Goal: Information Seeking & Learning: Learn about a topic

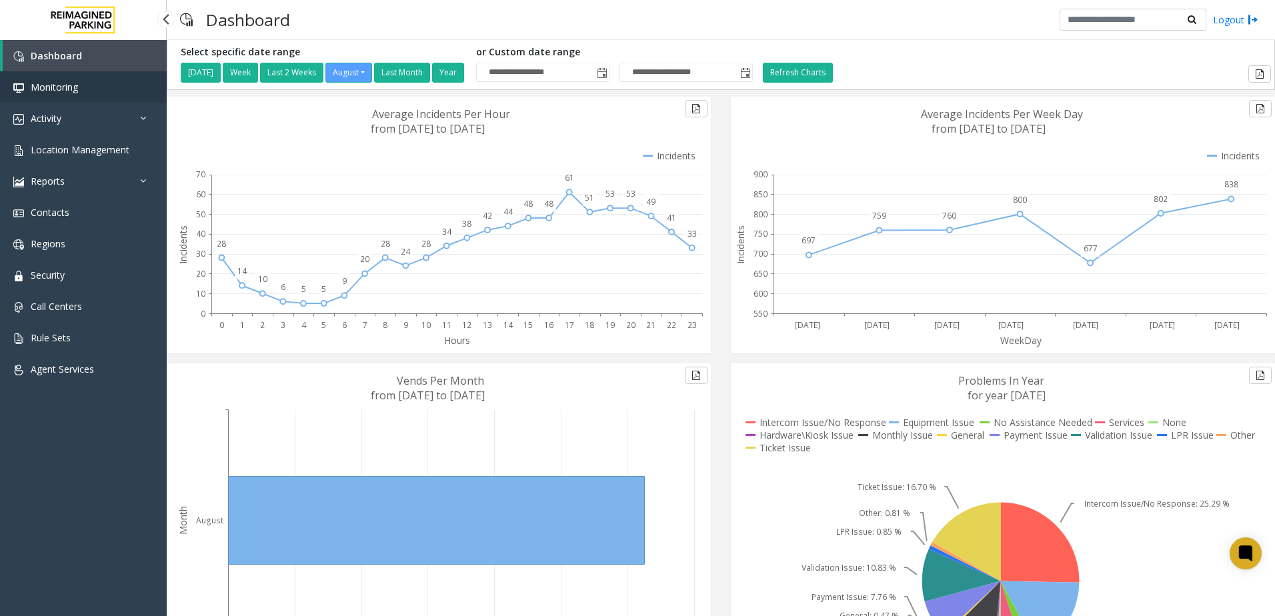
click at [121, 101] on link "Monitoring" at bounding box center [83, 86] width 167 height 31
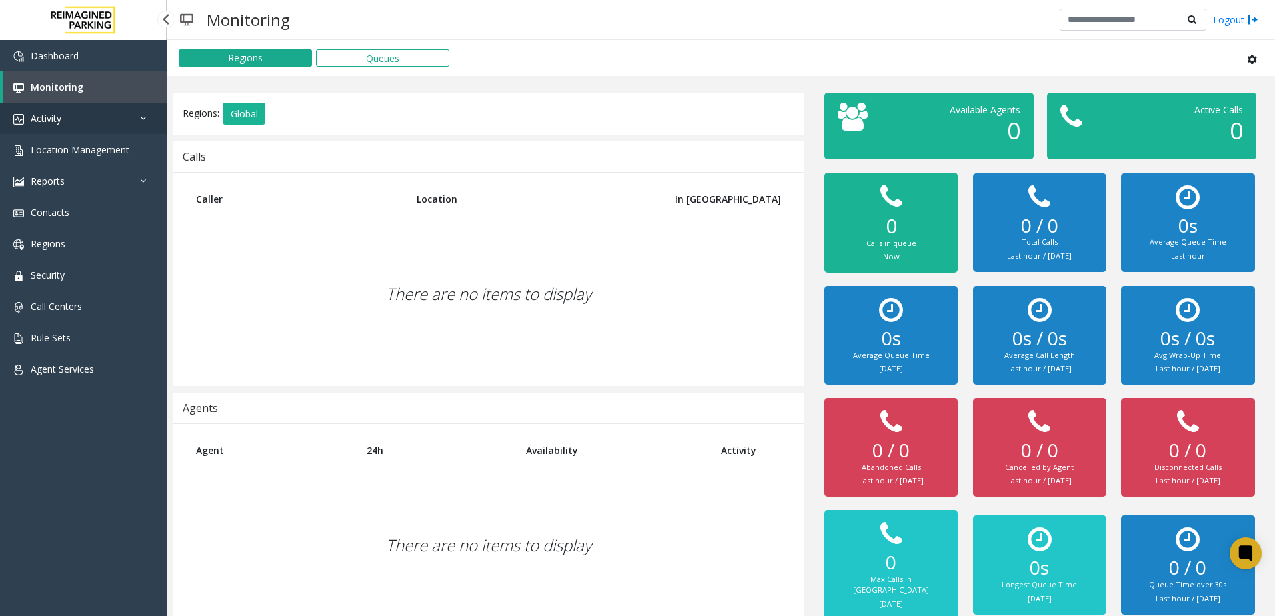
click at [115, 117] on link "Activity" at bounding box center [83, 118] width 167 height 31
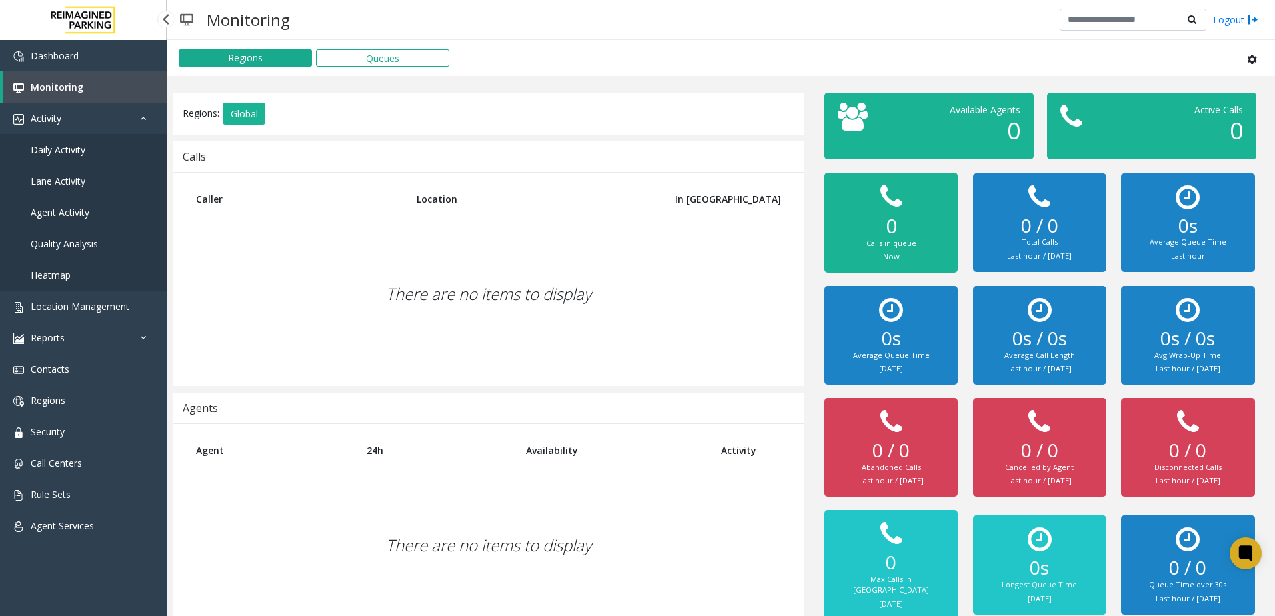
click at [60, 160] on link "Daily Activity" at bounding box center [83, 149] width 167 height 31
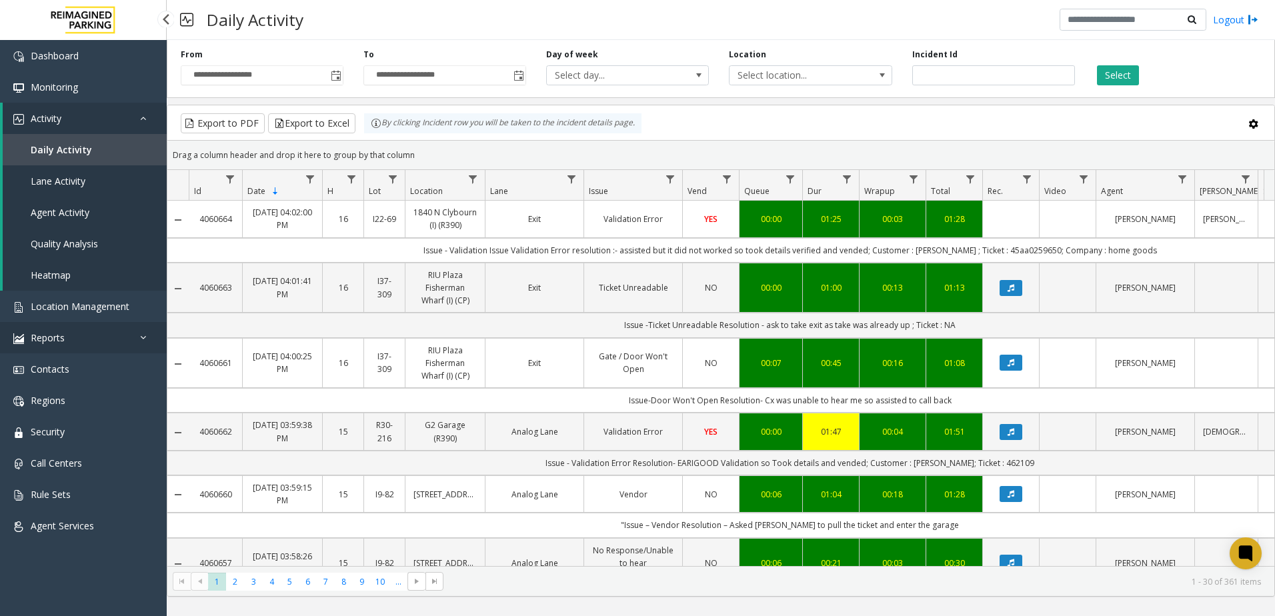
click at [72, 326] on link "Reports" at bounding box center [83, 337] width 167 height 31
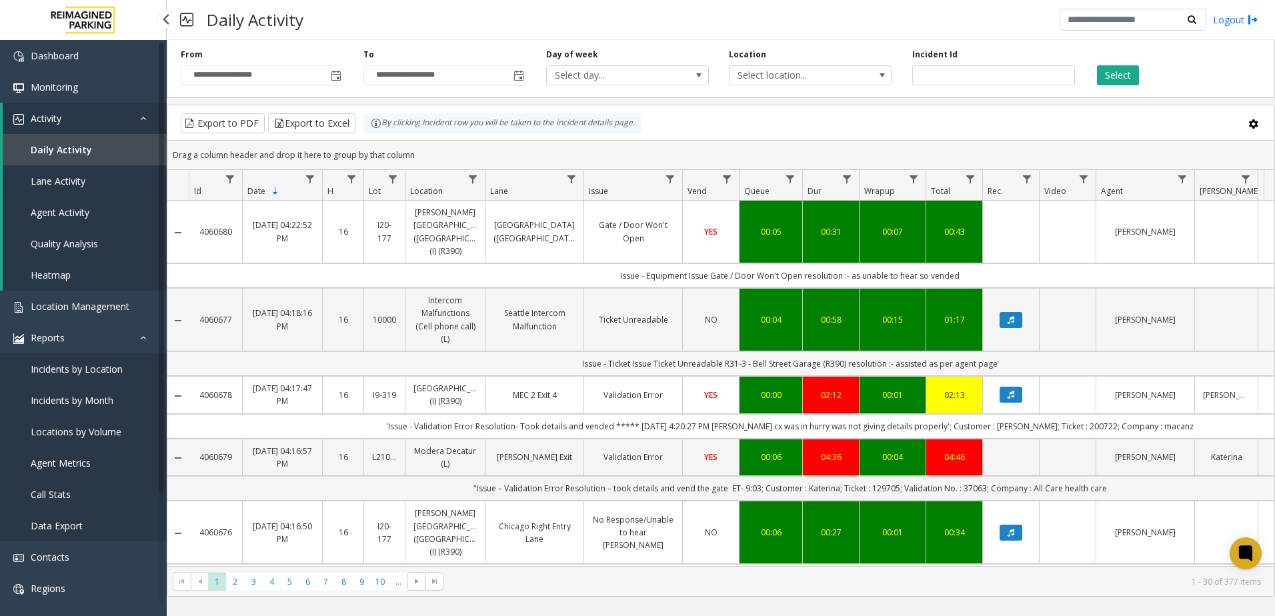
click at [85, 432] on span "Locations by Volume" at bounding box center [76, 431] width 91 height 13
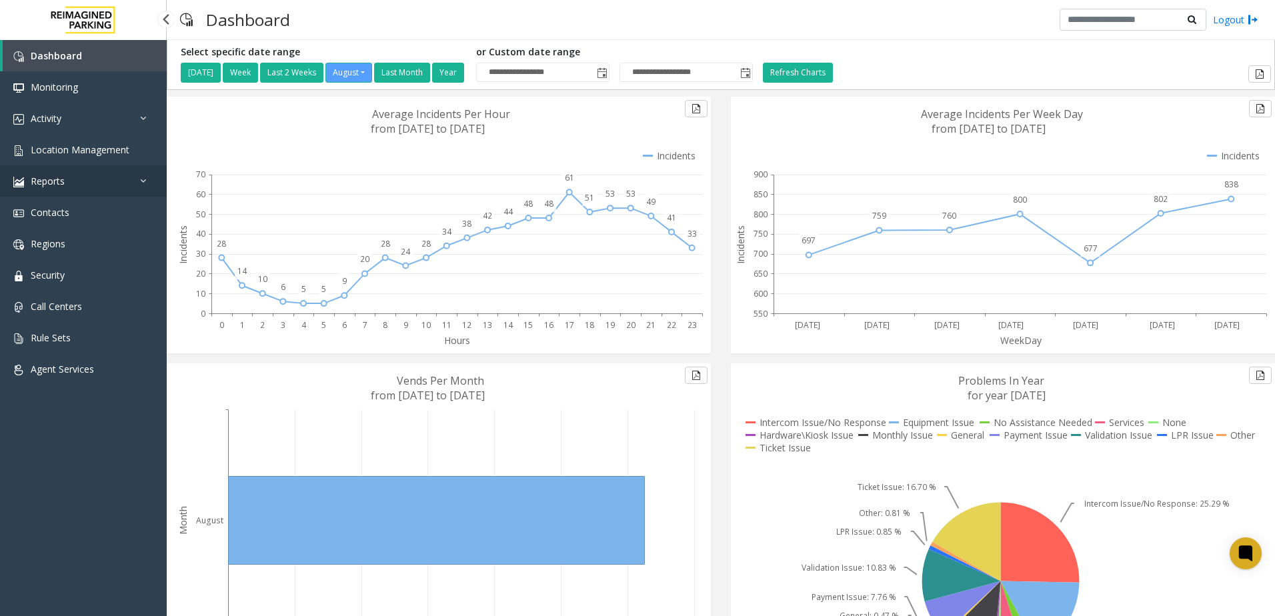
click at [131, 189] on link "Reports" at bounding box center [83, 180] width 167 height 31
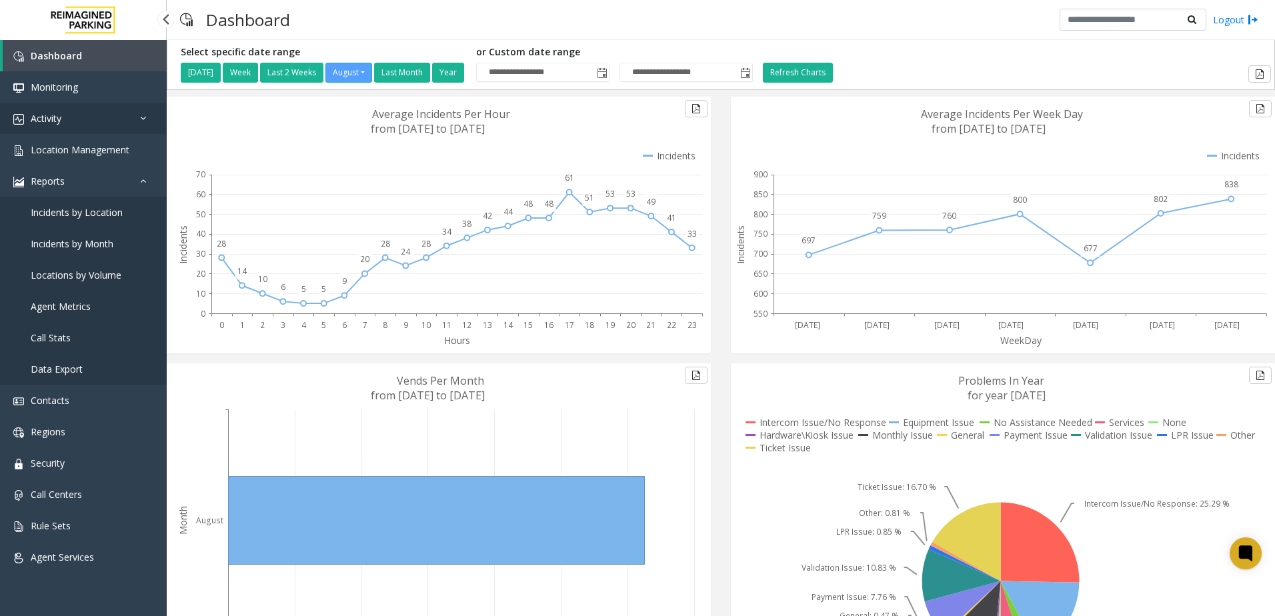
click at [120, 123] on link "Activity" at bounding box center [83, 118] width 167 height 31
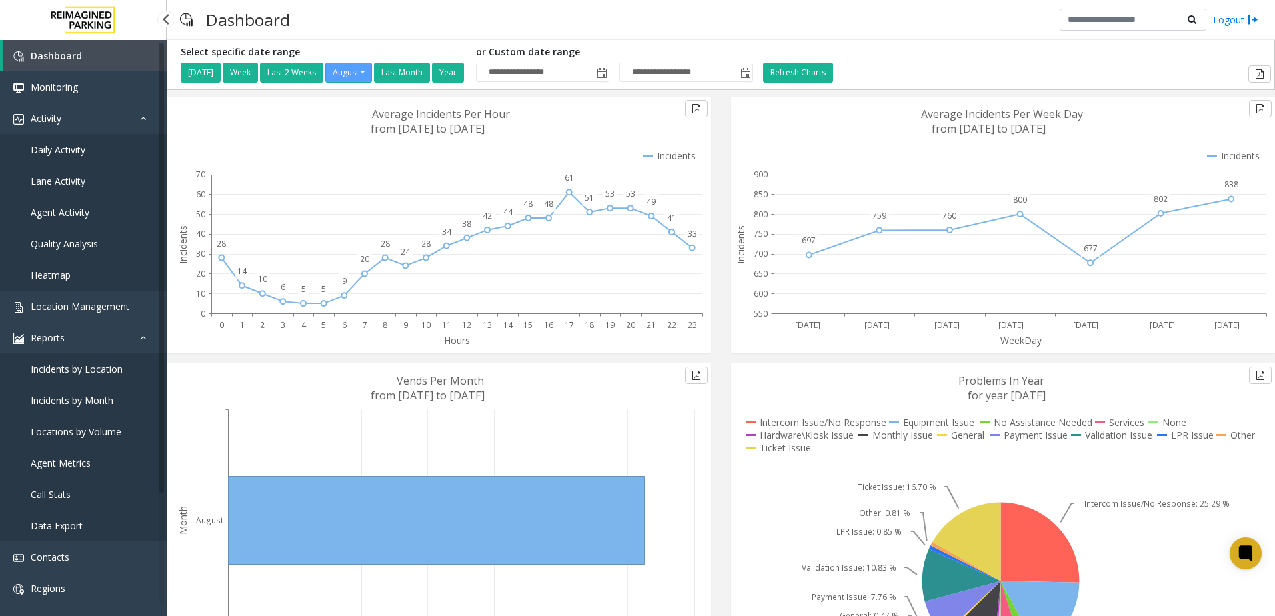
click at [81, 147] on span "Daily Activity" at bounding box center [58, 149] width 55 height 13
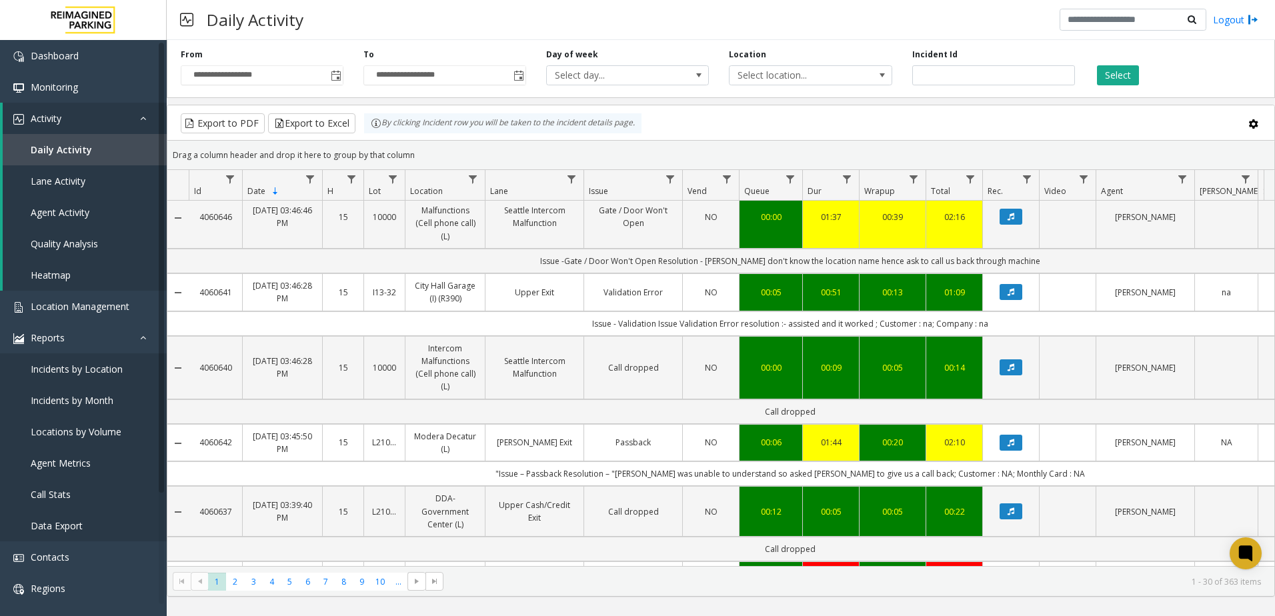
scroll to position [1657, 0]
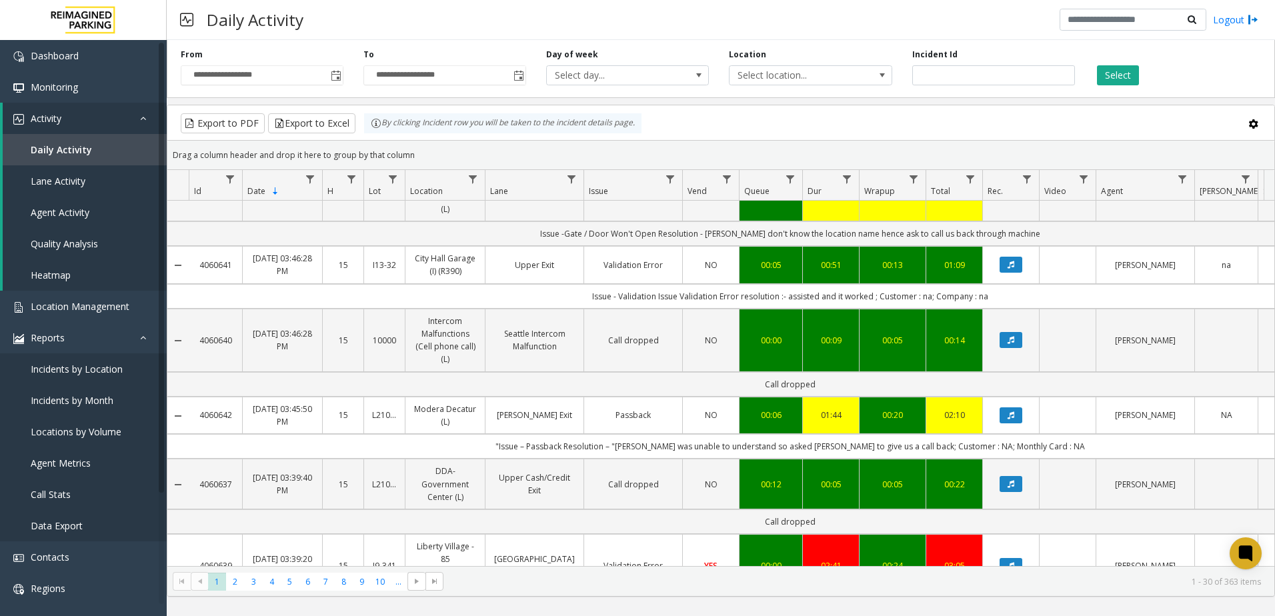
click at [307, 596] on kendo-grid "Export to PDF Export to Excel By clicking Incident row you will be taken to the…" at bounding box center [721, 351] width 1108 height 492
click at [332, 589] on span "7" at bounding box center [326, 582] width 18 height 18
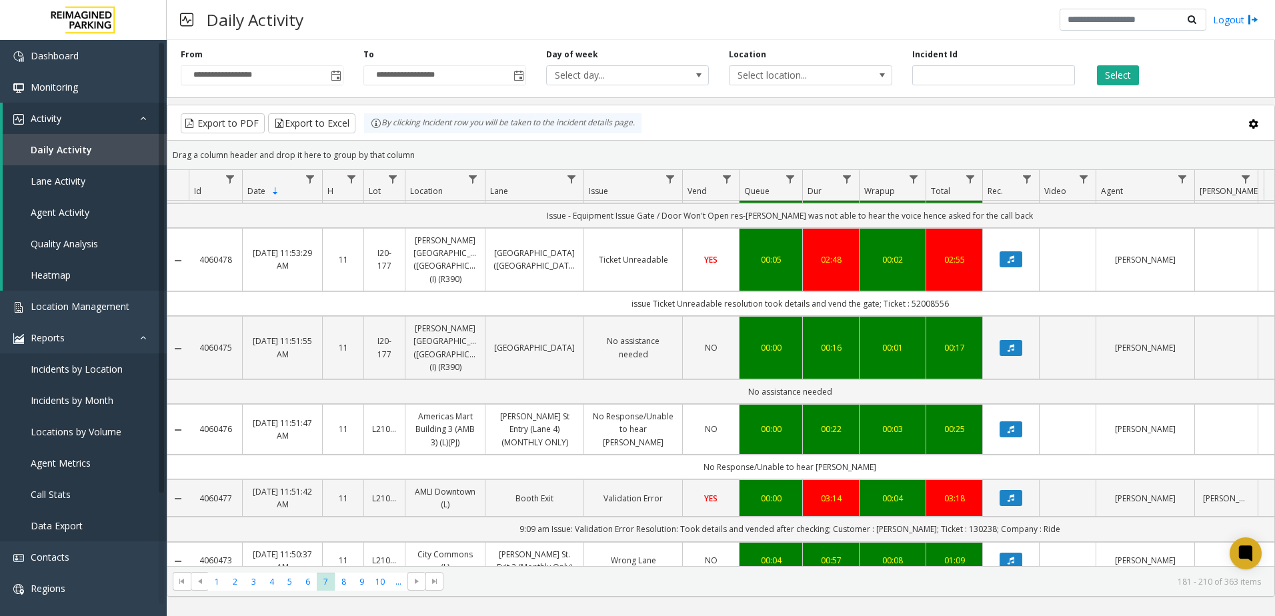
scroll to position [533, 0]
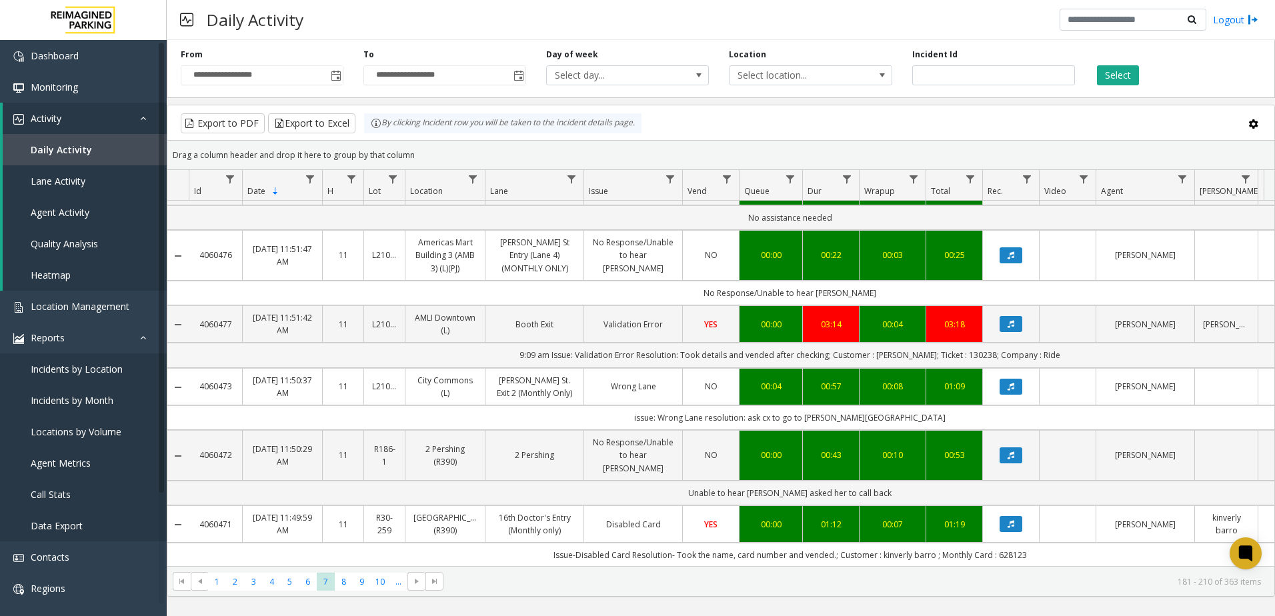
click at [587, 343] on td "9:09 am Issue: Validation Error Resolution: Took details and vended after check…" at bounding box center [790, 355] width 1202 height 25
drag, startPoint x: 587, startPoint y: 331, endPoint x: 577, endPoint y: 334, distance: 11.0
click at [577, 343] on td "9:09 am Issue: Validation Error Resolution: Took details and vended after check…" at bounding box center [790, 355] width 1202 height 25
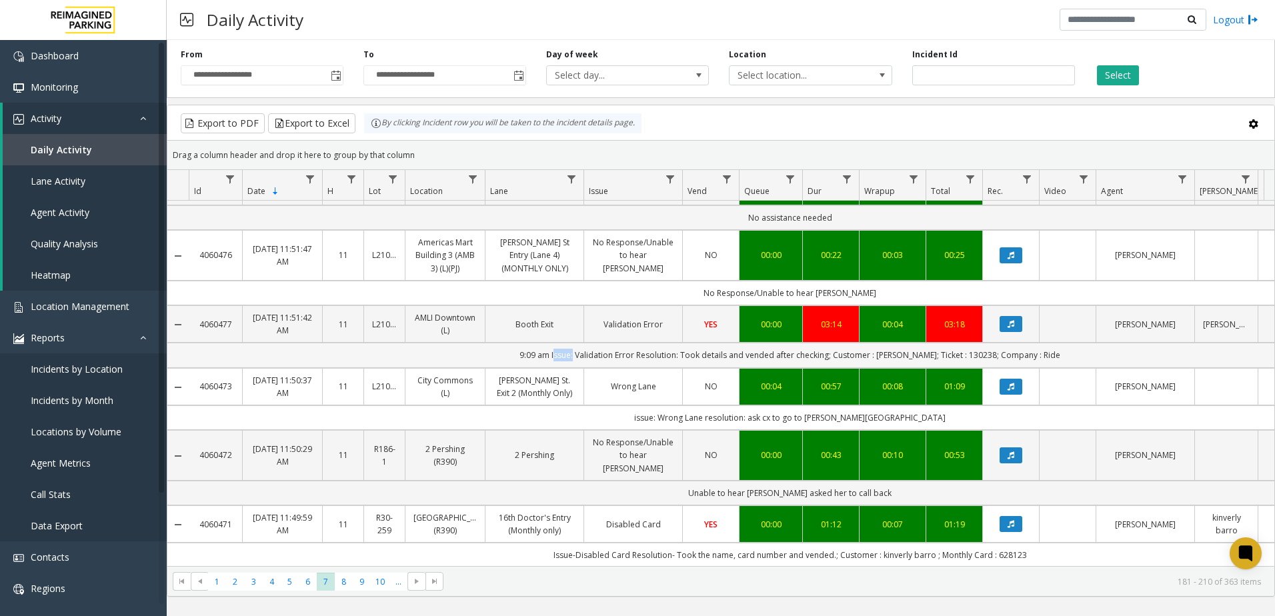
click at [577, 343] on td "9:09 am Issue: Validation Error Resolution: Took details and vended after check…" at bounding box center [790, 355] width 1202 height 25
click at [571, 343] on td "9:09 am Issue: Validation Error Resolution: Took details and vended after check…" at bounding box center [790, 355] width 1202 height 25
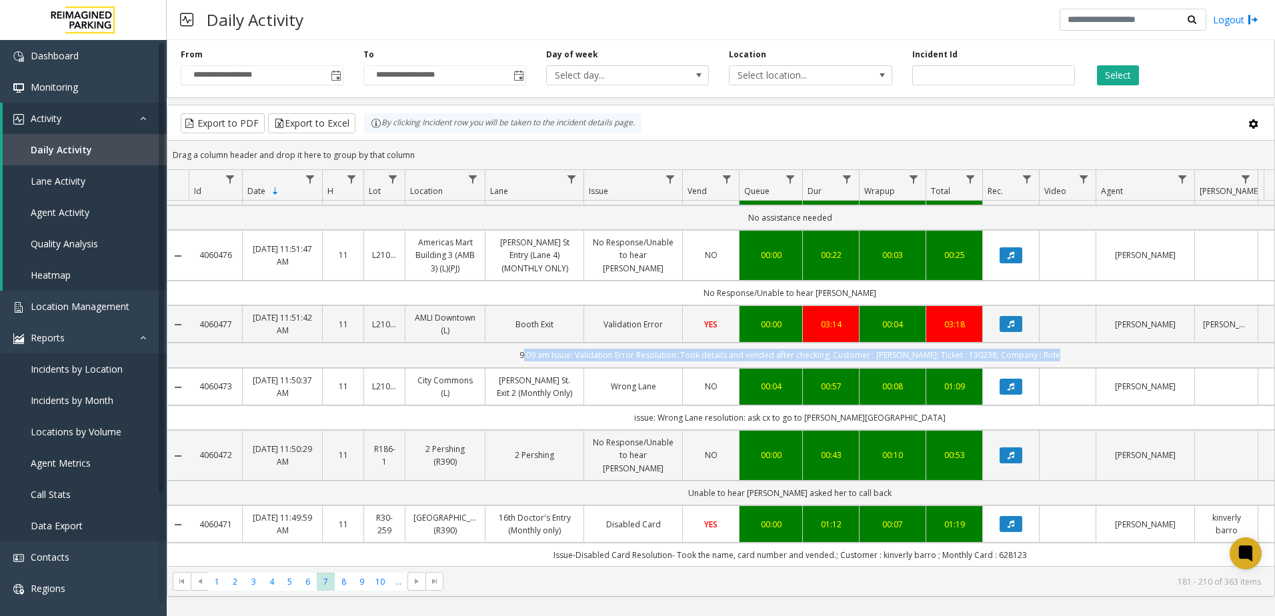
click at [571, 343] on td "9:09 am Issue: Validation Error Resolution: Took details and vended after check…" at bounding box center [790, 355] width 1202 height 25
drag, startPoint x: 571, startPoint y: 332, endPoint x: 649, endPoint y: 331, distance: 78.0
click at [649, 343] on td "9:09 am Issue: Validation Error Resolution: Took details and vended after check…" at bounding box center [790, 355] width 1202 height 25
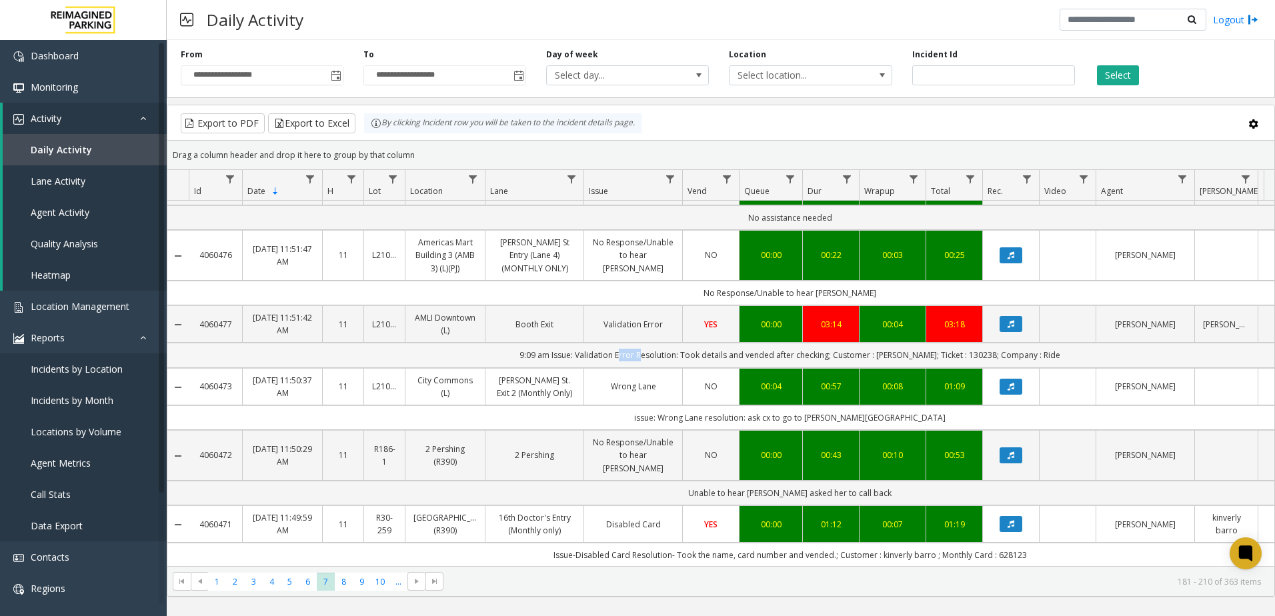
click at [649, 343] on td "9:09 am Issue: Validation Error Resolution: Took details and vended after check…" at bounding box center [790, 355] width 1202 height 25
drag, startPoint x: 649, startPoint y: 331, endPoint x: 681, endPoint y: 390, distance: 67.4
click at [681, 405] on td "issue: Wrong Lane resolution: ask cx to go to [PERSON_NAME][GEOGRAPHIC_DATA]" at bounding box center [790, 417] width 1202 height 25
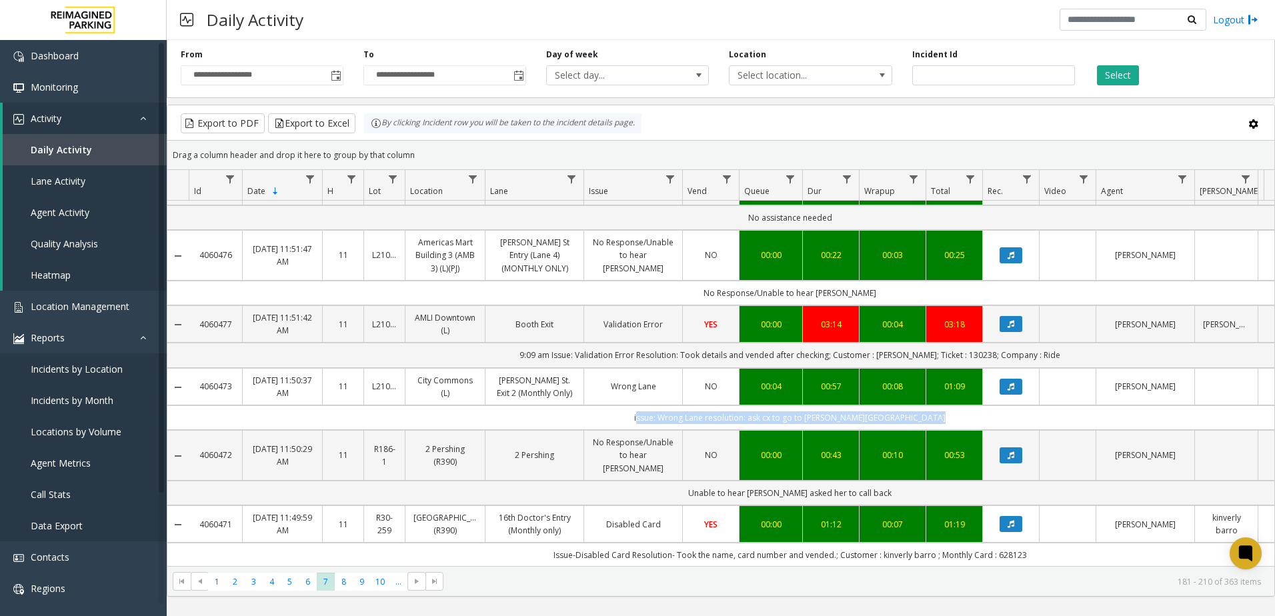
click at [681, 405] on td "issue: Wrong Lane resolution: ask cx to go to [PERSON_NAME][GEOGRAPHIC_DATA]" at bounding box center [790, 417] width 1202 height 25
drag, startPoint x: 681, startPoint y: 390, endPoint x: 721, endPoint y: 460, distance: 81.0
click at [721, 481] on td "Unable to hear [PERSON_NAME] asked her to call back" at bounding box center [790, 493] width 1202 height 25
click at [723, 481] on td "Unable to hear [PERSON_NAME] asked her to call back" at bounding box center [790, 493] width 1202 height 25
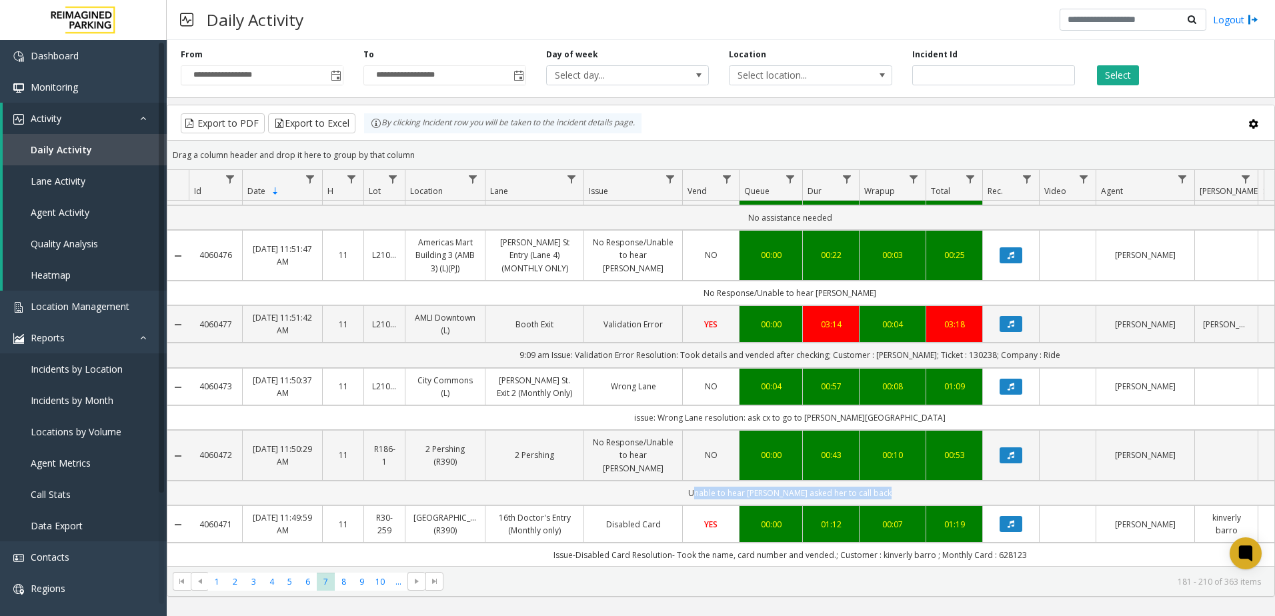
click at [723, 481] on td "Unable to hear [PERSON_NAME] asked her to call back" at bounding box center [790, 493] width 1202 height 25
drag, startPoint x: 723, startPoint y: 455, endPoint x: 601, endPoint y: 529, distance: 143.6
click at [601, 568] on td "Forgot Card / Transponder / KeyFob" at bounding box center [632, 593] width 99 height 51
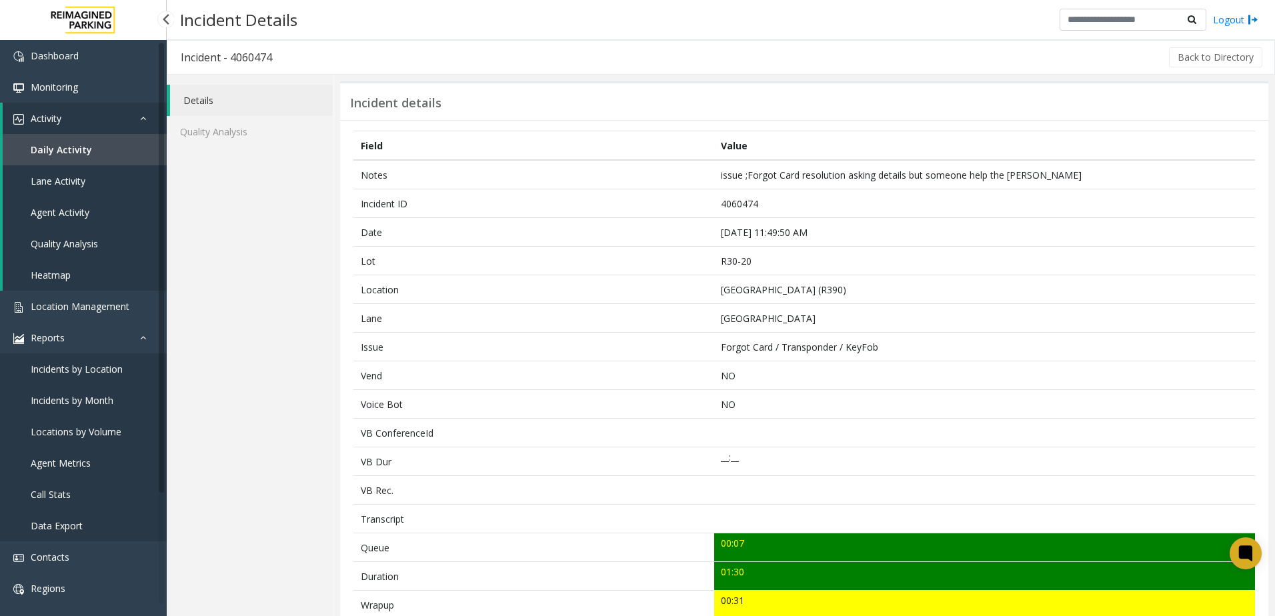
click at [115, 187] on link "Lane Activity" at bounding box center [85, 180] width 164 height 31
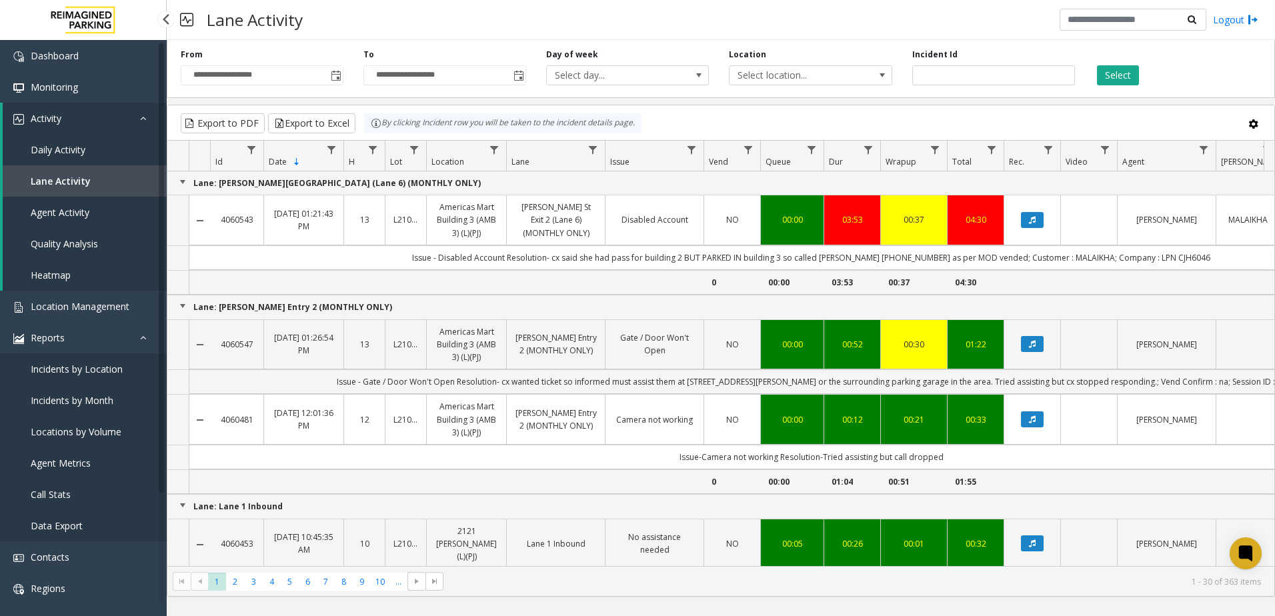
click at [69, 149] on span "Daily Activity" at bounding box center [58, 149] width 55 height 13
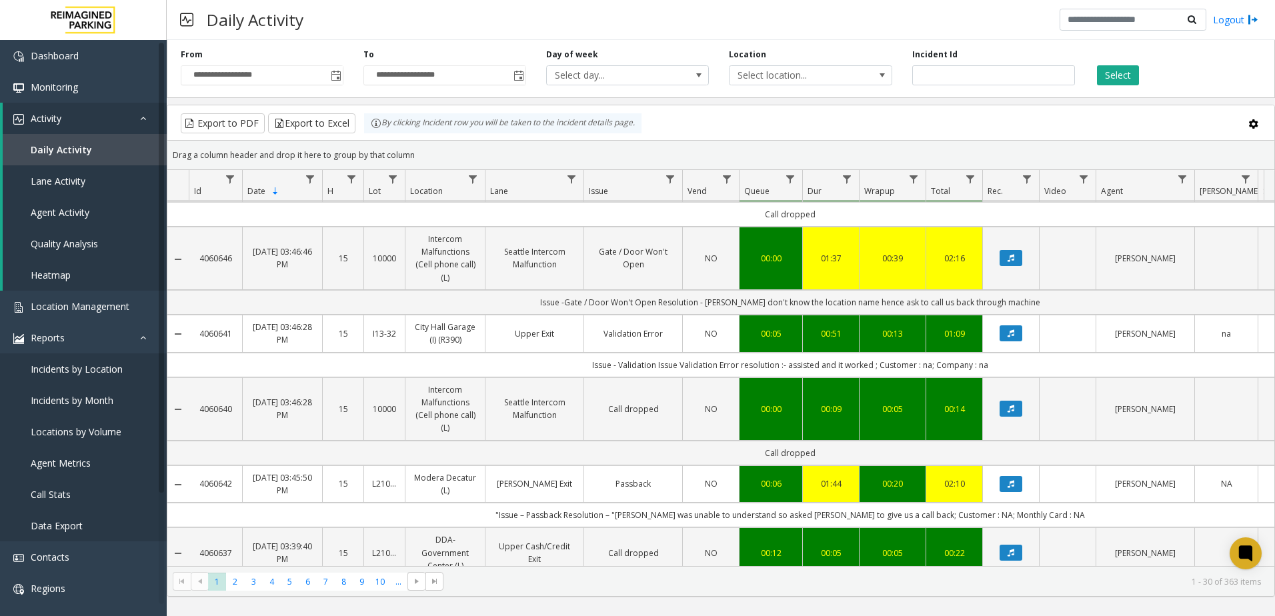
scroll to position [1657, 0]
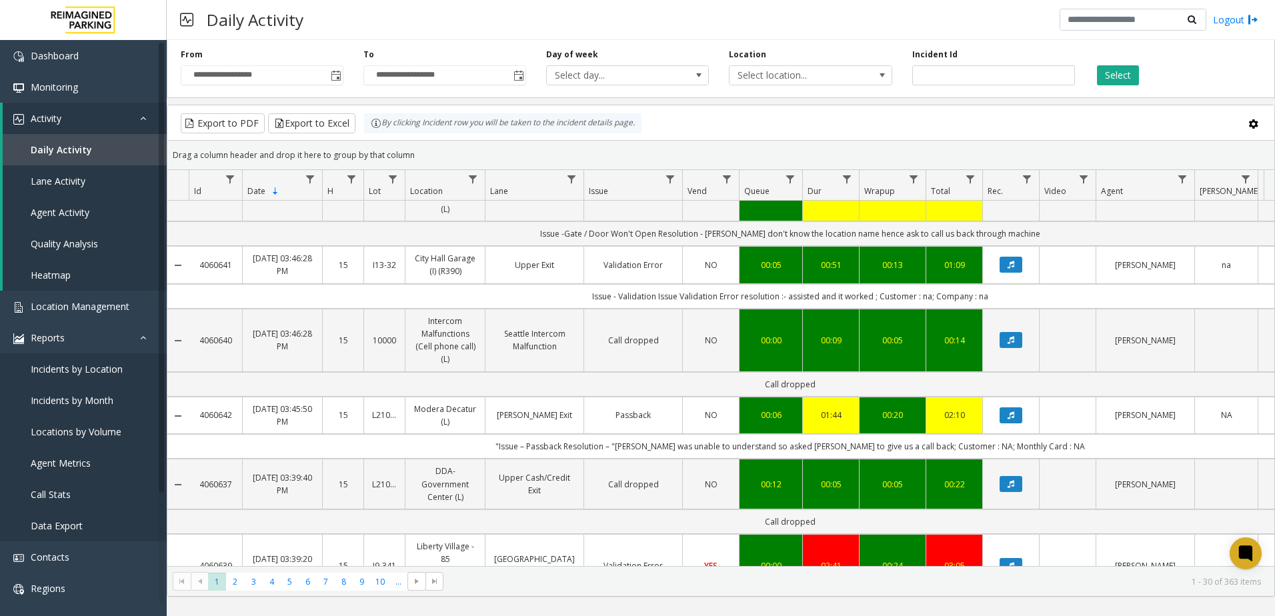
click at [589, 597] on td "Issue -Validation Error company- first capital name- kara Resolution - Took det…" at bounding box center [790, 609] width 1202 height 25
drag, startPoint x: 589, startPoint y: 484, endPoint x: 527, endPoint y: 541, distance: 84.0
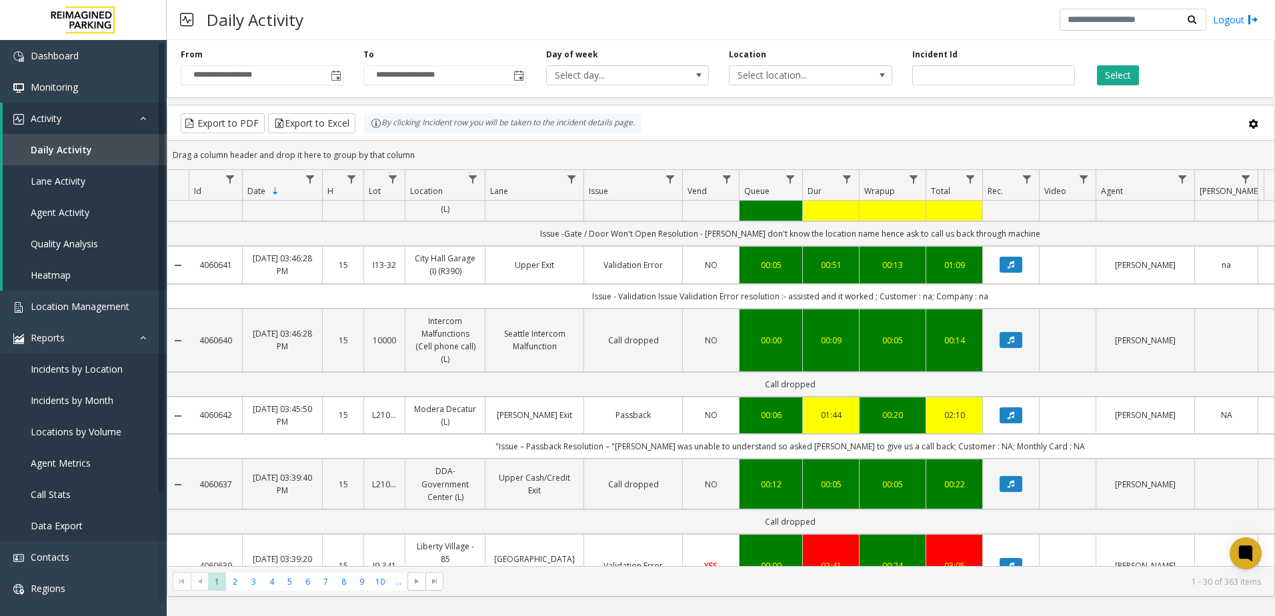
click at [129, 306] on link "Location Management" at bounding box center [83, 306] width 167 height 31
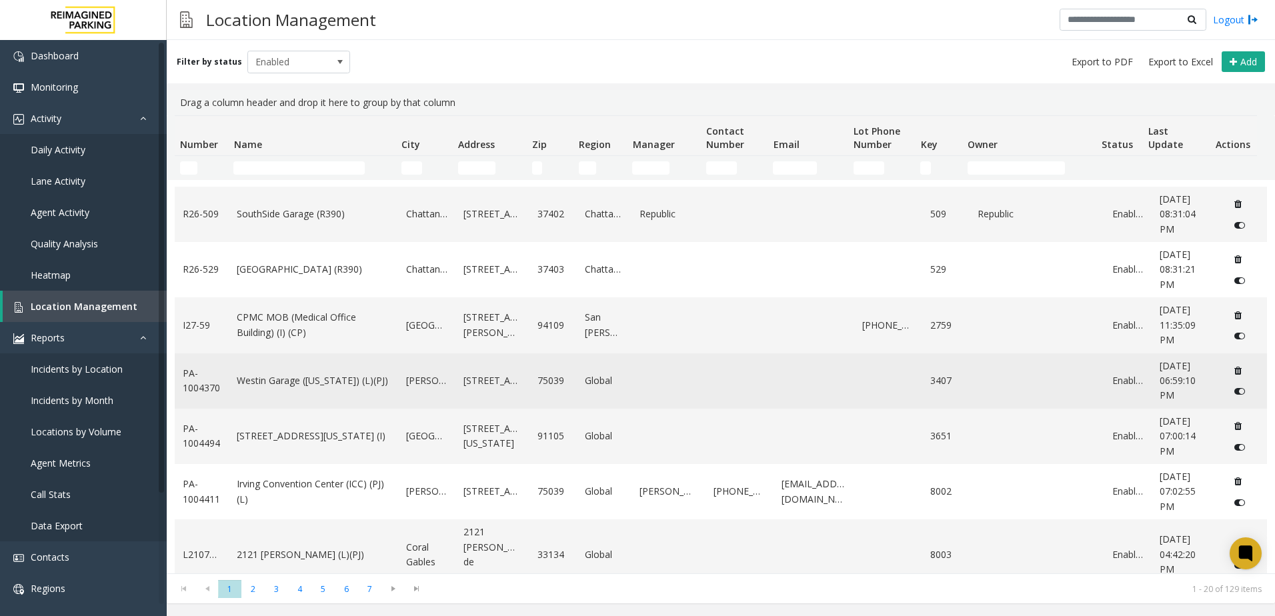
scroll to position [717, 0]
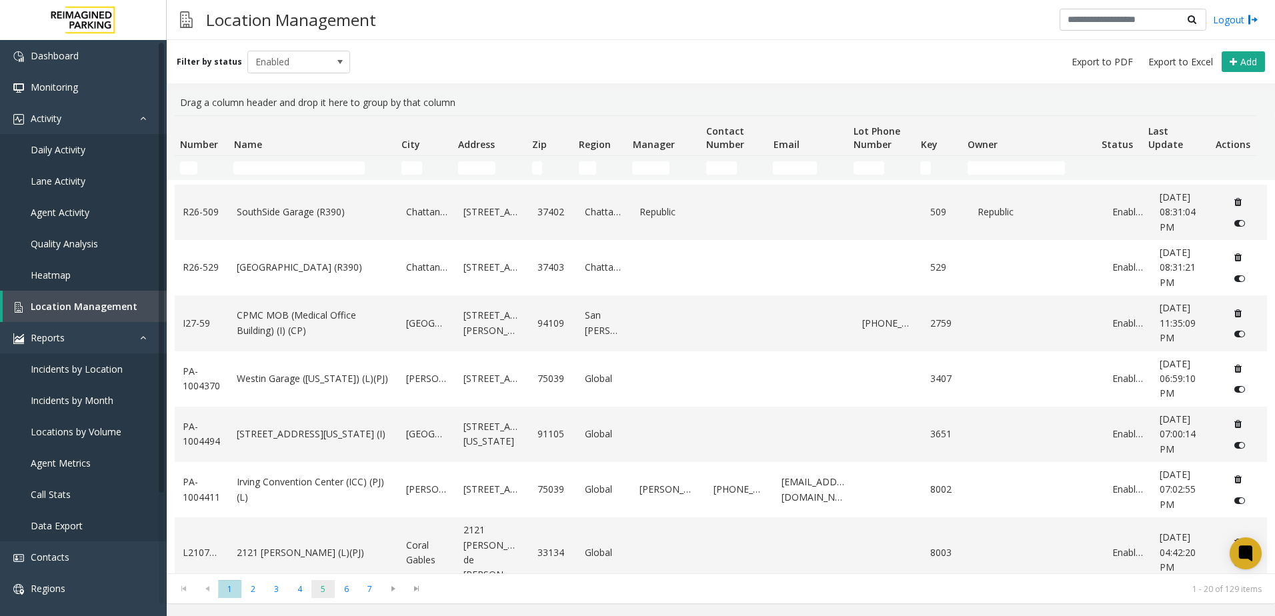
click at [317, 589] on span "5" at bounding box center [322, 589] width 23 height 18
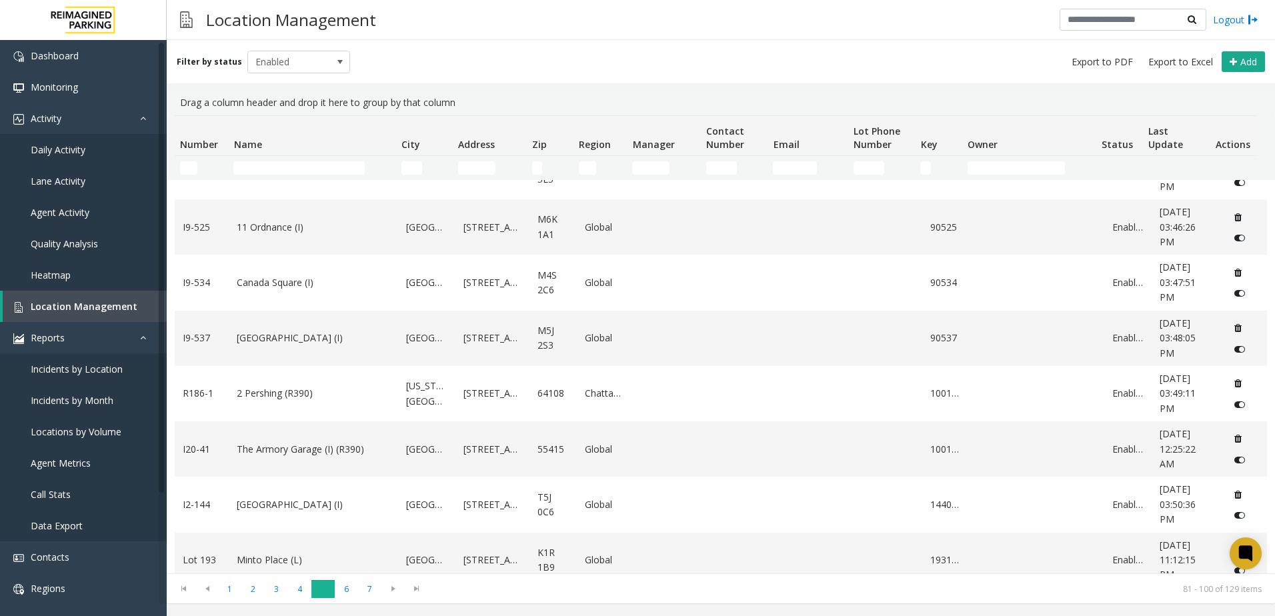
scroll to position [0, 0]
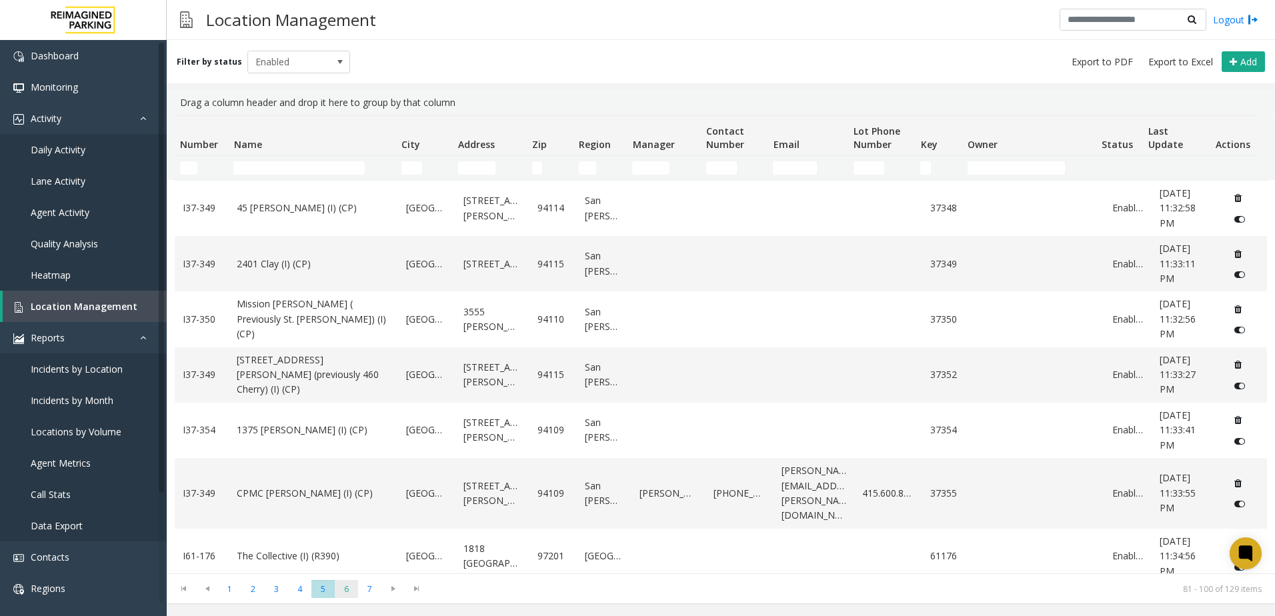
click at [350, 594] on span "6" at bounding box center [346, 589] width 23 height 18
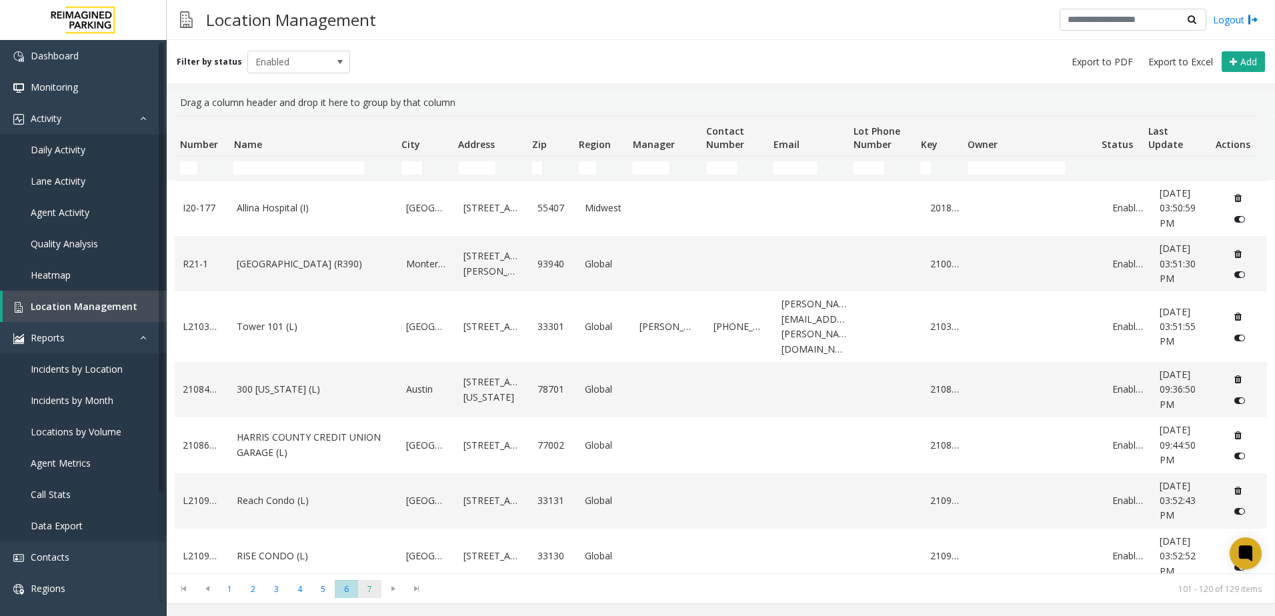
click at [365, 596] on span "7" at bounding box center [369, 589] width 23 height 18
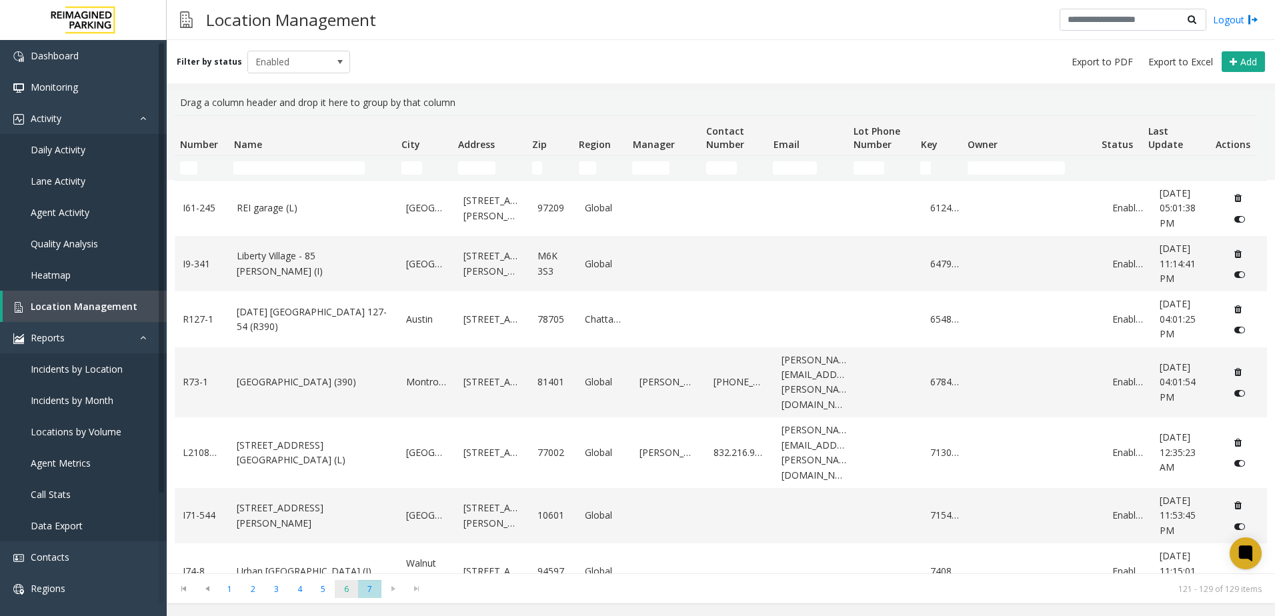
click at [344, 585] on span "6" at bounding box center [346, 589] width 23 height 18
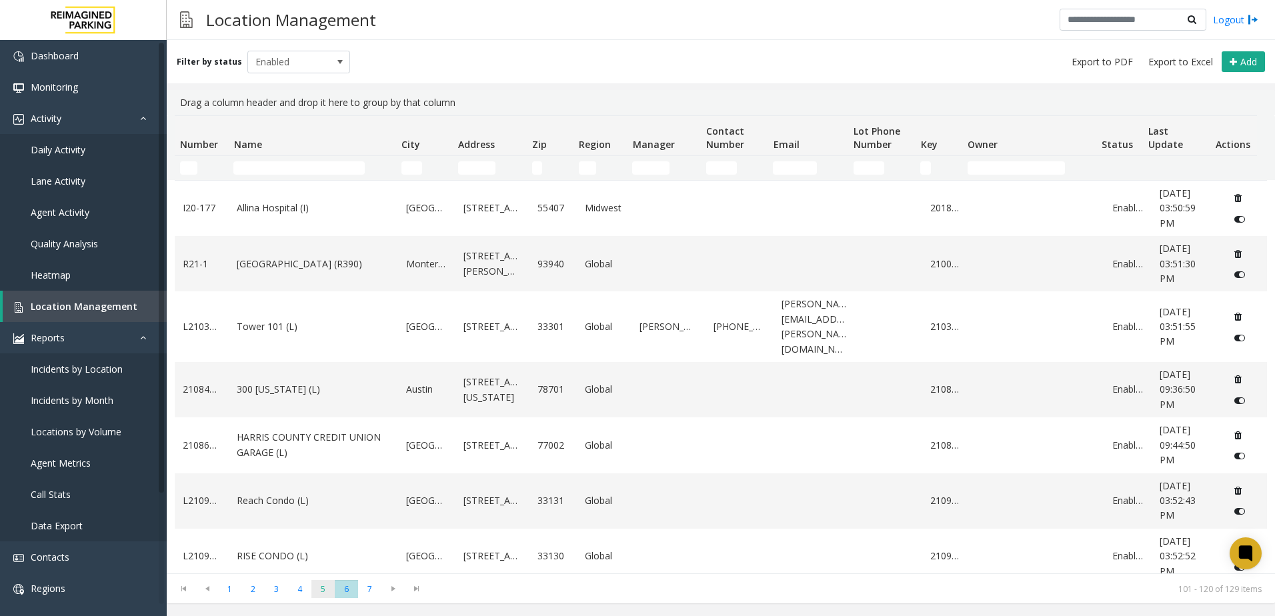
click at [329, 585] on span "5" at bounding box center [322, 589] width 23 height 18
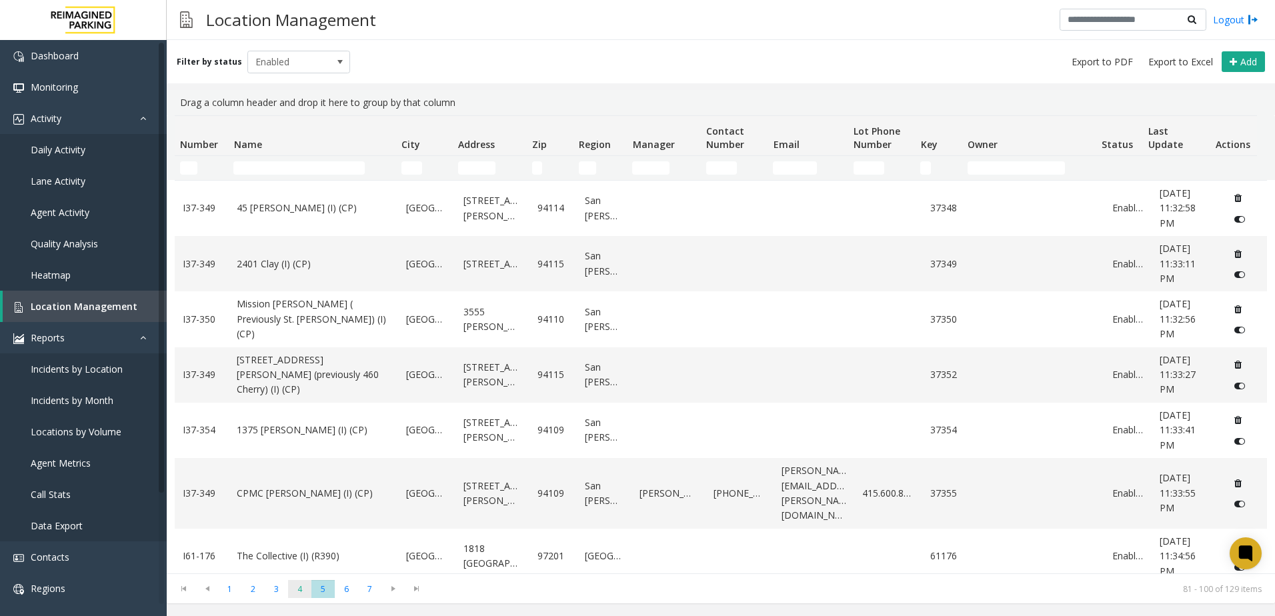
click at [291, 589] on span "4" at bounding box center [299, 589] width 23 height 18
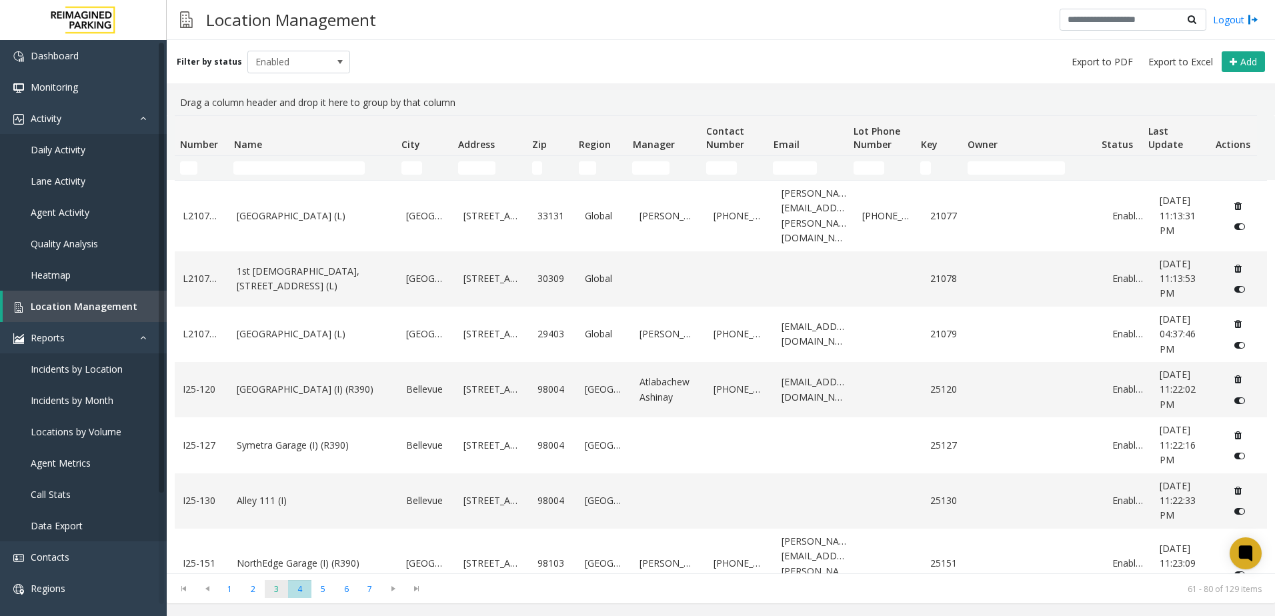
click at [280, 589] on span "3" at bounding box center [276, 589] width 23 height 18
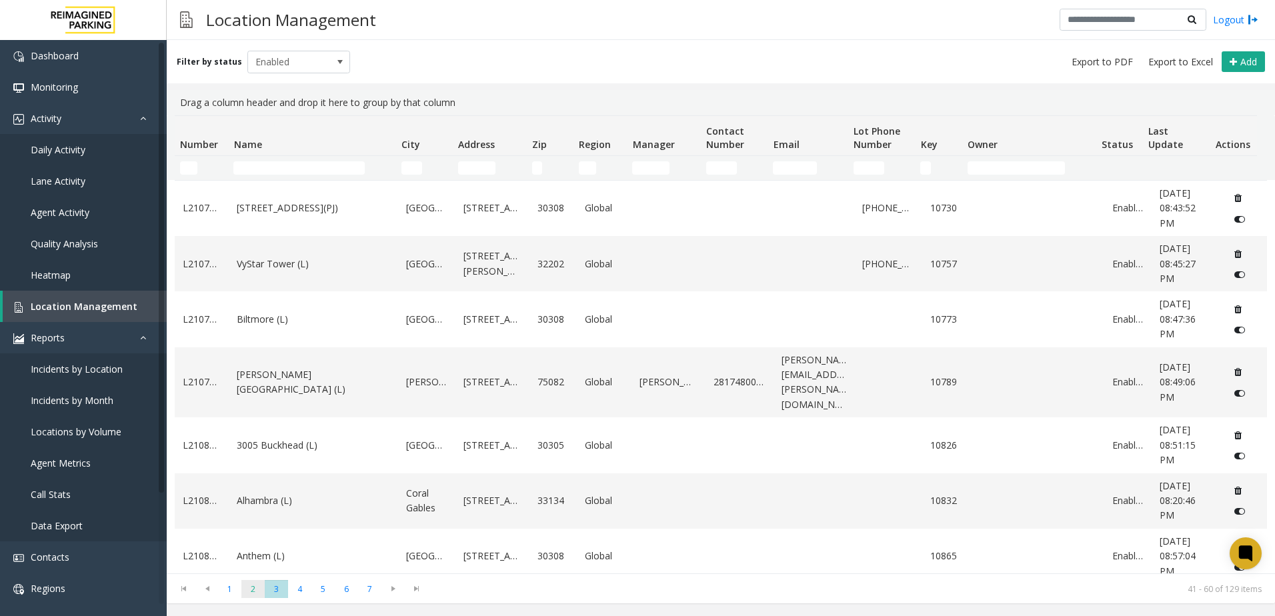
click at [260, 587] on span "2" at bounding box center [252, 589] width 23 height 18
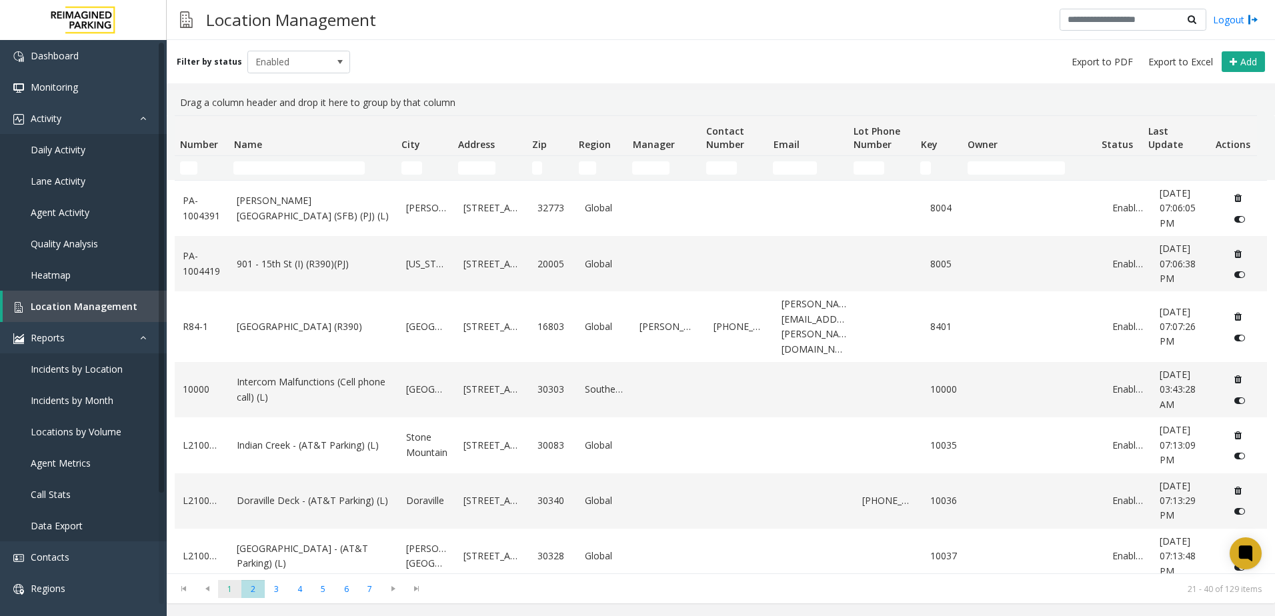
click at [227, 588] on span "1" at bounding box center [229, 589] width 23 height 18
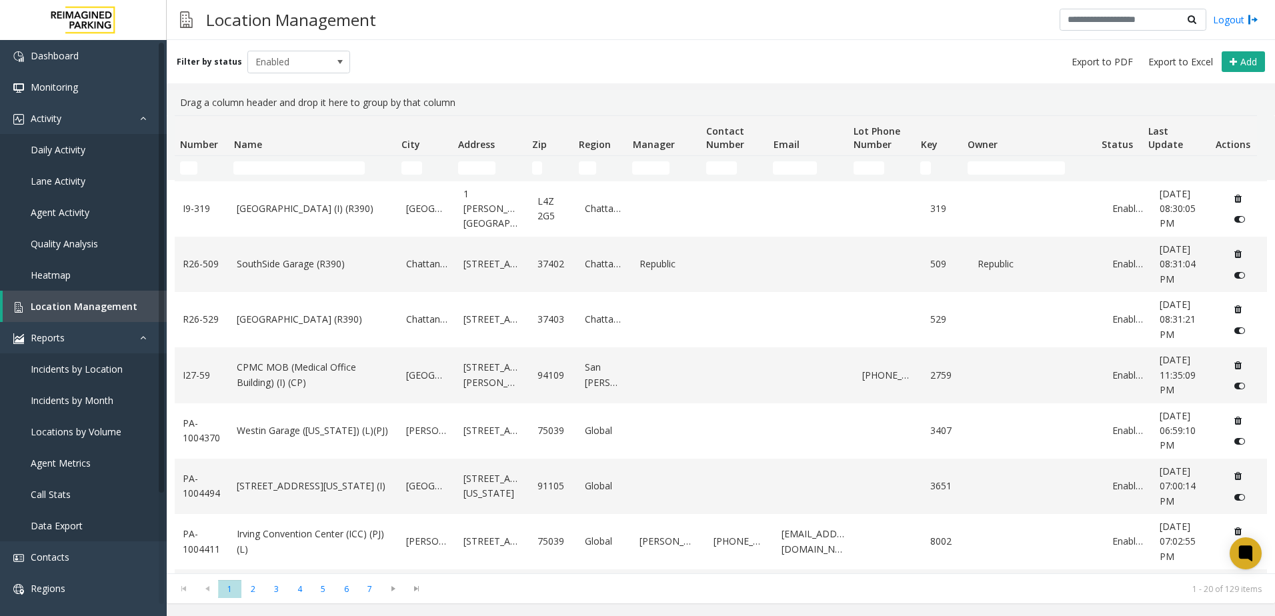
scroll to position [717, 0]
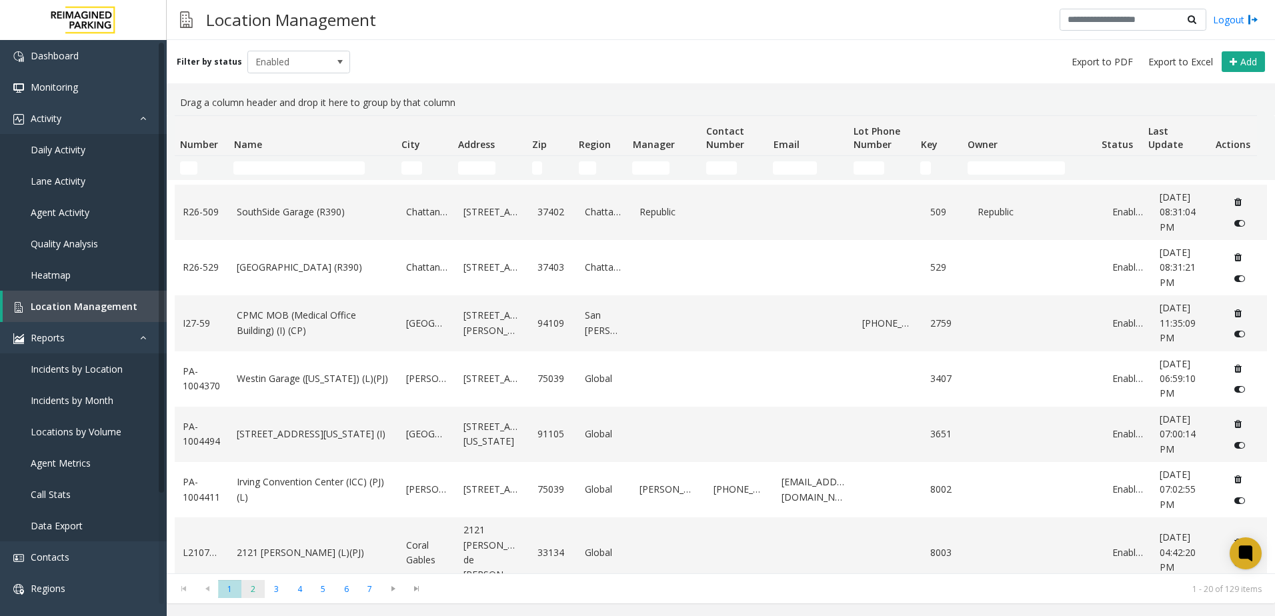
click at [256, 580] on span "2" at bounding box center [252, 589] width 23 height 18
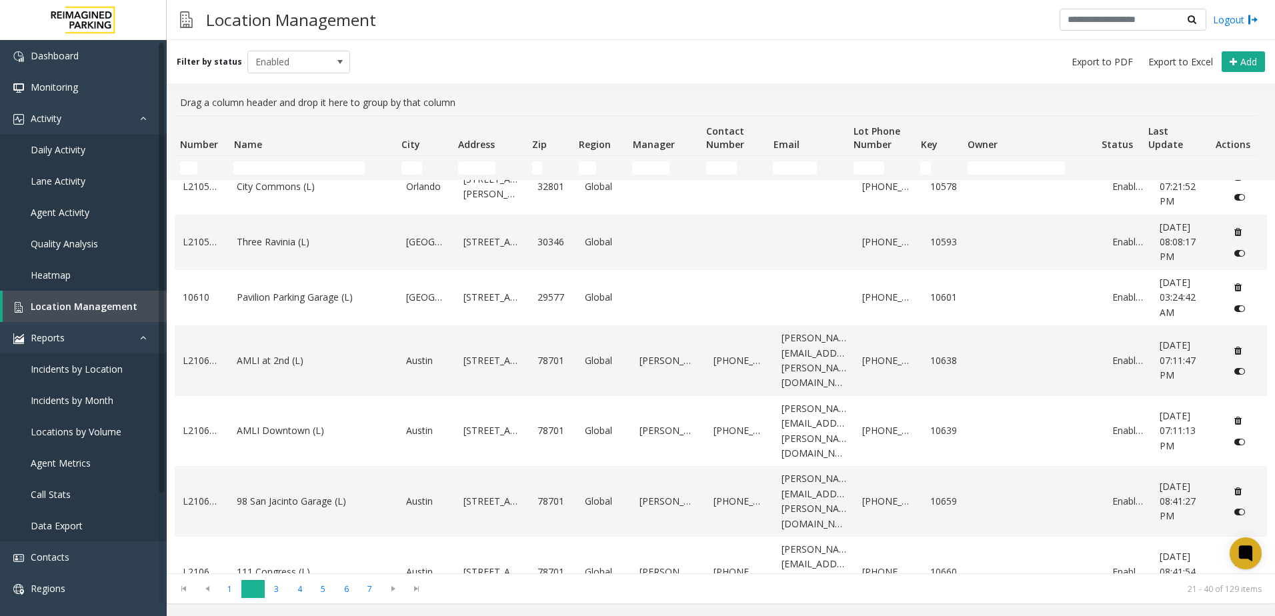
scroll to position [0, 0]
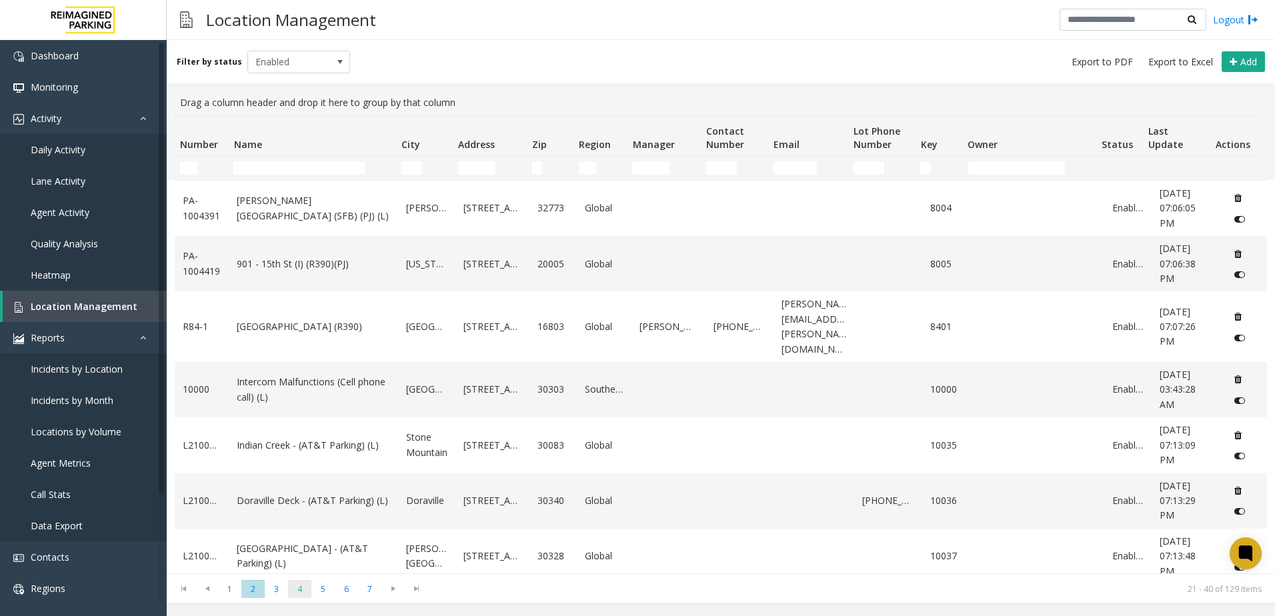
click at [291, 594] on span "4" at bounding box center [299, 589] width 23 height 18
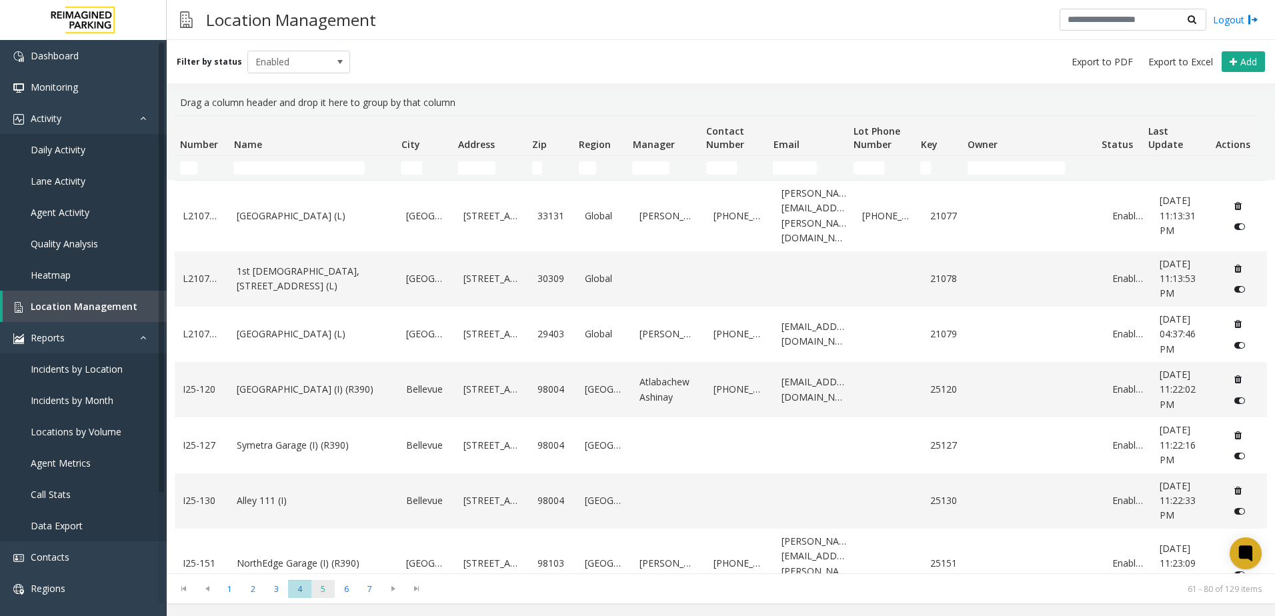
click at [334, 594] on span "5" at bounding box center [322, 589] width 23 height 18
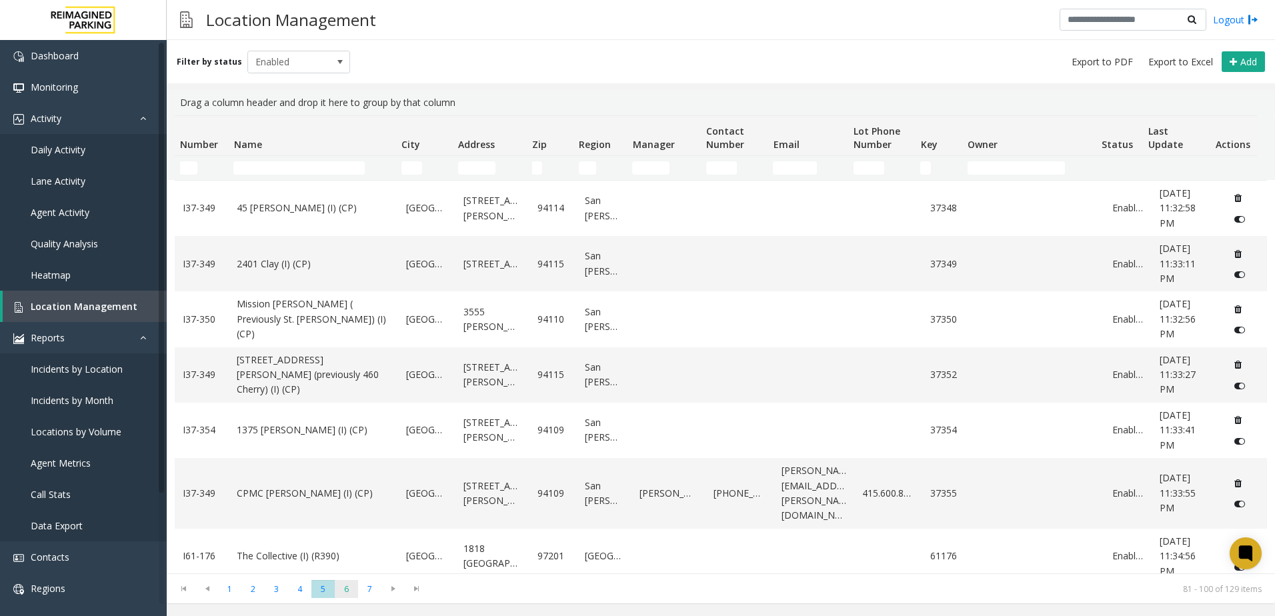
click at [353, 592] on span "6" at bounding box center [346, 589] width 23 height 18
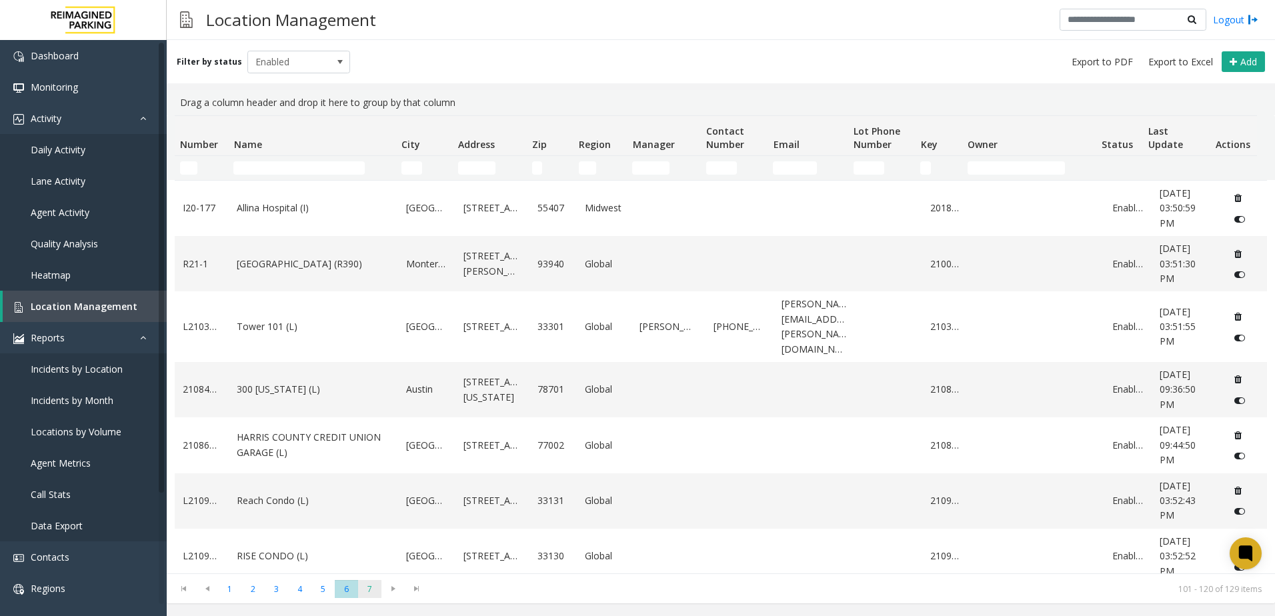
click at [370, 592] on span "7" at bounding box center [369, 589] width 23 height 18
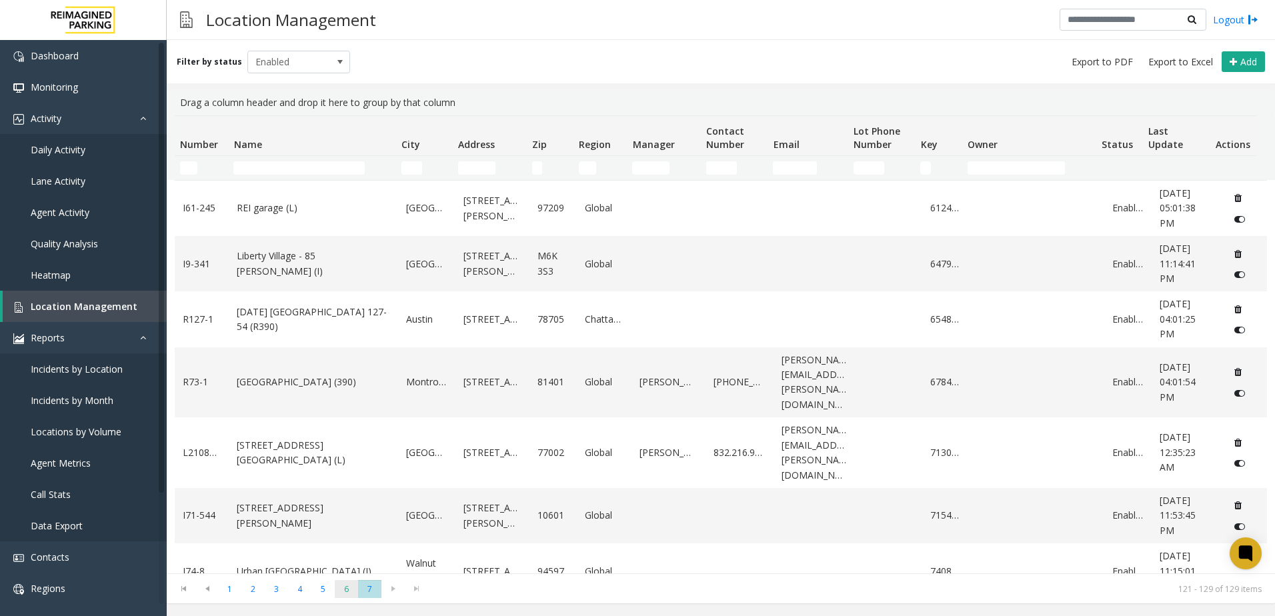
click at [335, 591] on span "6" at bounding box center [346, 589] width 23 height 18
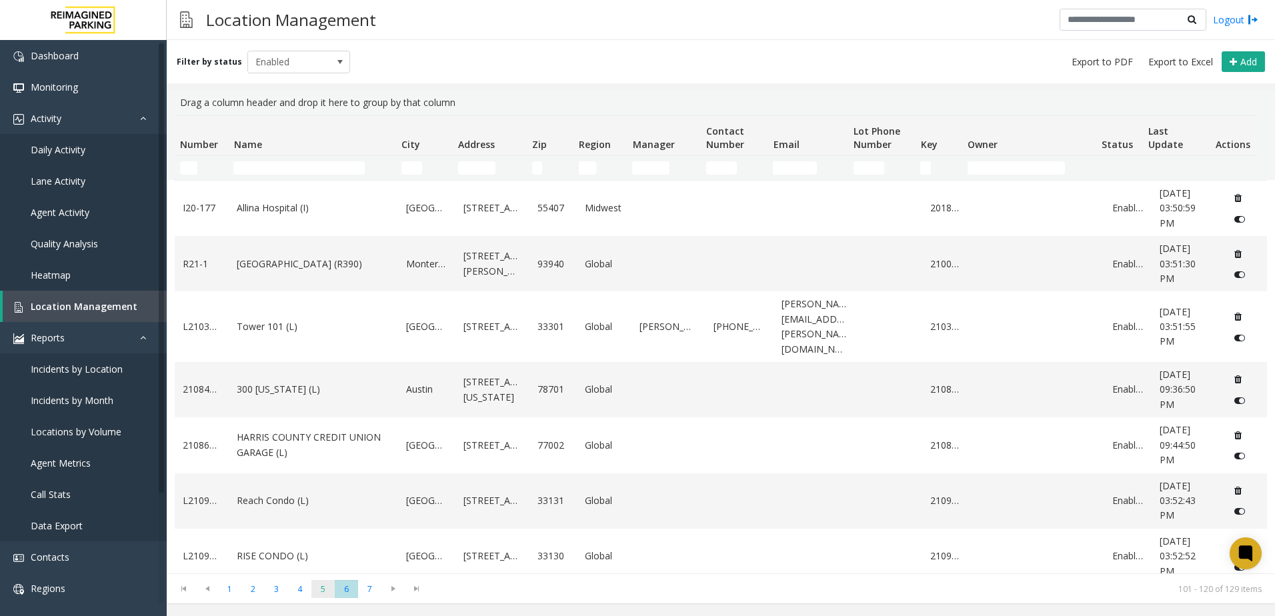
click at [327, 592] on span "5" at bounding box center [322, 589] width 23 height 18
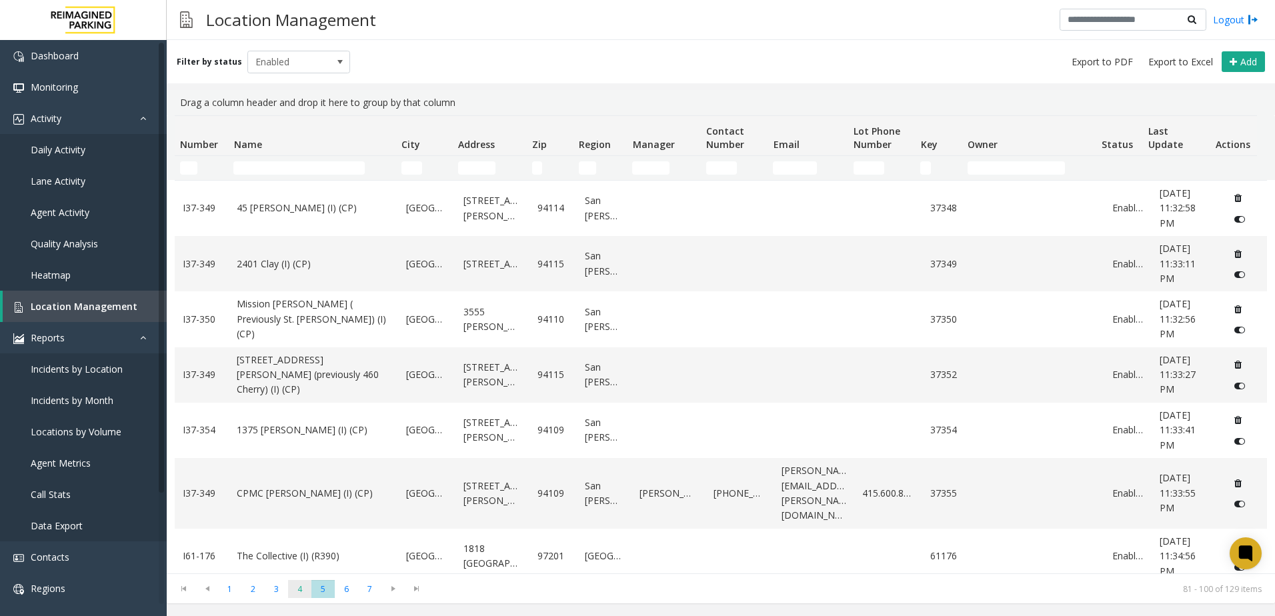
click at [307, 590] on span "4" at bounding box center [299, 589] width 23 height 18
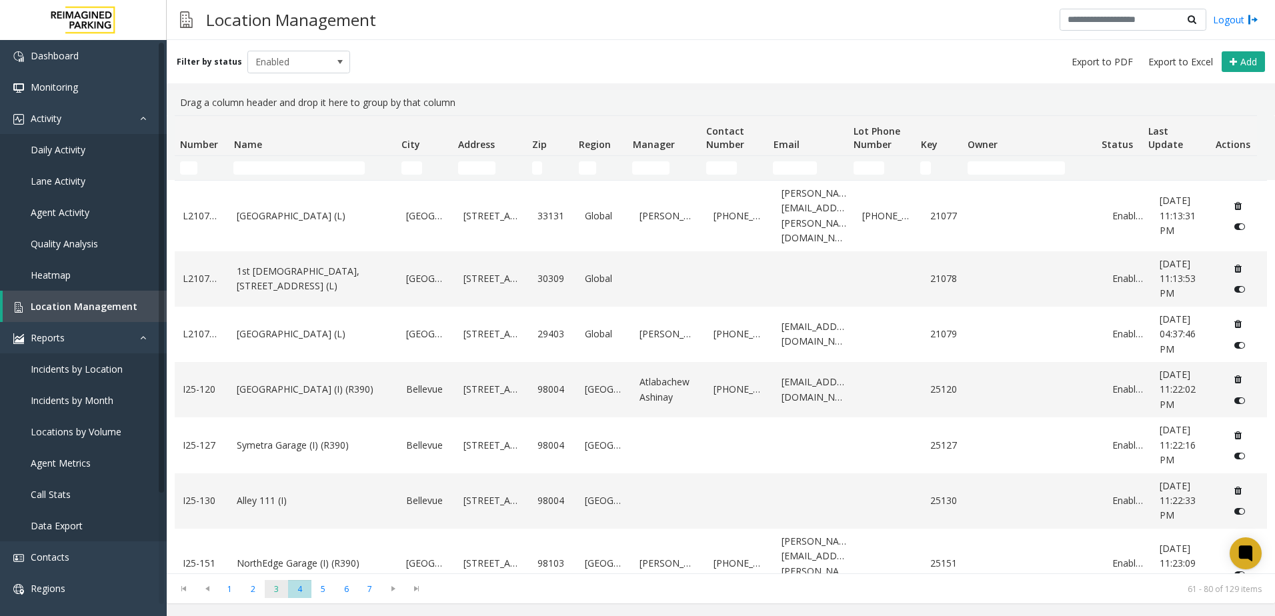
click at [267, 587] on span "3" at bounding box center [276, 589] width 23 height 18
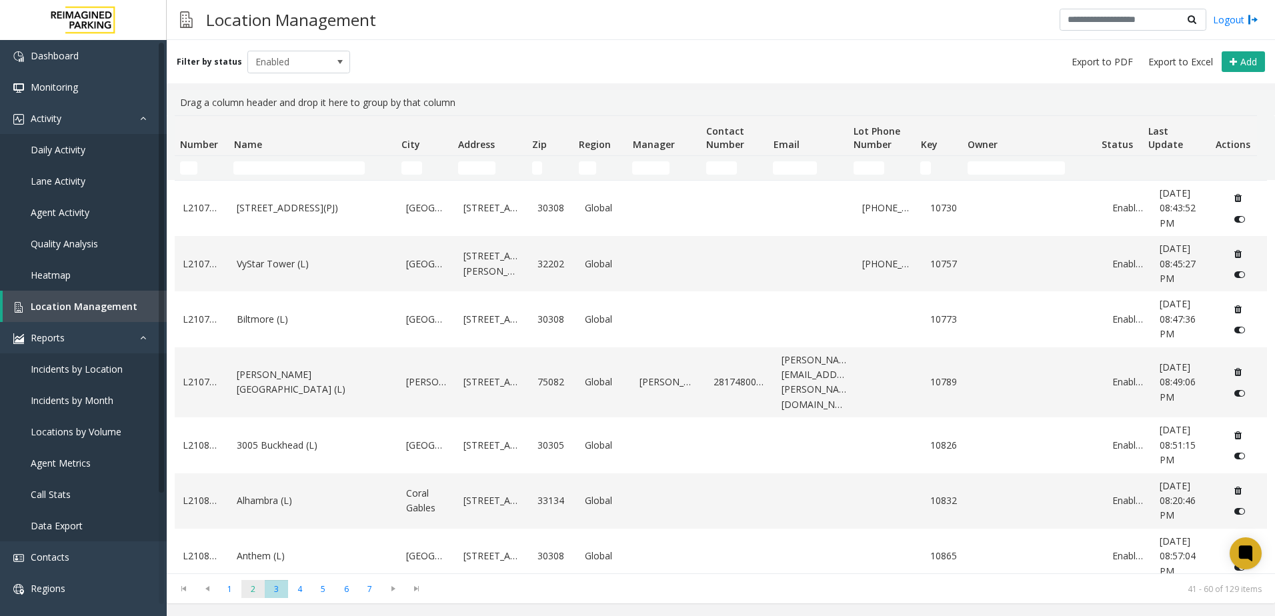
click at [255, 587] on span "2" at bounding box center [252, 589] width 23 height 18
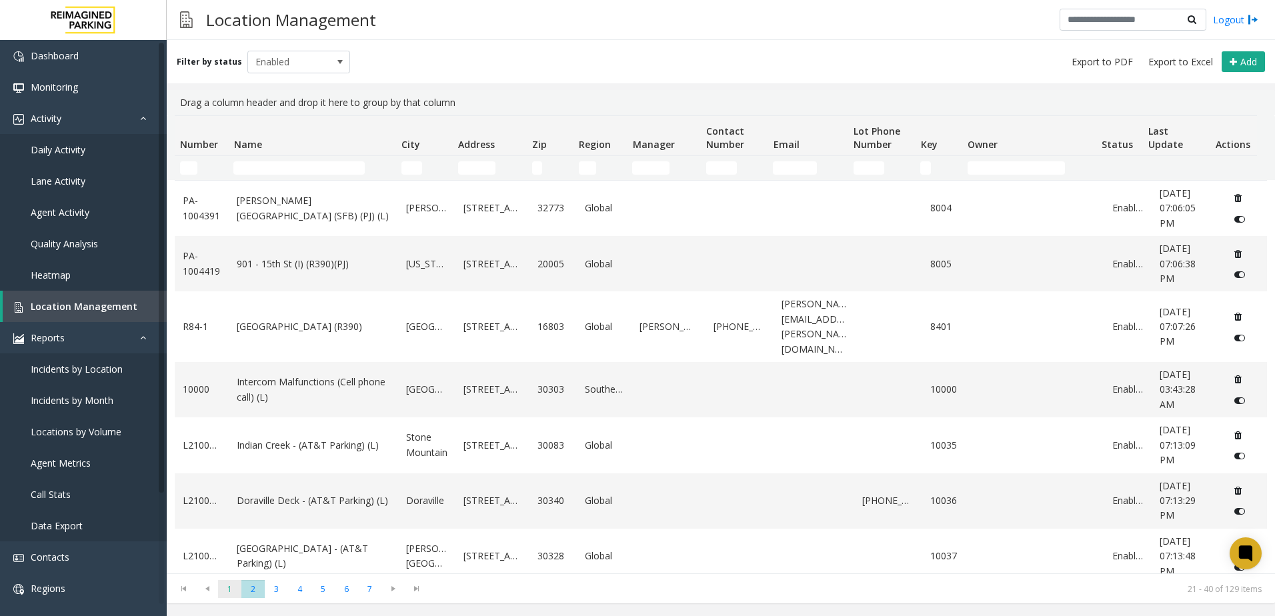
click at [226, 589] on span "1" at bounding box center [229, 589] width 23 height 18
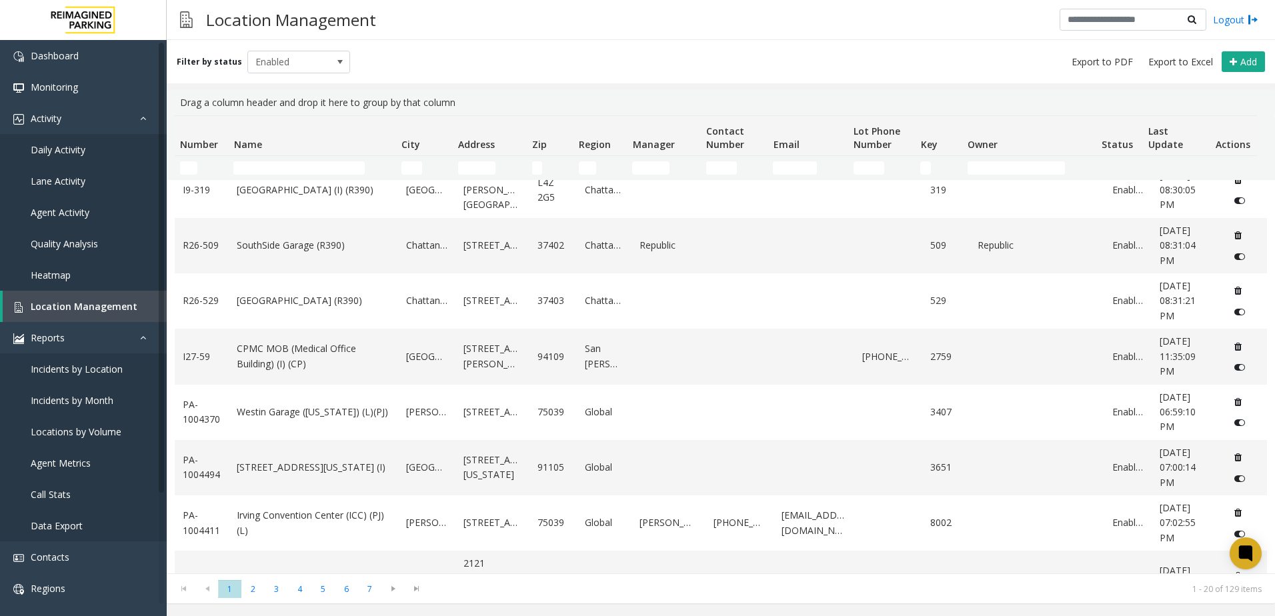
scroll to position [717, 0]
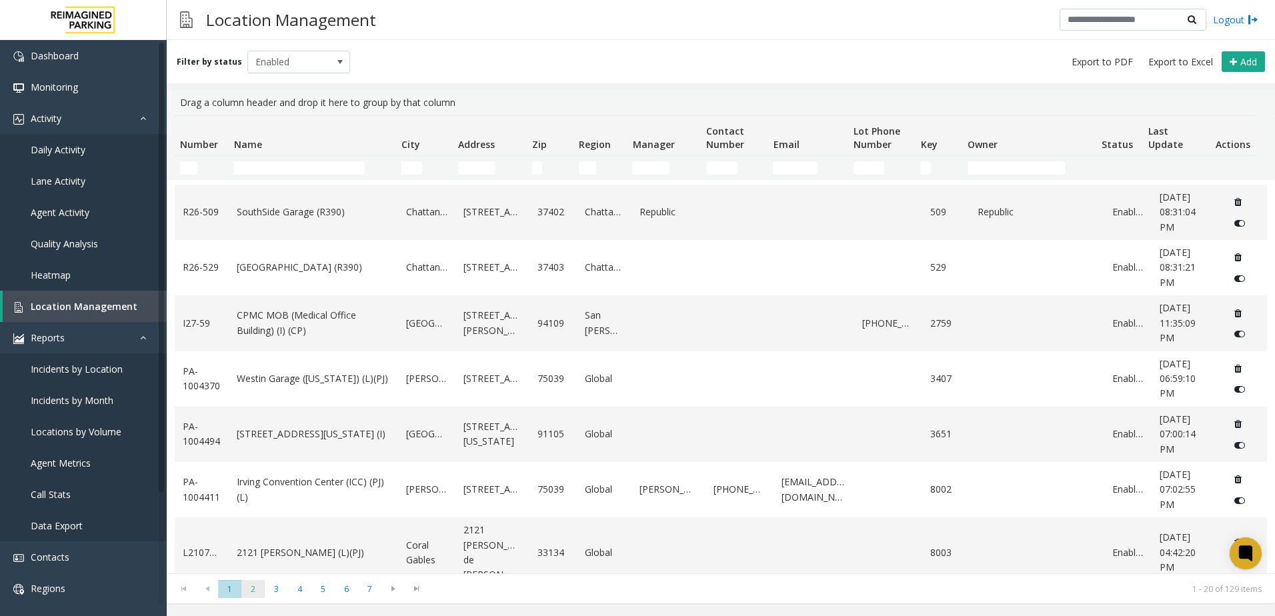
click at [248, 595] on span "2" at bounding box center [252, 589] width 23 height 18
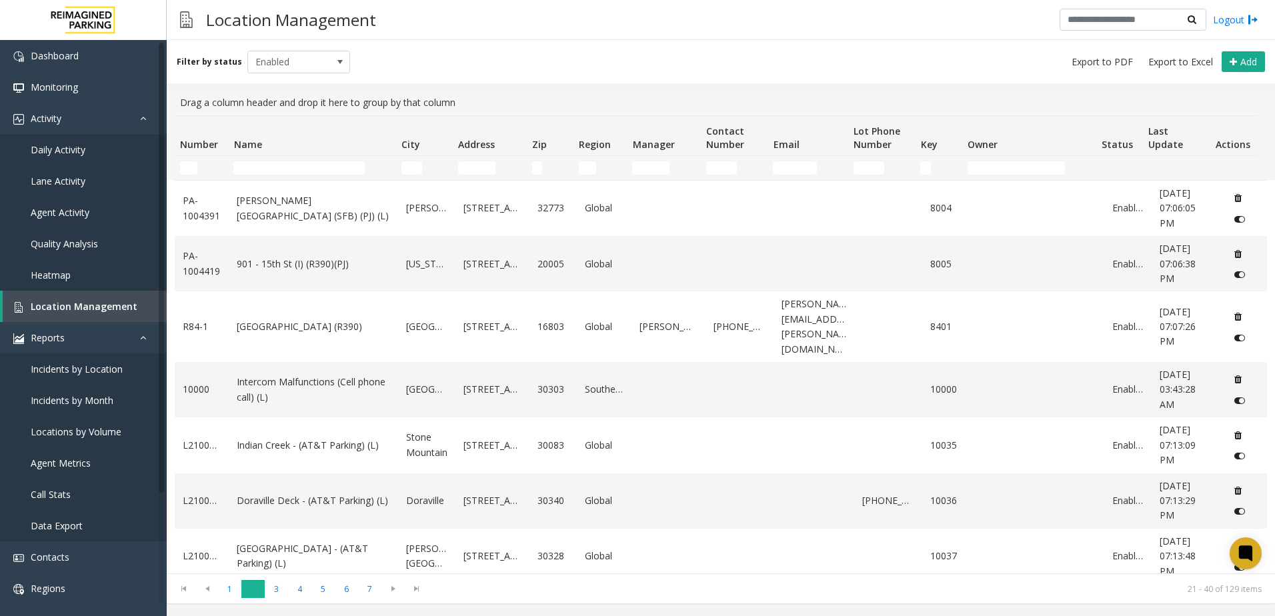
click at [262, 593] on span "2" at bounding box center [252, 589] width 23 height 18
click at [269, 592] on span "3" at bounding box center [276, 589] width 23 height 18
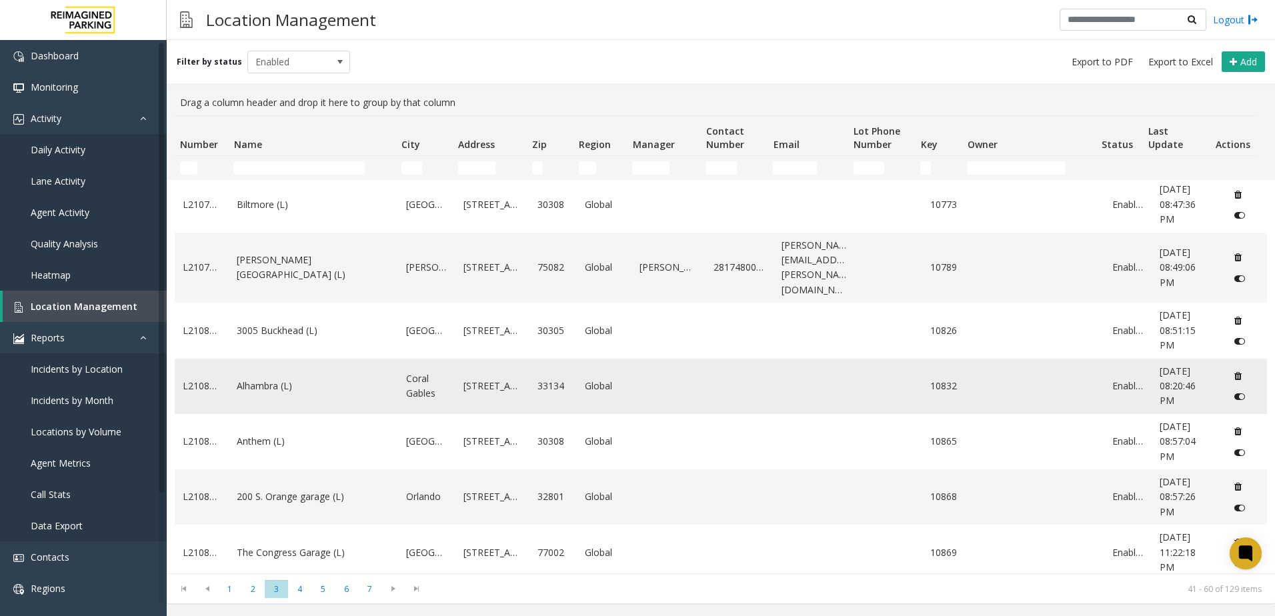
scroll to position [267, 0]
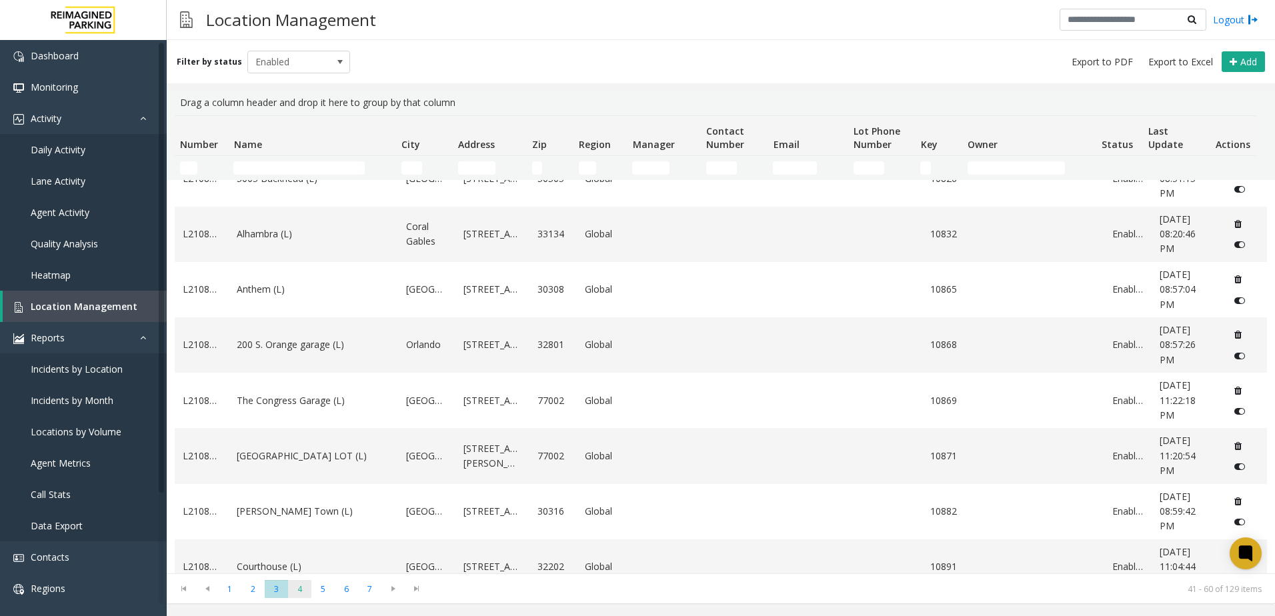
click at [305, 585] on span "4" at bounding box center [299, 589] width 23 height 18
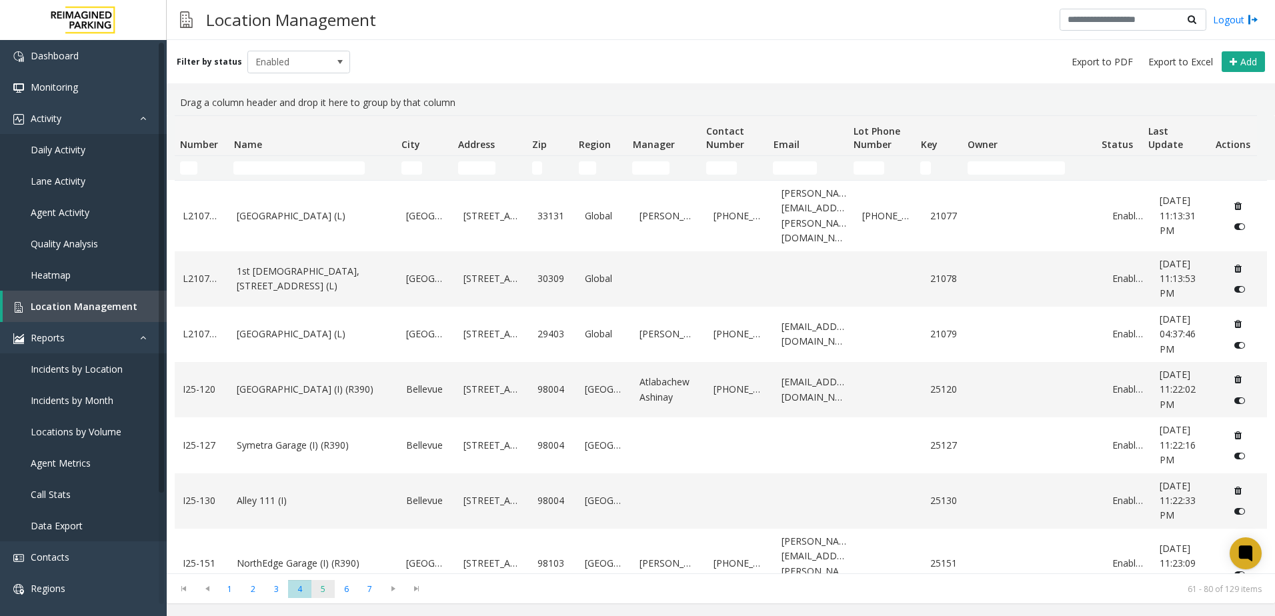
click at [325, 589] on span "5" at bounding box center [322, 589] width 23 height 18
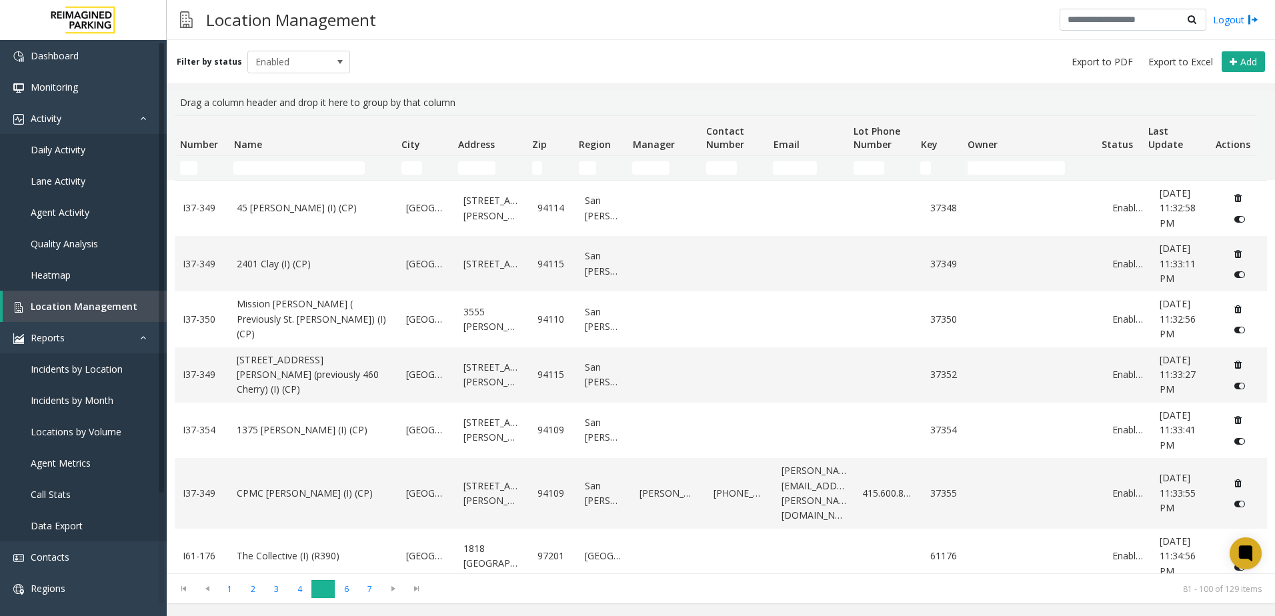
click at [334, 589] on span "5" at bounding box center [322, 589] width 23 height 18
click at [343, 589] on span "6" at bounding box center [346, 589] width 23 height 18
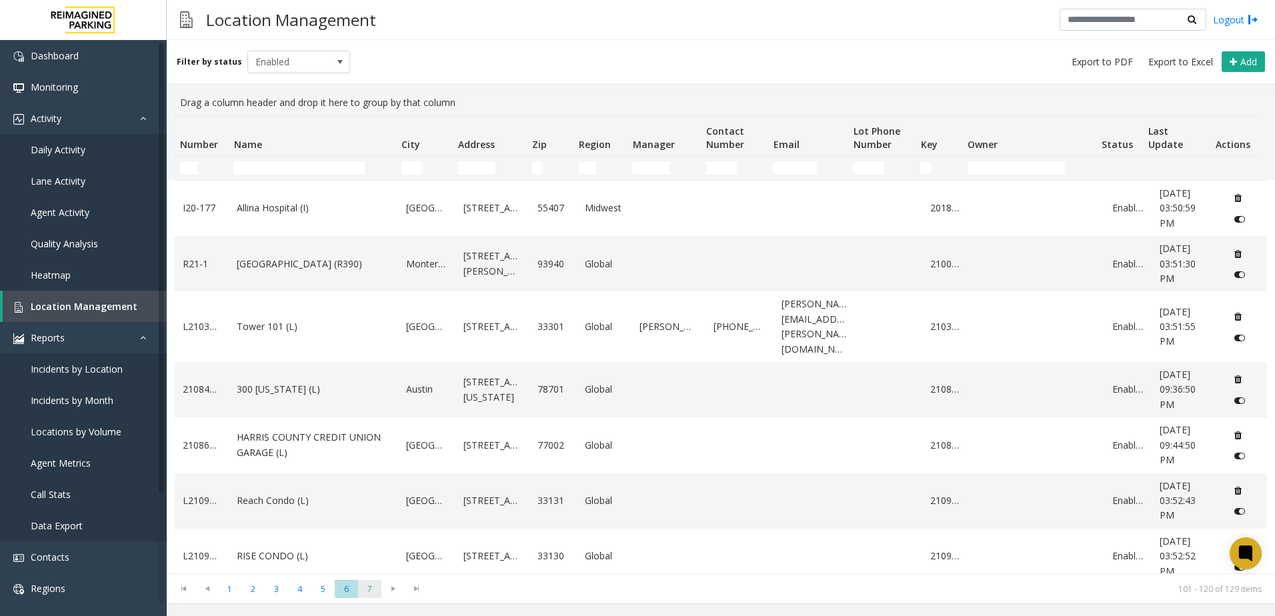
click at [363, 589] on span "7" at bounding box center [369, 589] width 23 height 18
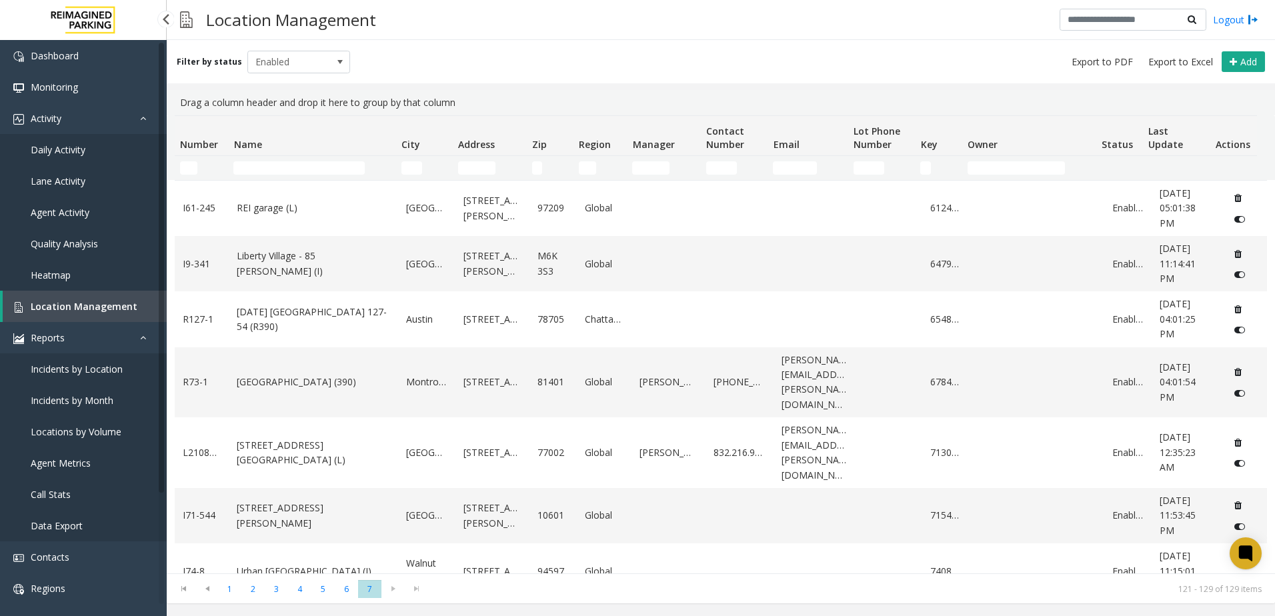
click at [95, 154] on link "Daily Activity" at bounding box center [83, 149] width 167 height 31
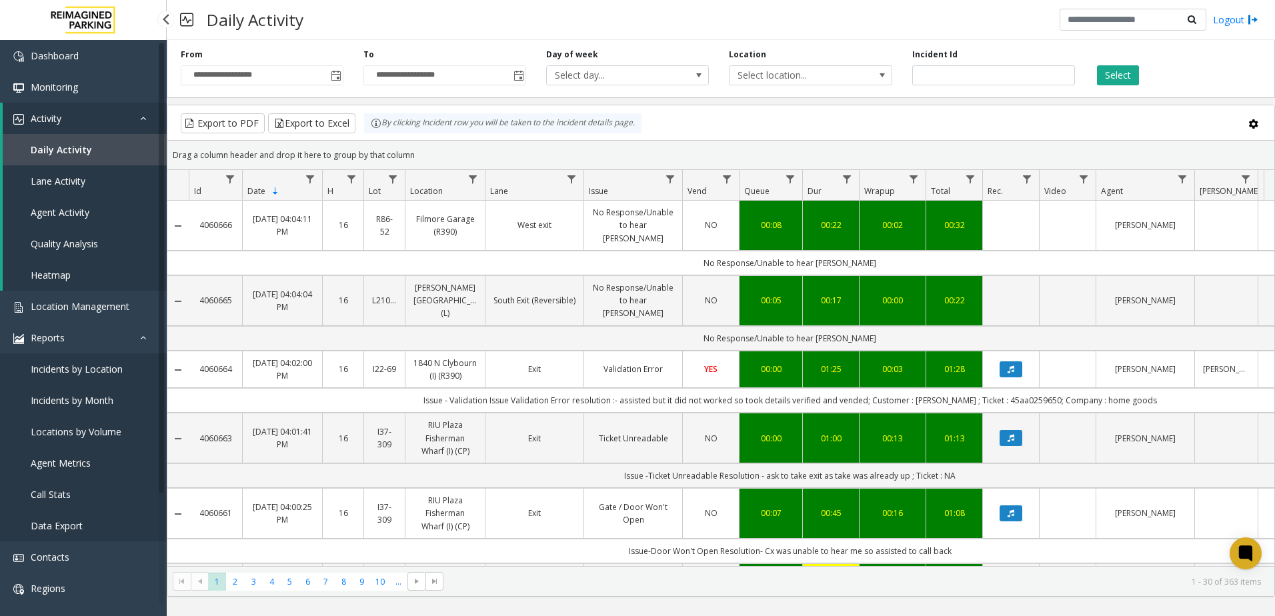
click at [105, 174] on link "Lane Activity" at bounding box center [85, 180] width 164 height 31
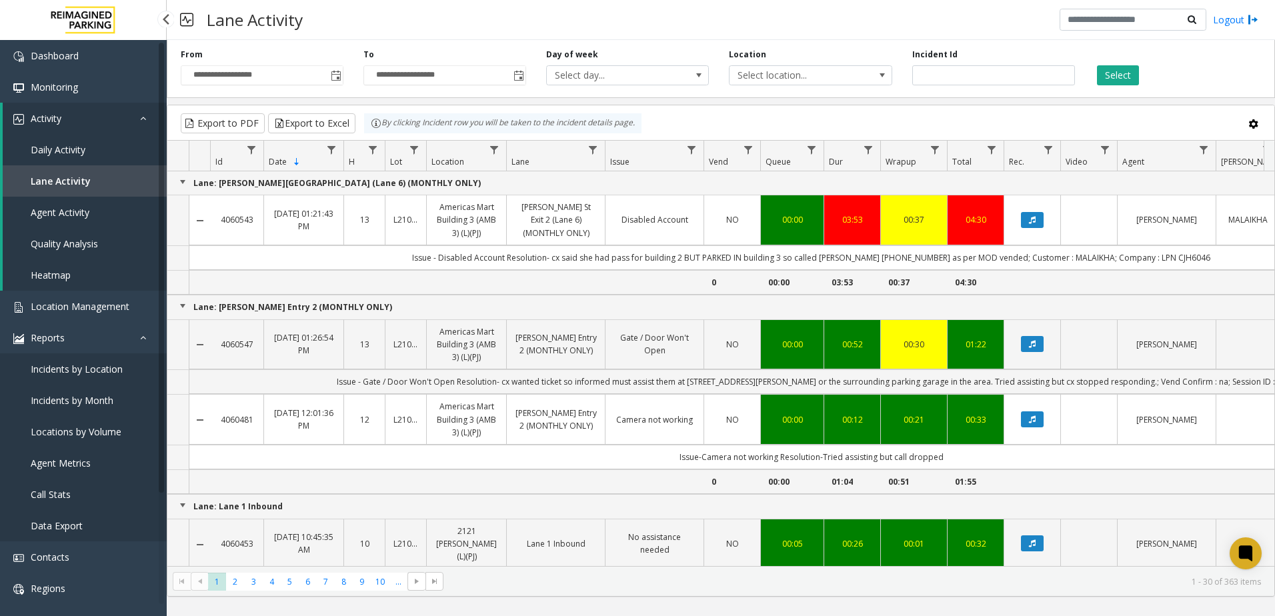
click at [105, 163] on link "Daily Activity" at bounding box center [85, 149] width 164 height 31
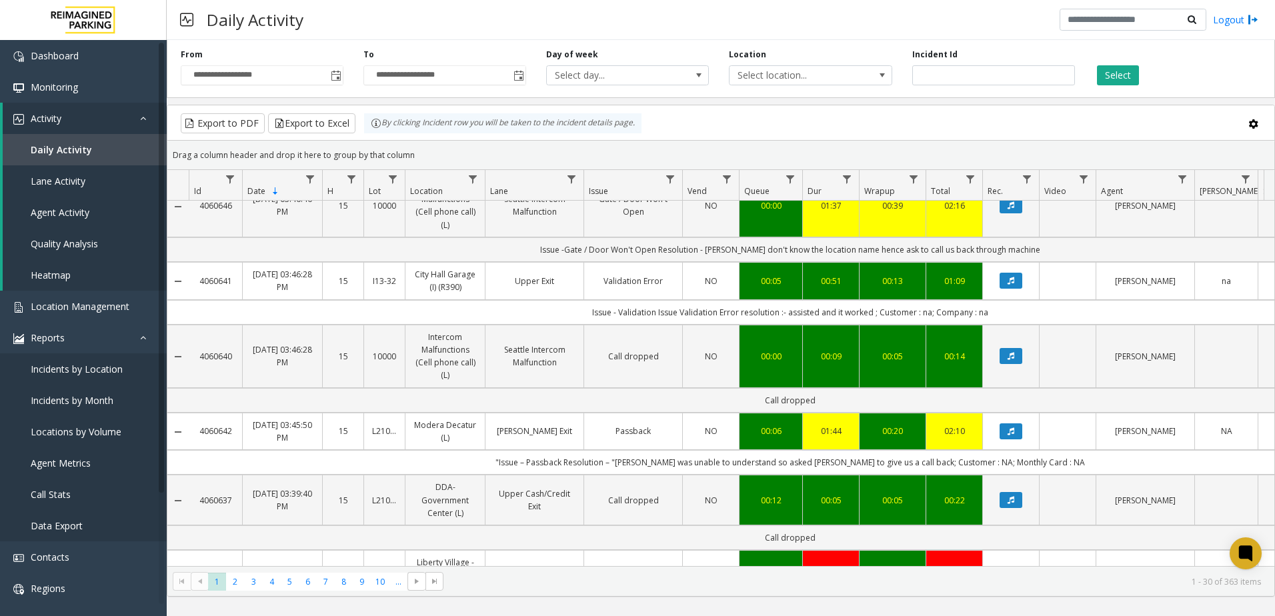
scroll to position [1657, 0]
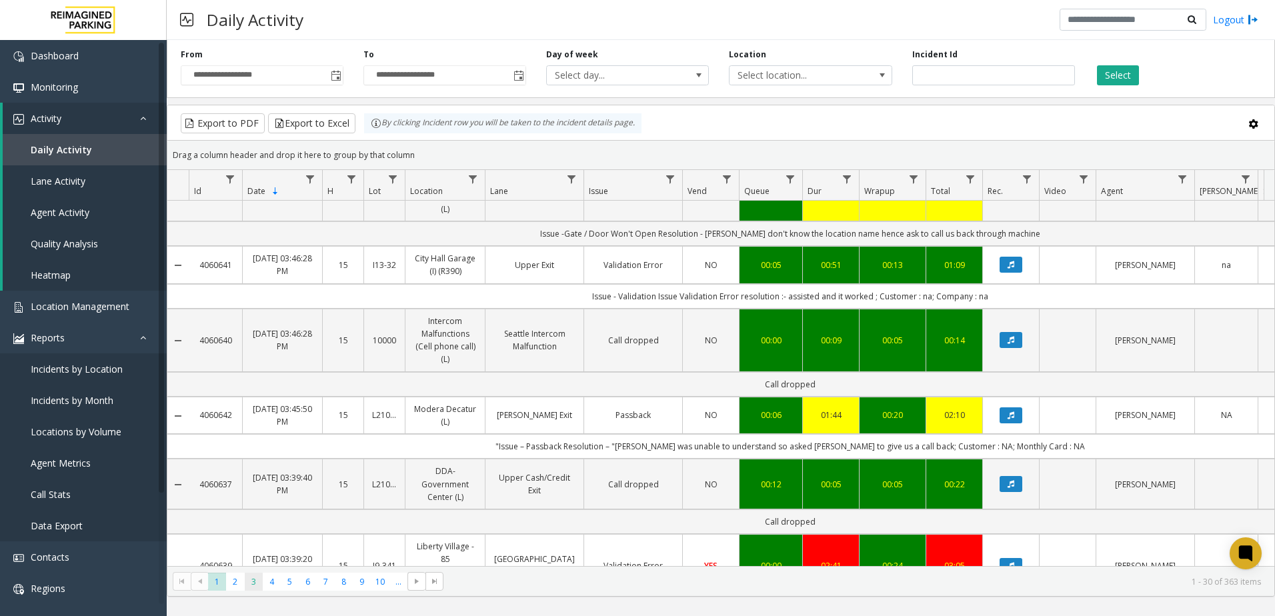
click at [245, 577] on span "3" at bounding box center [254, 582] width 18 height 18
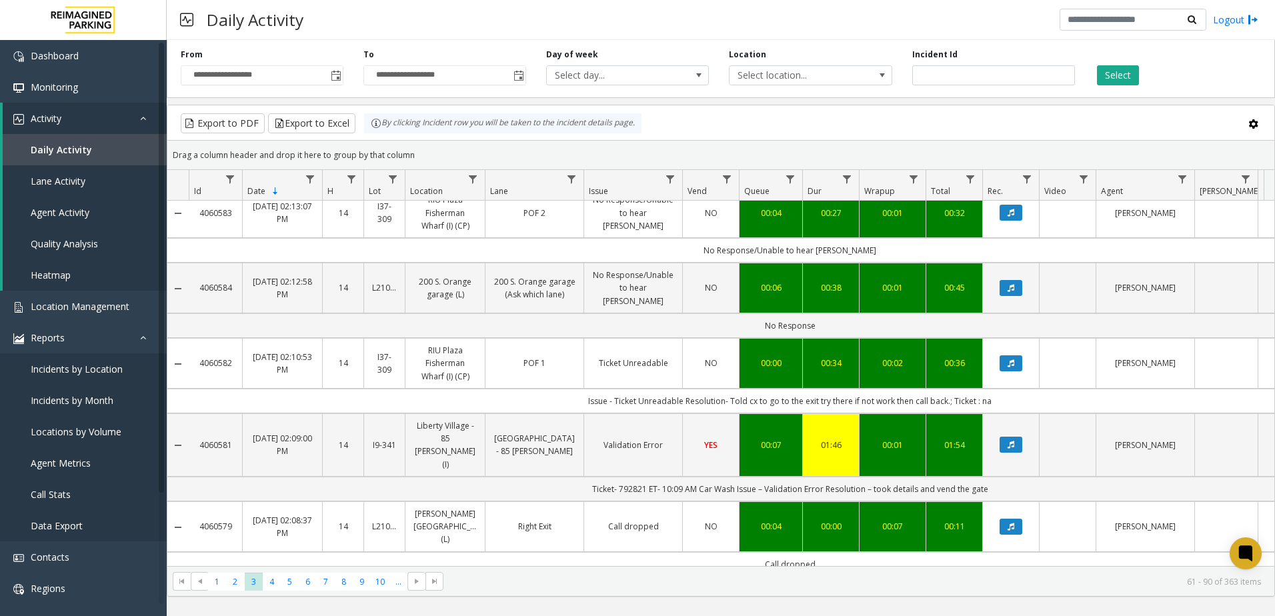
scroll to position [1593, 0]
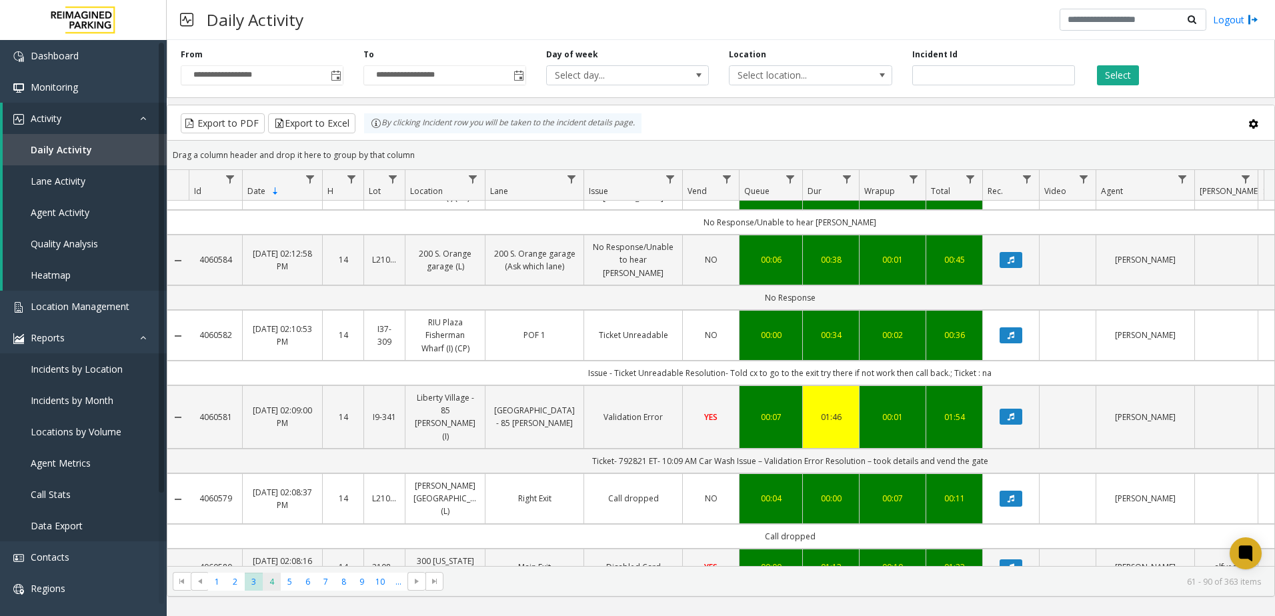
click at [267, 583] on span "4" at bounding box center [272, 582] width 18 height 18
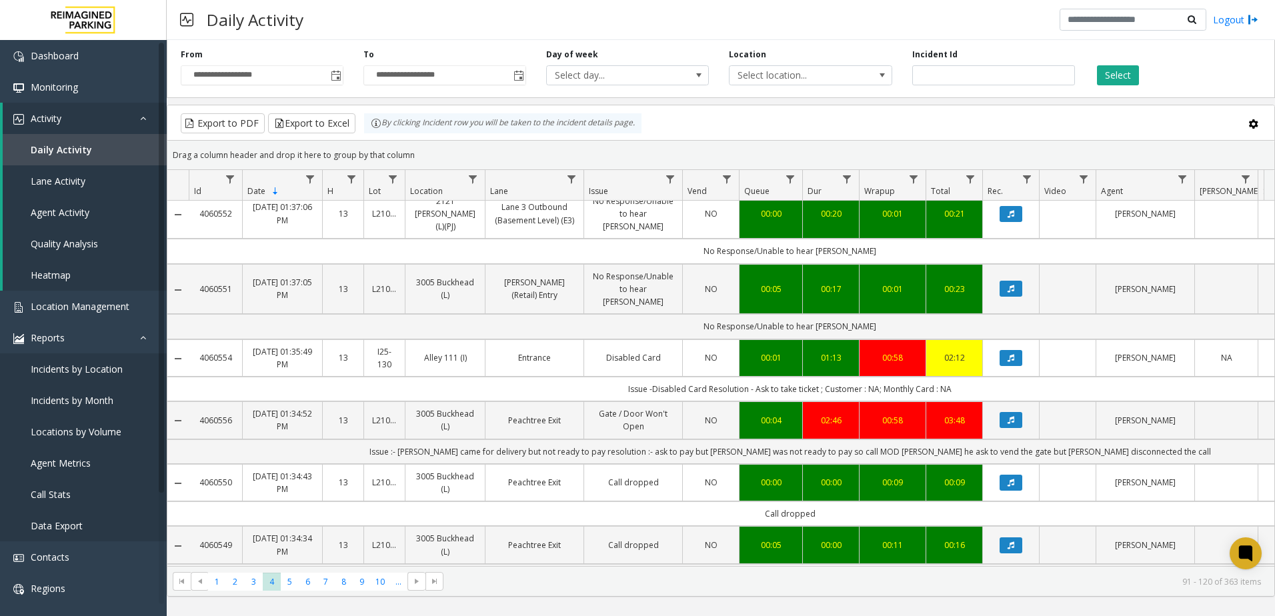
scroll to position [1593, 0]
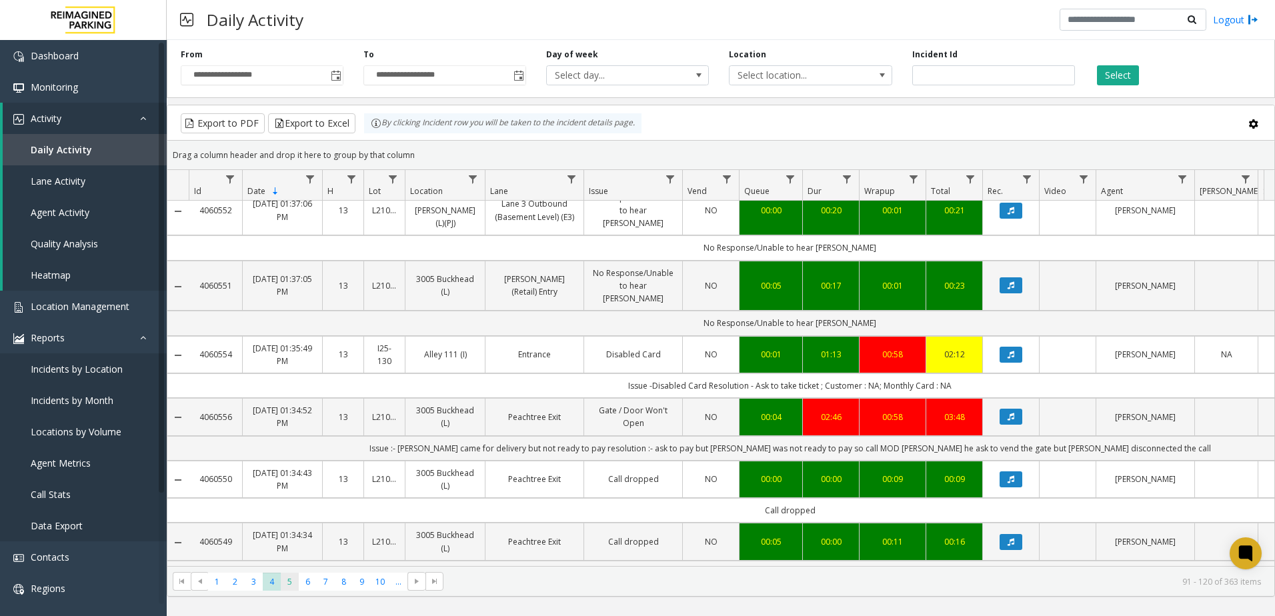
click at [292, 583] on span "5" at bounding box center [290, 582] width 18 height 18
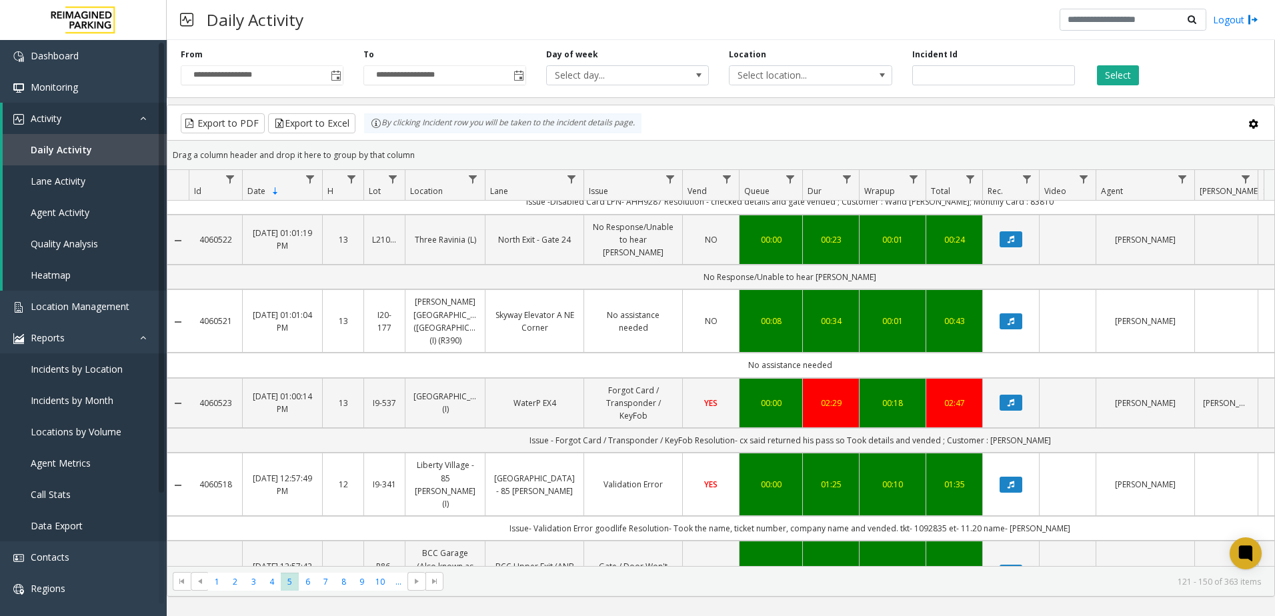
scroll to position [1579, 0]
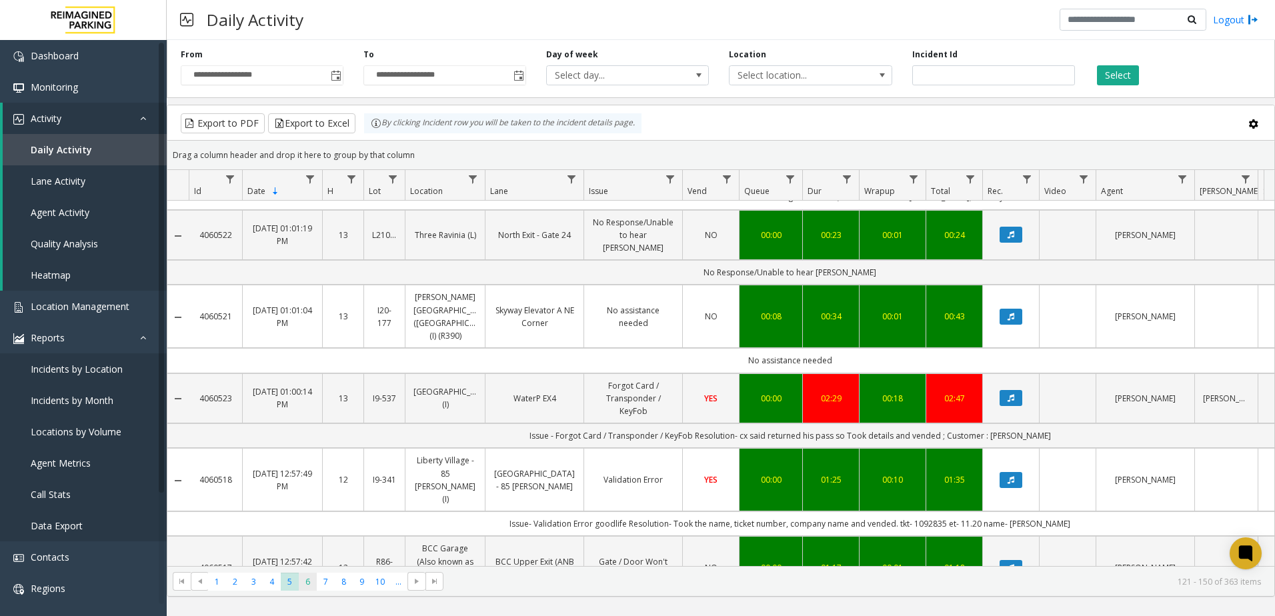
click at [302, 581] on span "6" at bounding box center [308, 582] width 18 height 18
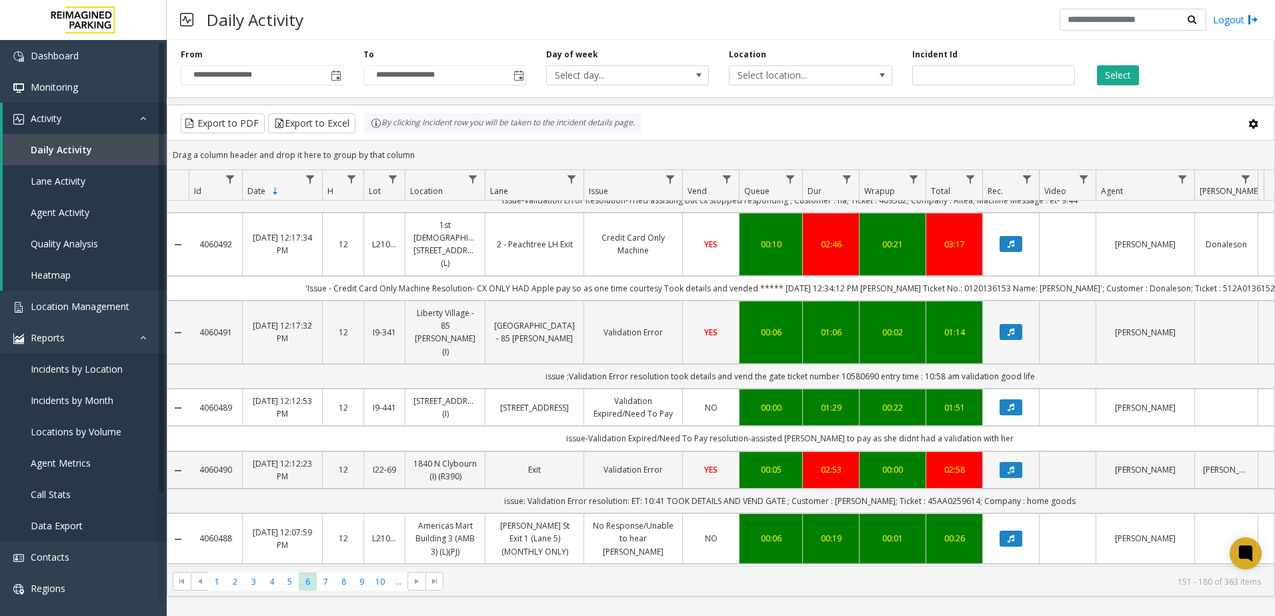
scroll to position [1682, 0]
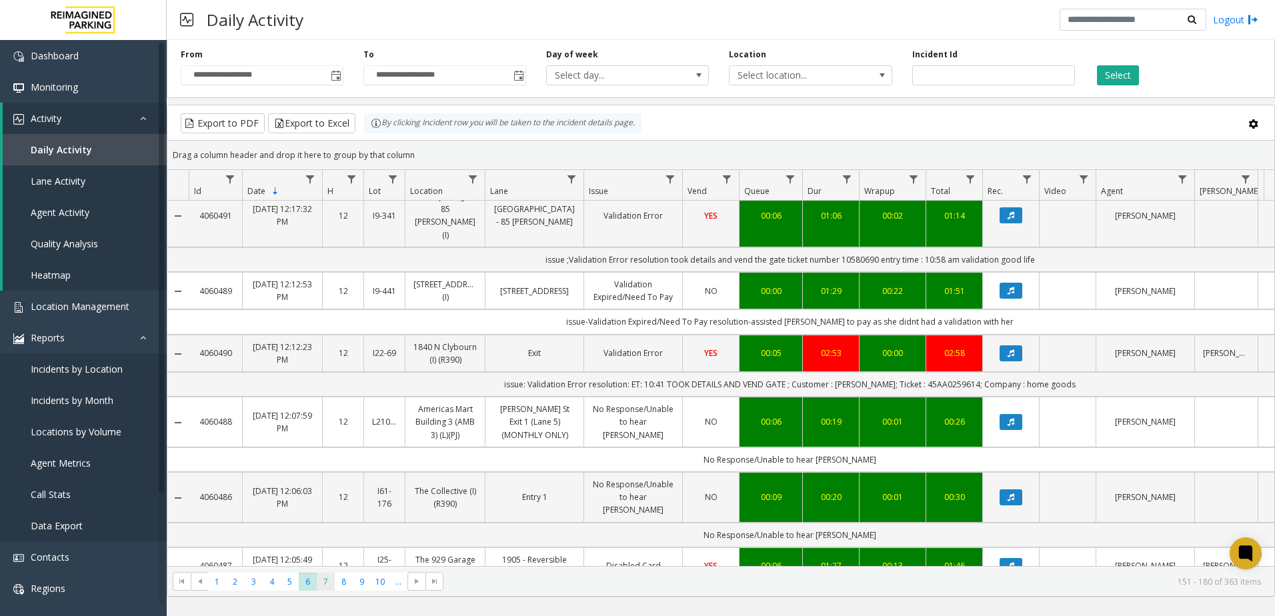
click at [333, 583] on span "7" at bounding box center [326, 582] width 18 height 18
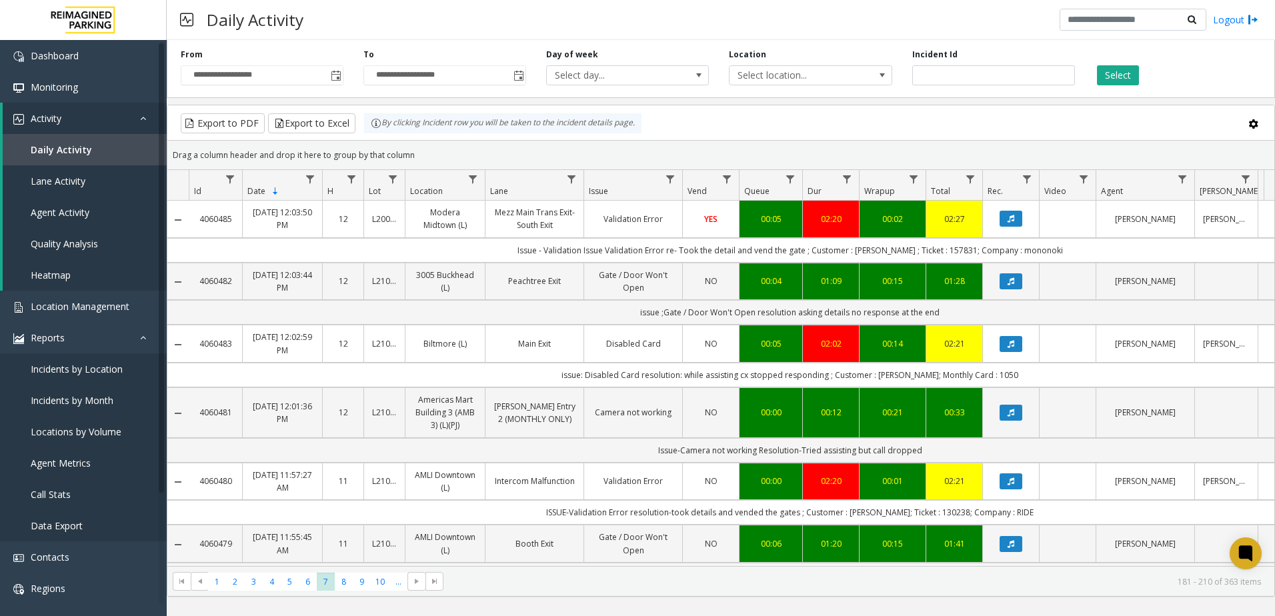
click at [577, 514] on td "ISSUE-Validation Error resolution-took details and vended the gates ; Customer …" at bounding box center [790, 512] width 1202 height 25
click at [673, 377] on td "issue: Disabled Card resolution: while assisting cx stopped responding ; Custom…" at bounding box center [790, 375] width 1202 height 25
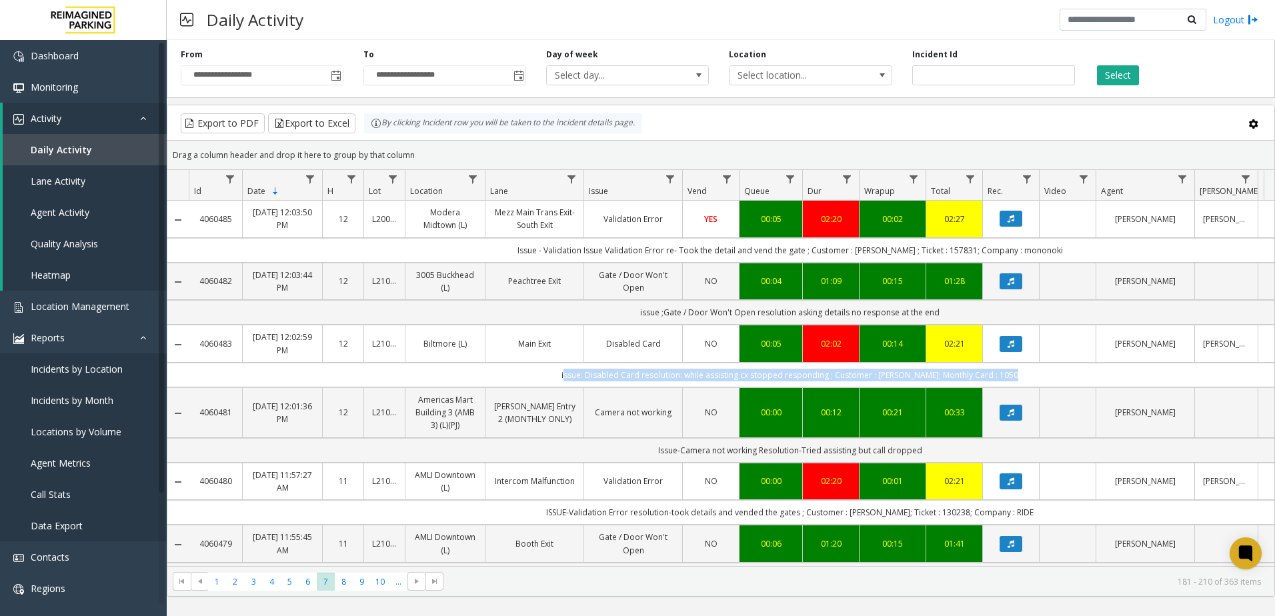
click at [673, 377] on td "issue: Disabled Card resolution: while assisting cx stopped responding ; Custom…" at bounding box center [790, 375] width 1202 height 25
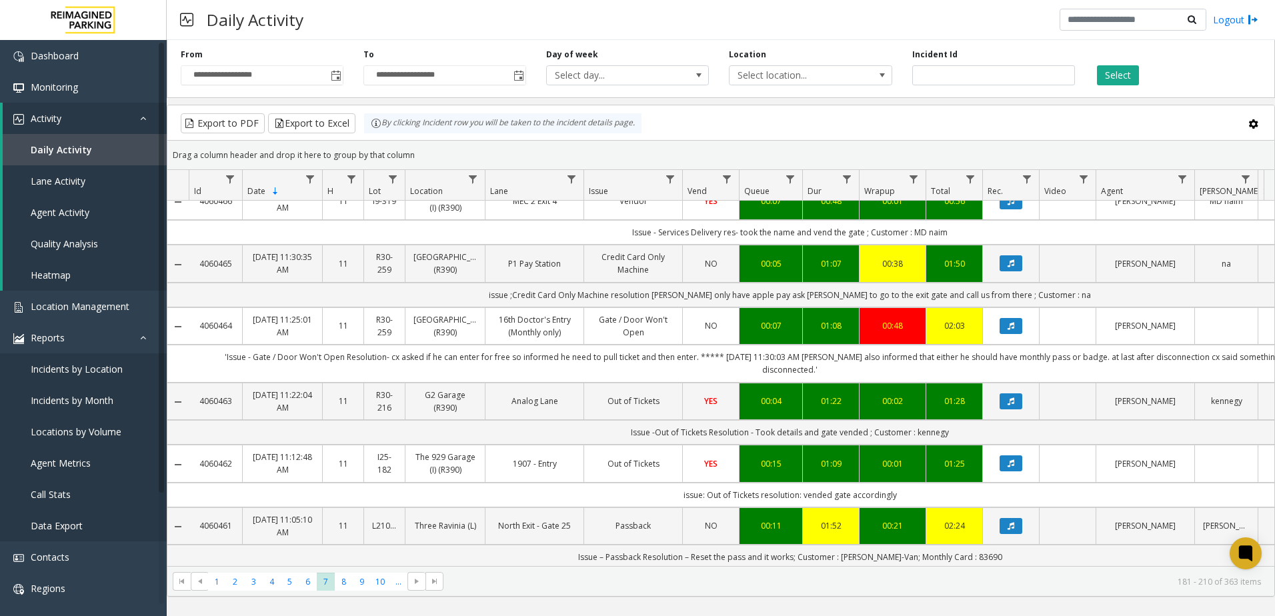
scroll to position [1257, 0]
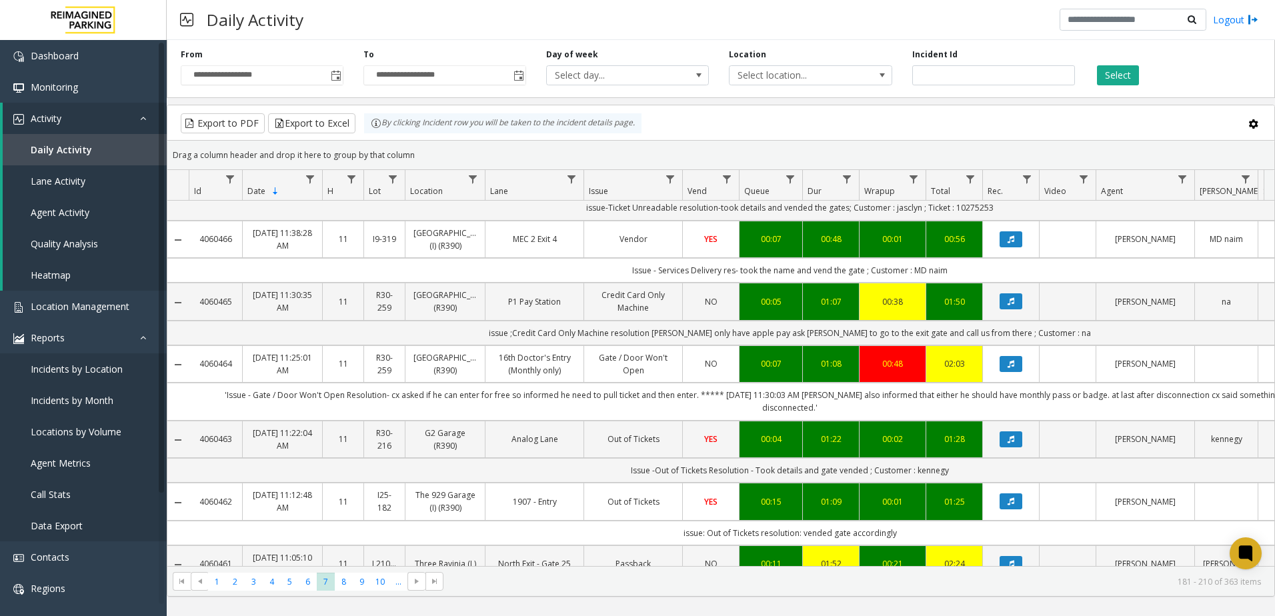
click at [639, 383] on td "'Issue - Gate / Door Won't Open Resolution- cx asked if he can enter for free s…" at bounding box center [790, 401] width 1202 height 37
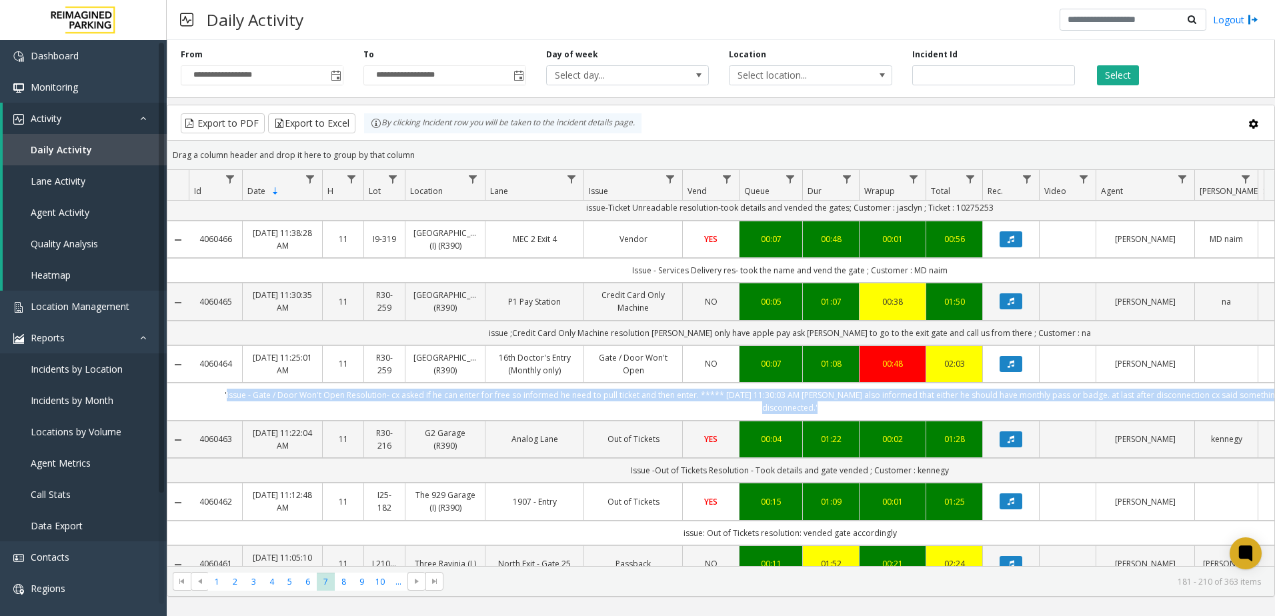
click at [639, 383] on td "'Issue - Gate / Door Won't Open Resolution- cx asked if he can enter for free s…" at bounding box center [790, 401] width 1202 height 37
click at [119, 310] on span "Location Management" at bounding box center [80, 306] width 99 height 13
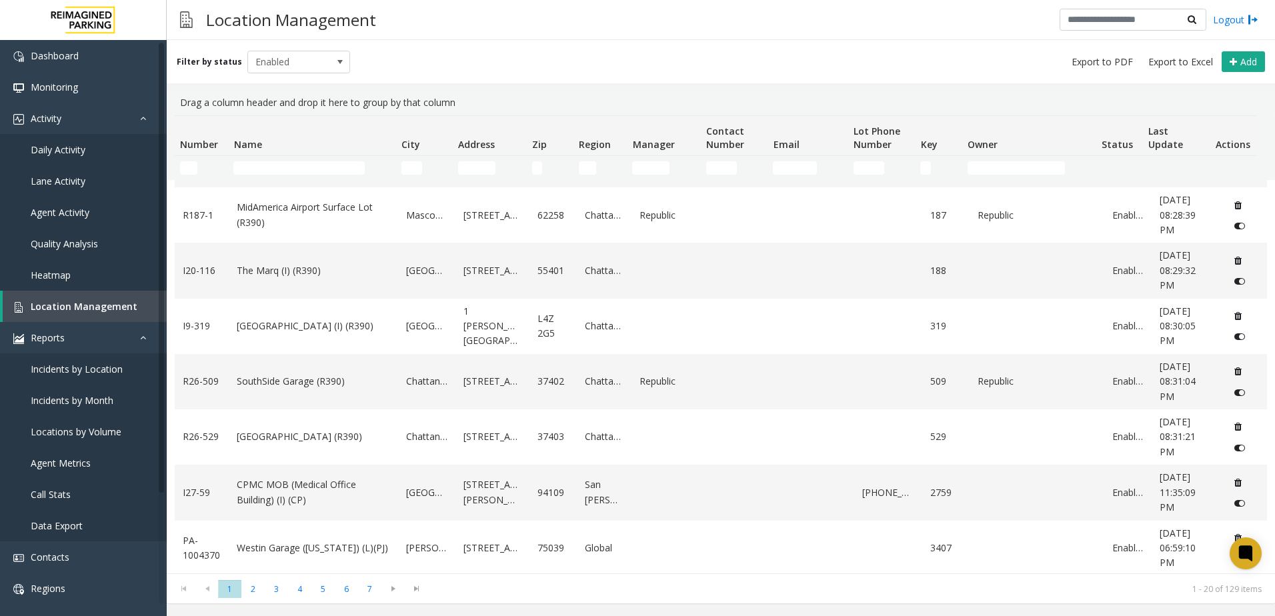
scroll to position [717, 0]
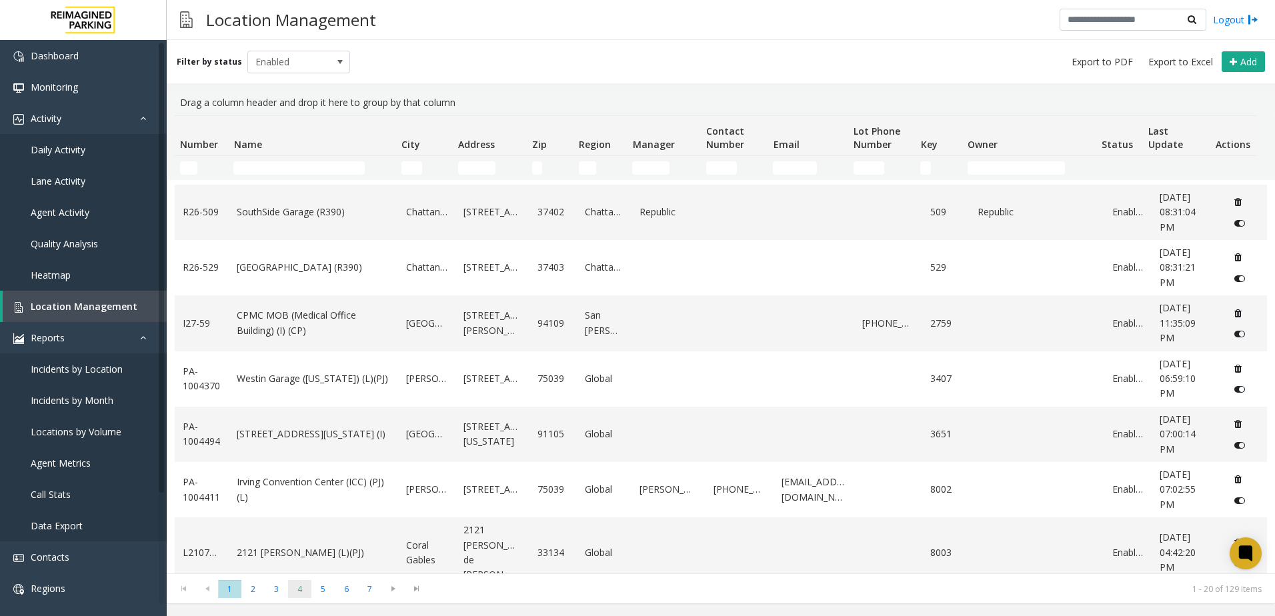
click at [298, 591] on span "4" at bounding box center [299, 589] width 23 height 18
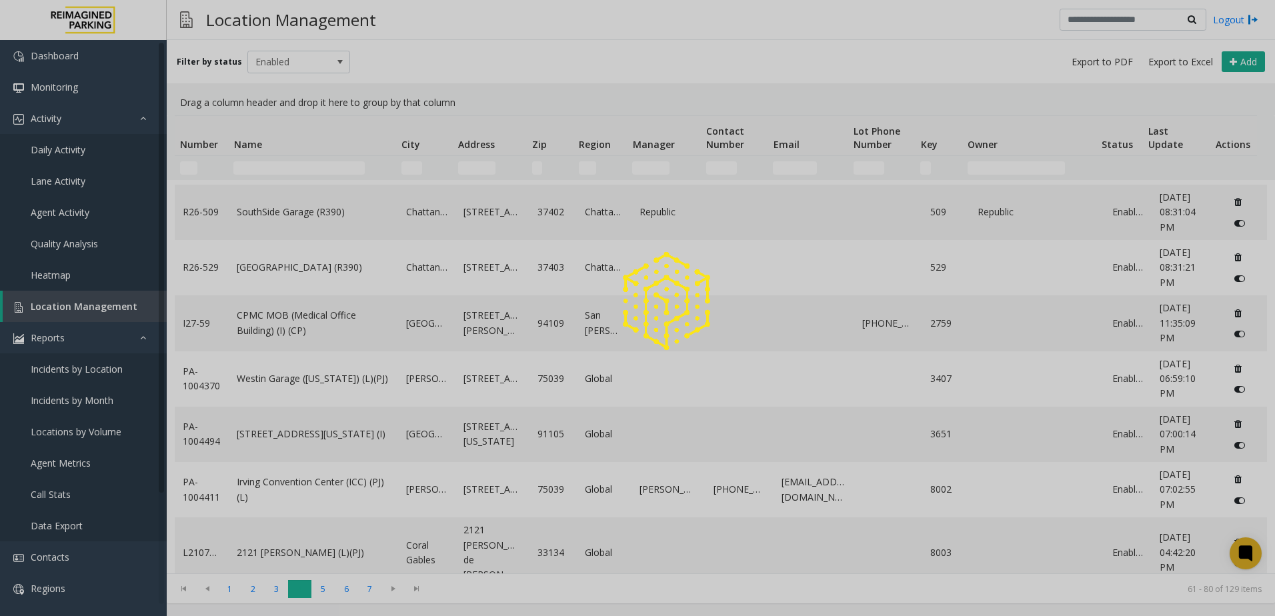
scroll to position [0, 0]
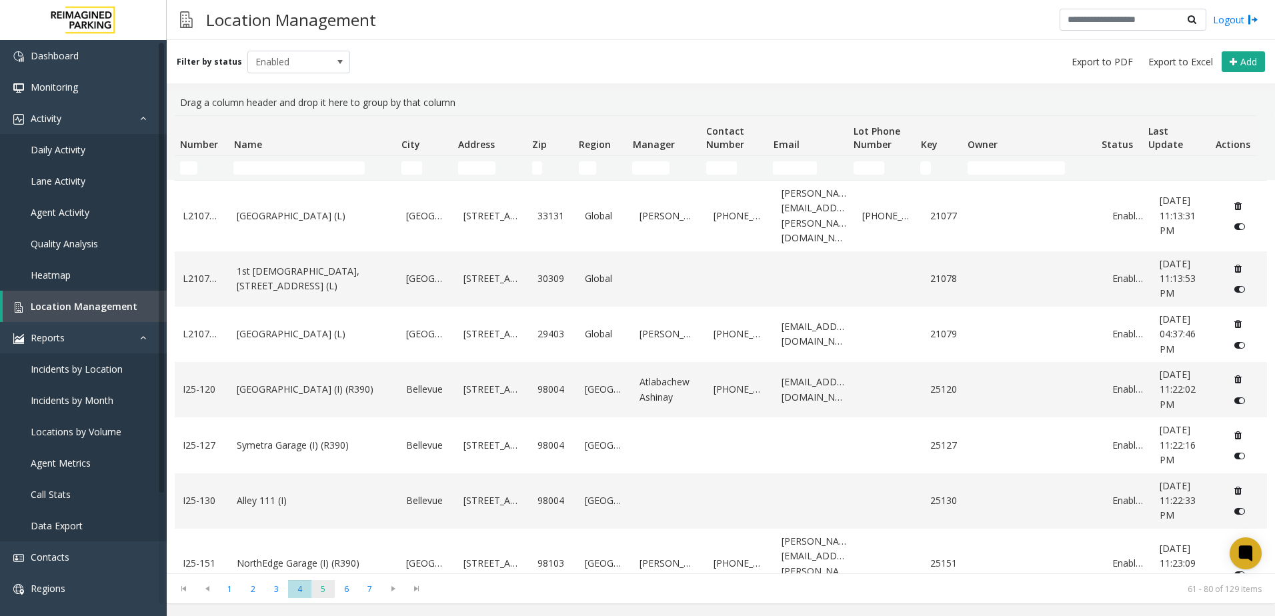
click at [325, 590] on span "5" at bounding box center [322, 589] width 23 height 18
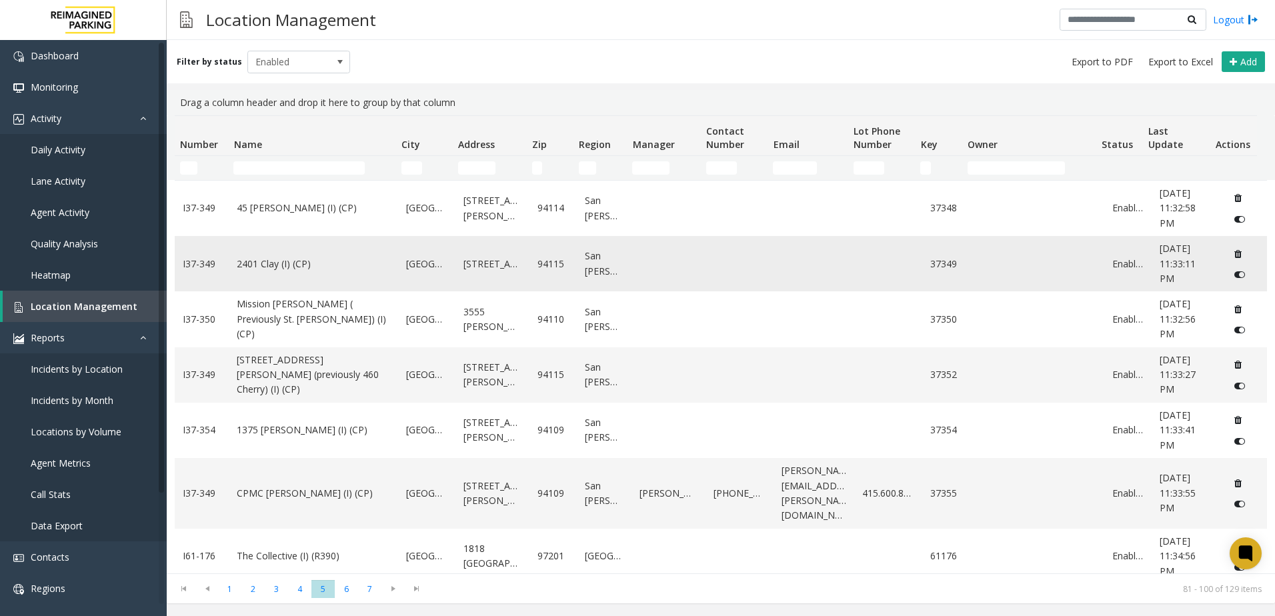
click at [306, 252] on td "2401 Clay (I) (CP)" at bounding box center [313, 263] width 169 height 55
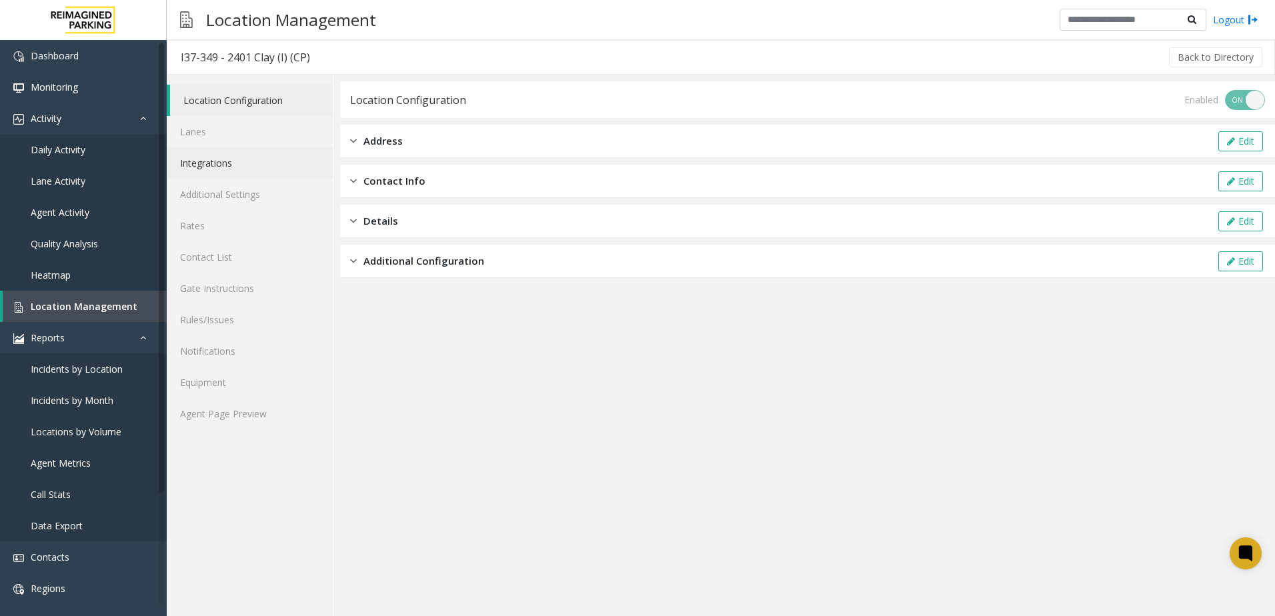
click at [244, 153] on link "Integrations" at bounding box center [250, 162] width 166 height 31
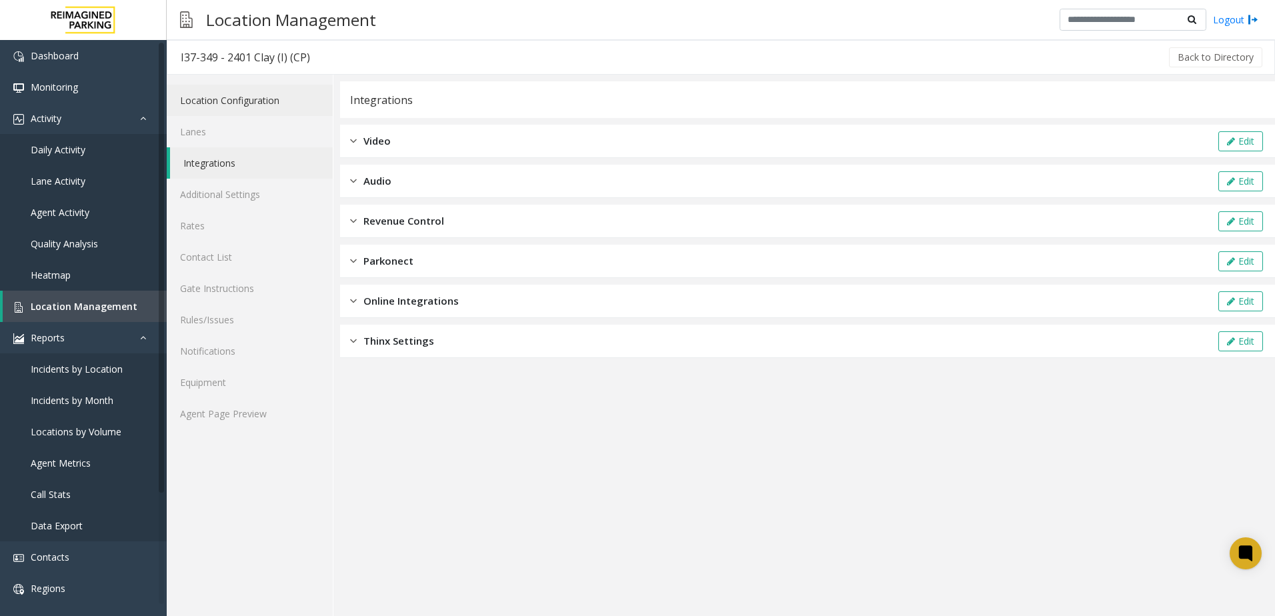
click at [243, 99] on link "Location Configuration" at bounding box center [250, 100] width 166 height 31
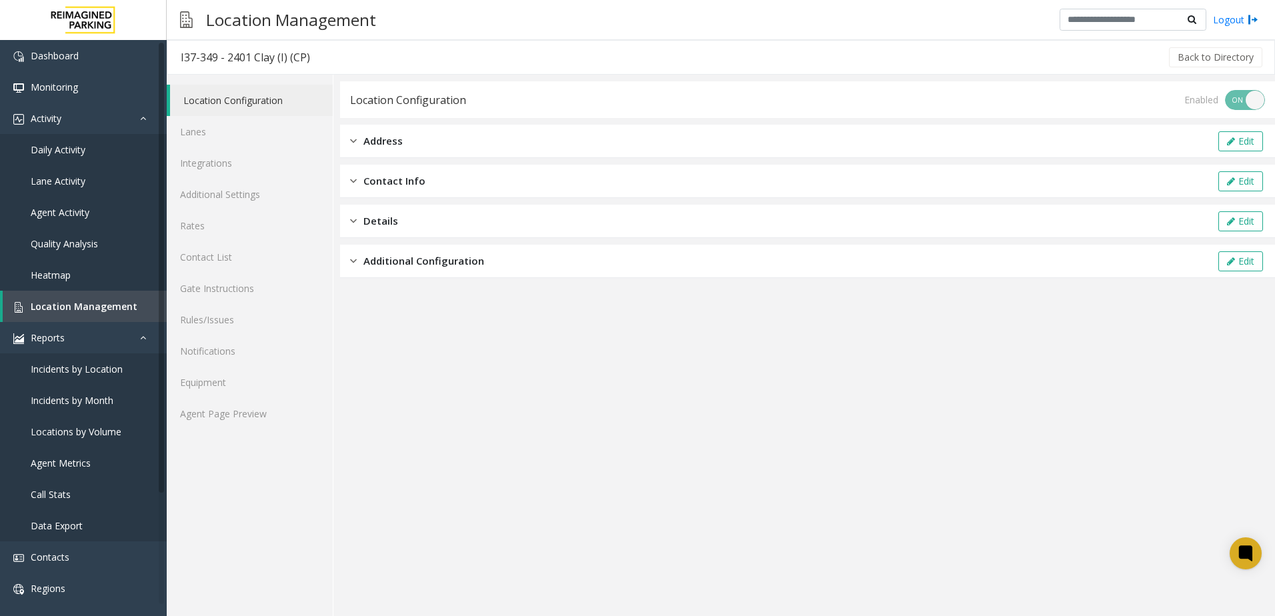
click at [418, 267] on span "Additional Configuration" at bounding box center [423, 260] width 121 height 15
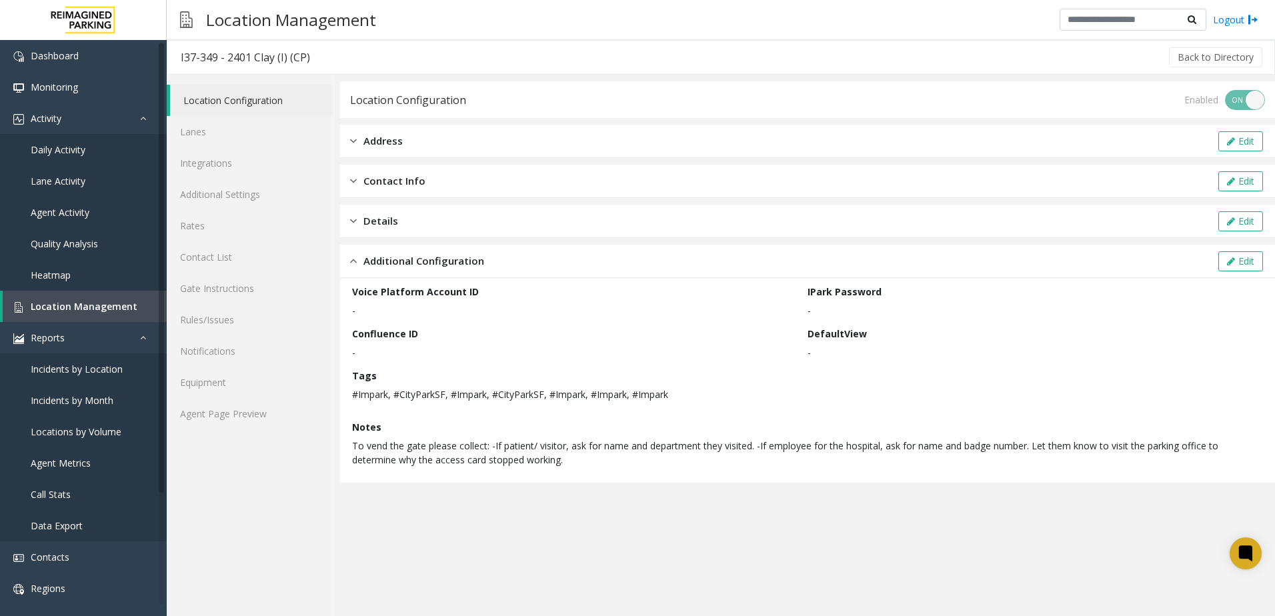
click at [485, 227] on div "Details Edit" at bounding box center [807, 221] width 935 height 33
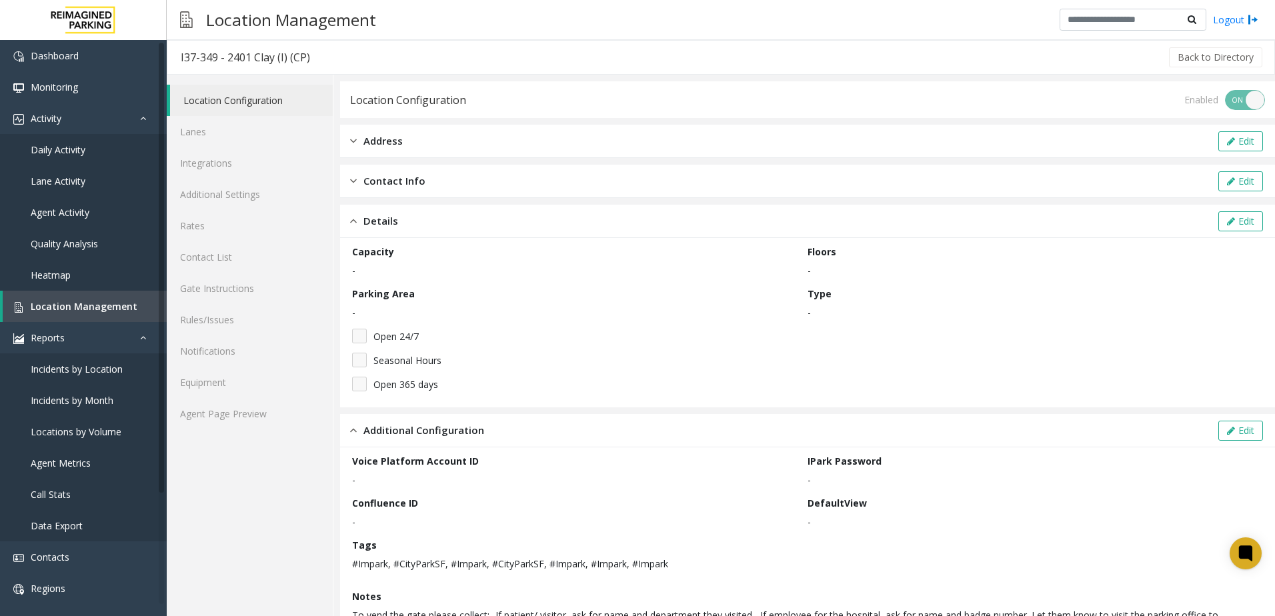
click at [464, 179] on div "Contact Info Edit" at bounding box center [807, 181] width 935 height 33
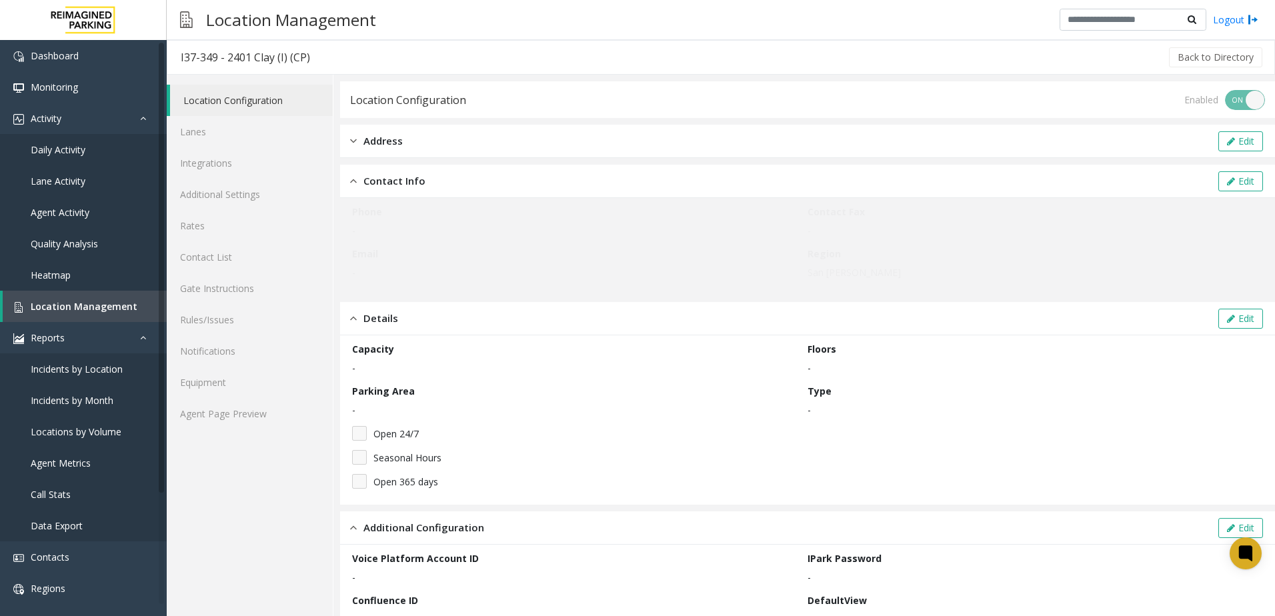
click at [421, 123] on div "Location Configuration Enabled ON OFF Address Edit Contact Info Edit Phone - Co…" at bounding box center [807, 415] width 935 height 668
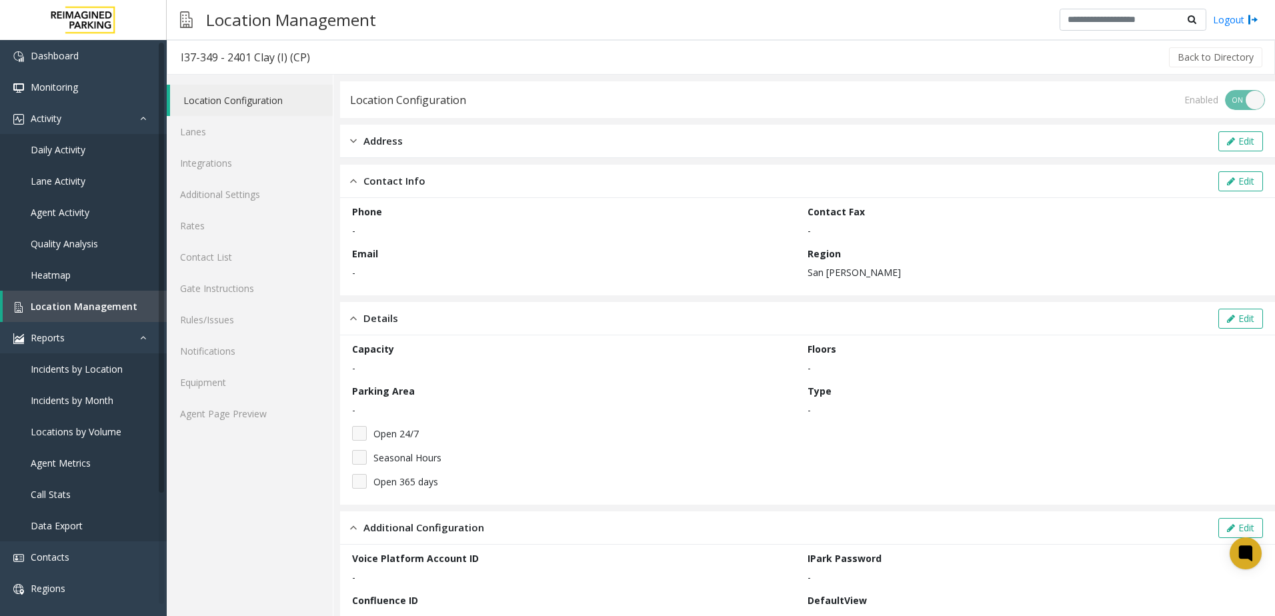
click at [421, 129] on div "Address Edit" at bounding box center [807, 141] width 935 height 33
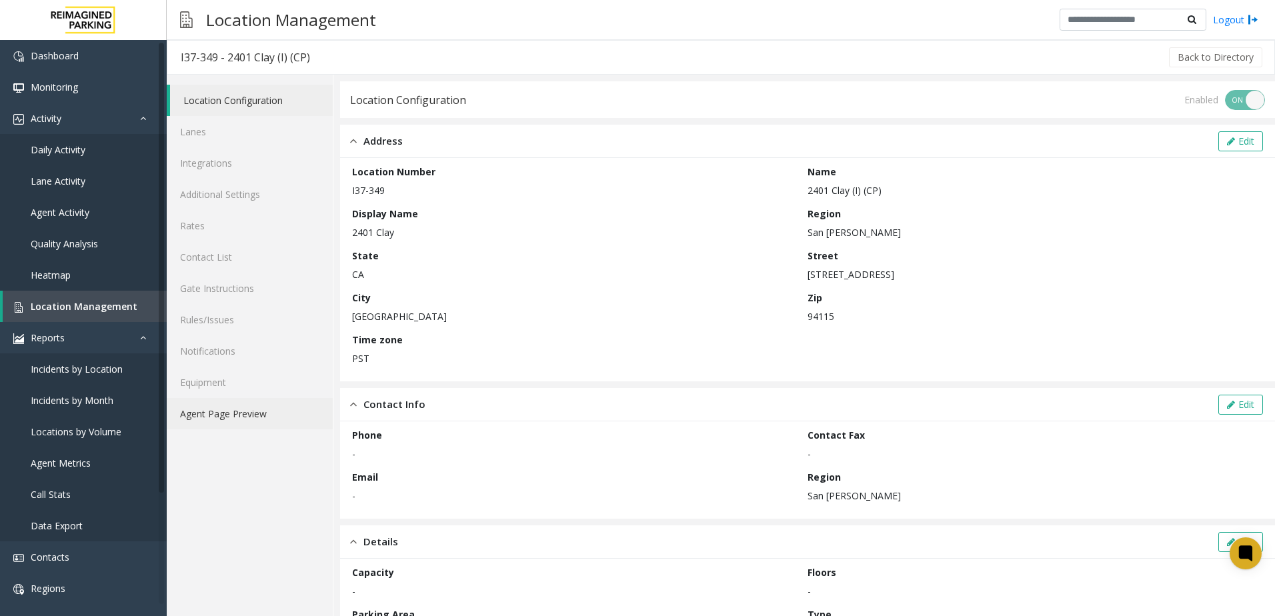
click at [250, 409] on link "Agent Page Preview" at bounding box center [250, 413] width 166 height 31
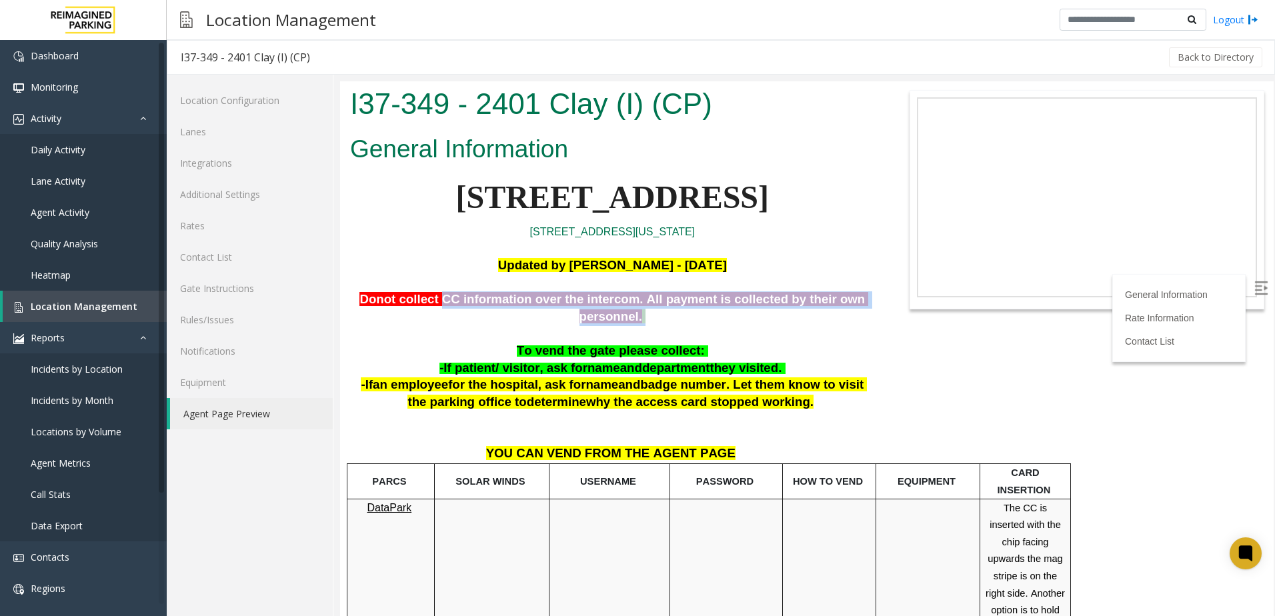
drag, startPoint x: 431, startPoint y: 301, endPoint x: 861, endPoint y: 305, distance: 430.7
click at [861, 305] on span "Donot collect CC information over the intercom. All payment is collected by the…" at bounding box center [613, 307] width 509 height 31
drag, startPoint x: 861, startPoint y: 305, endPoint x: 676, endPoint y: 355, distance: 192.0
click at [676, 361] on span "department" at bounding box center [676, 368] width 68 height 14
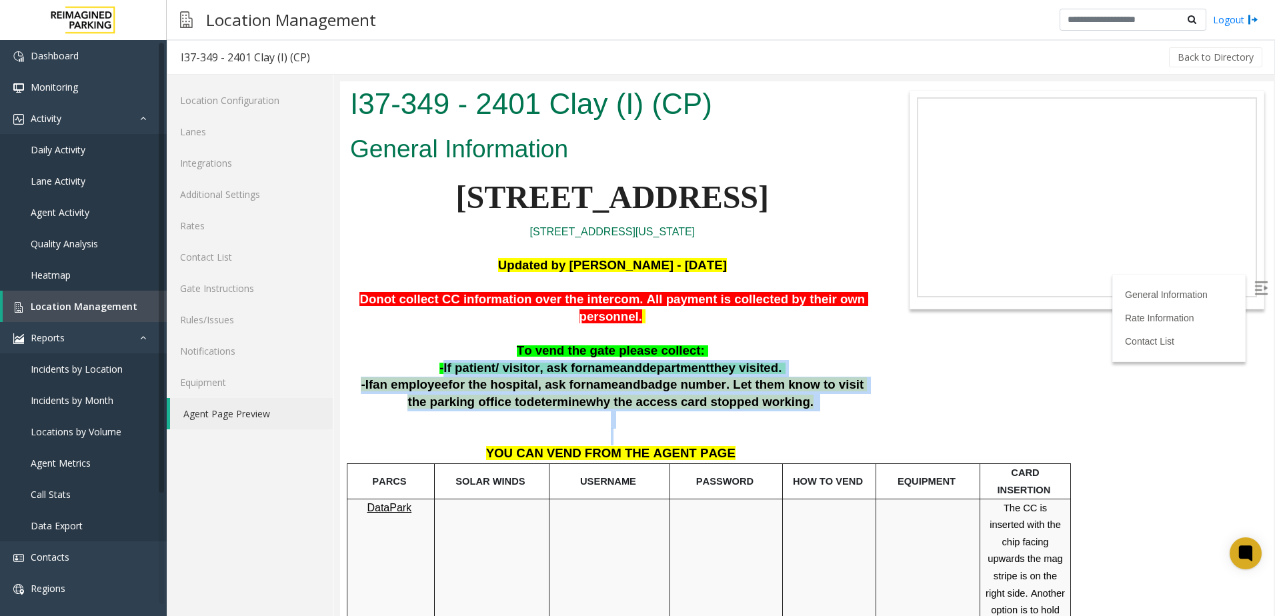
drag, startPoint x: 452, startPoint y: 346, endPoint x: 703, endPoint y: 421, distance: 262.4
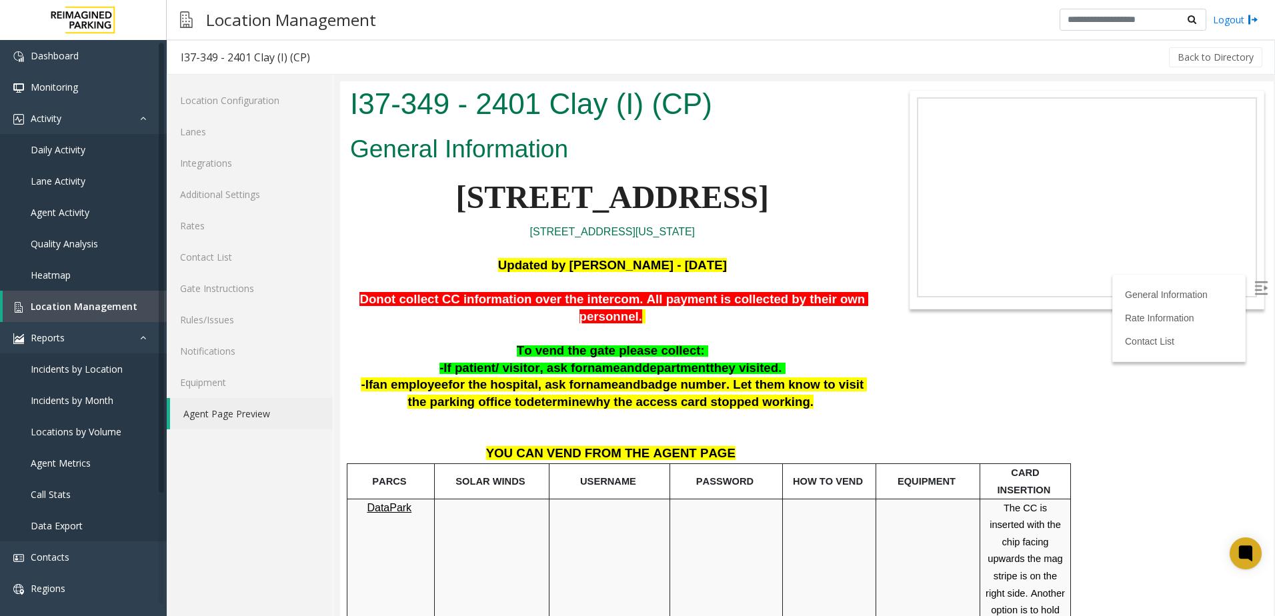
drag, startPoint x: 703, startPoint y: 421, endPoint x: 675, endPoint y: 438, distance: 33.2
click at [680, 446] on span "YOU CAN VEND FROM THE AGENT PAGE" at bounding box center [610, 453] width 249 height 14
